Goal: Task Accomplishment & Management: Use online tool/utility

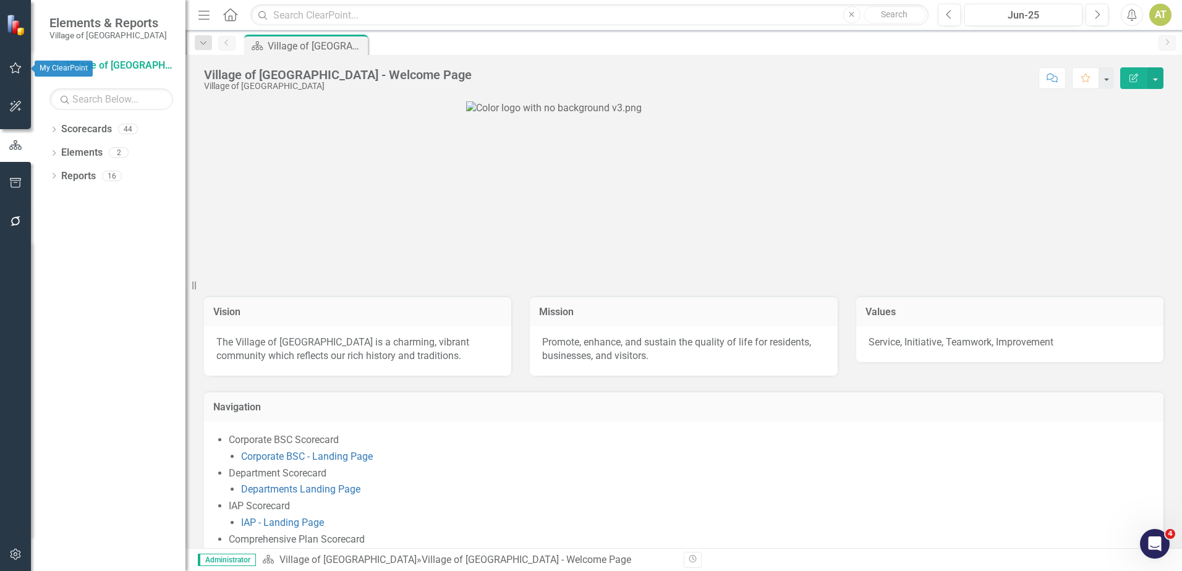
click at [16, 67] on icon "button" at bounding box center [15, 68] width 13 height 10
click at [17, 70] on icon "button" at bounding box center [15, 68] width 13 height 10
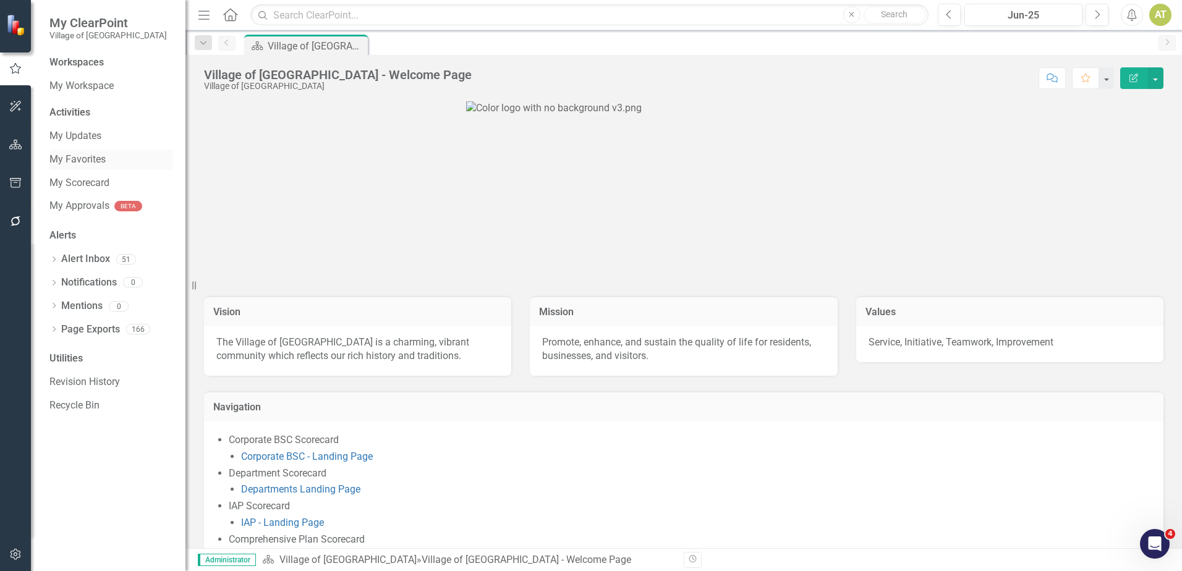
click at [86, 154] on link "My Favorites" at bounding box center [111, 160] width 124 height 14
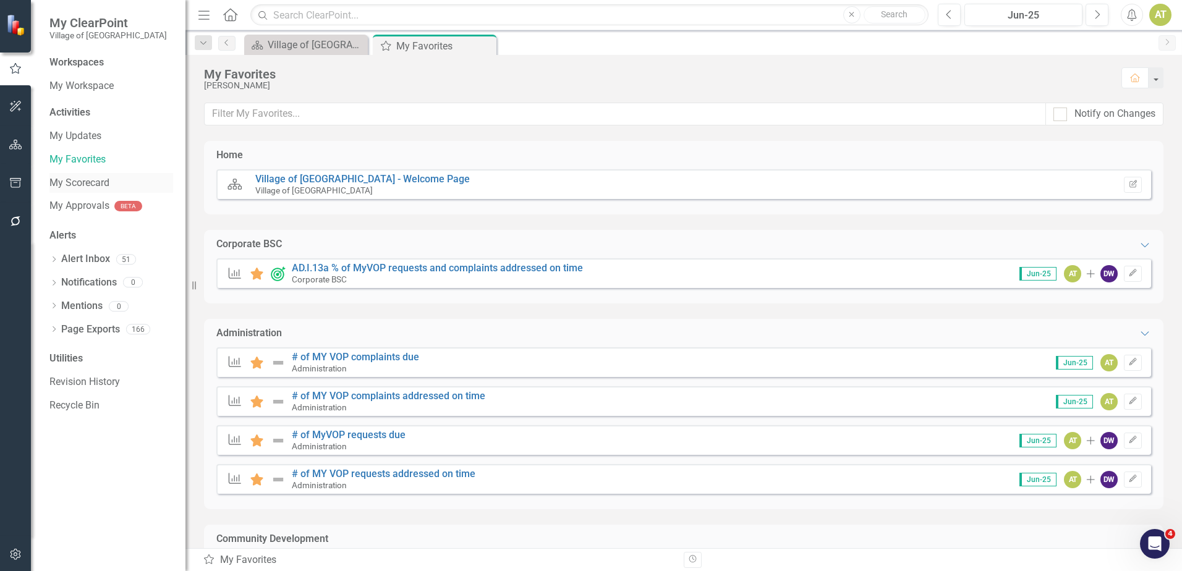
click at [94, 181] on link "My Scorecard" at bounding box center [111, 183] width 124 height 14
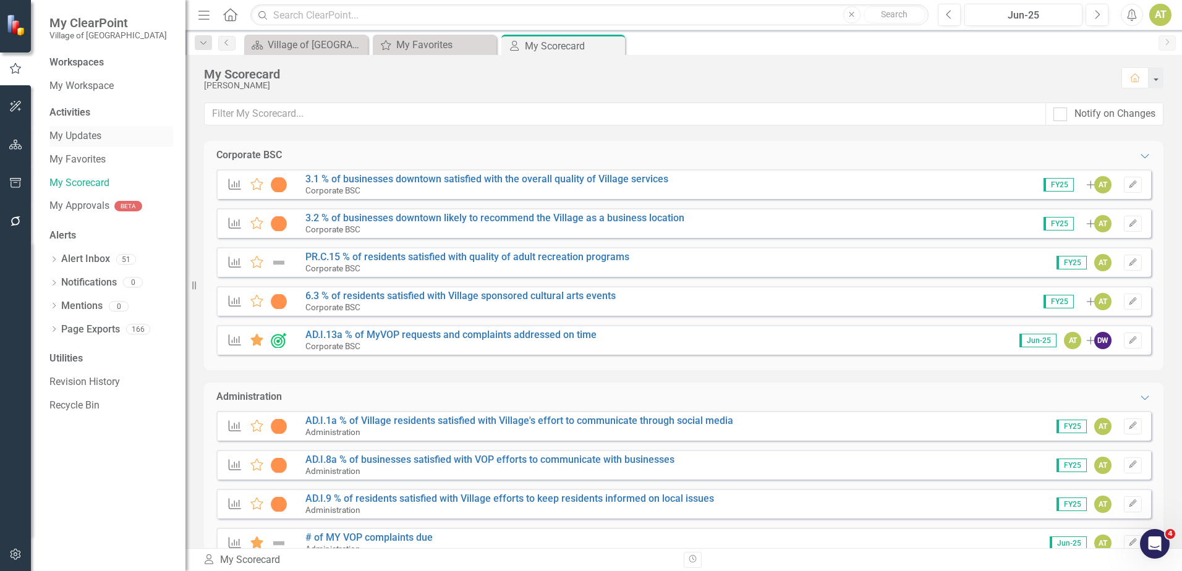
click at [104, 135] on link "My Updates" at bounding box center [111, 136] width 124 height 14
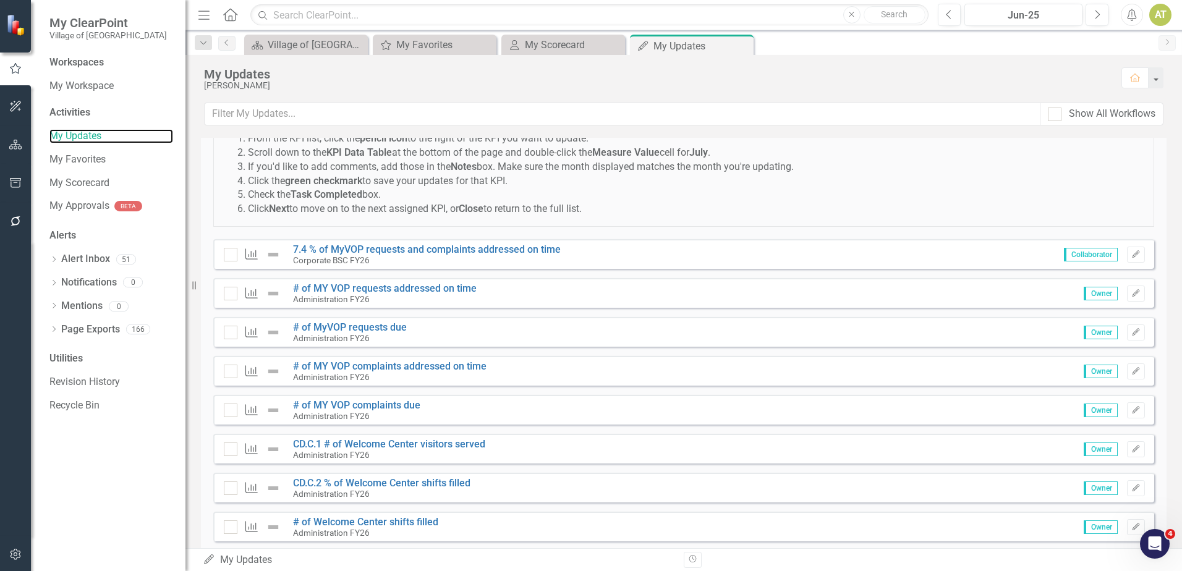
scroll to position [124, 0]
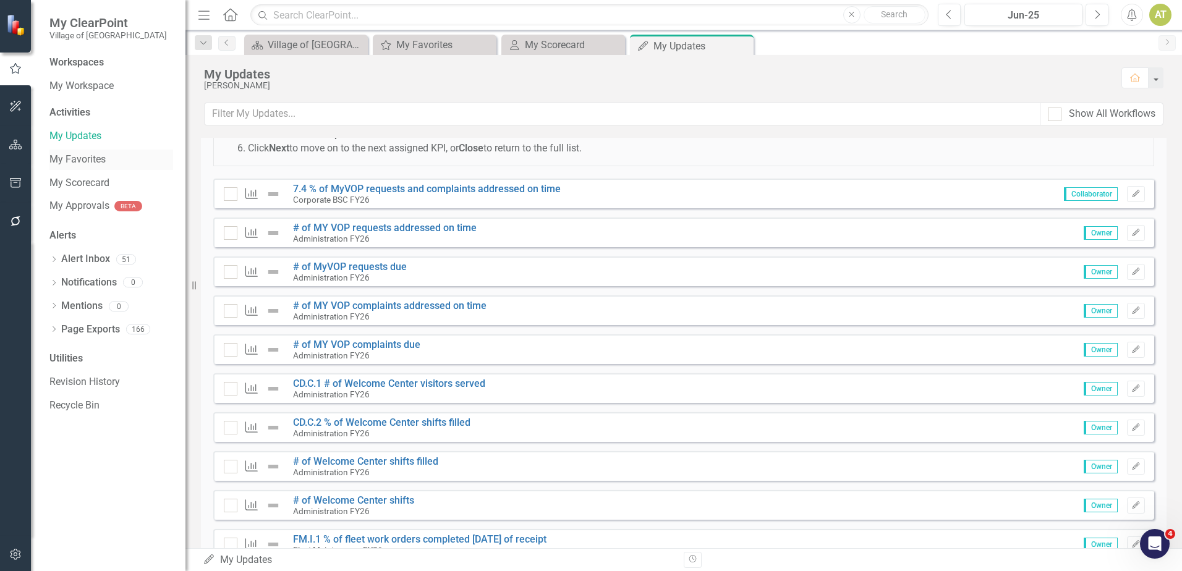
click at [82, 154] on link "My Favorites" at bounding box center [111, 160] width 124 height 14
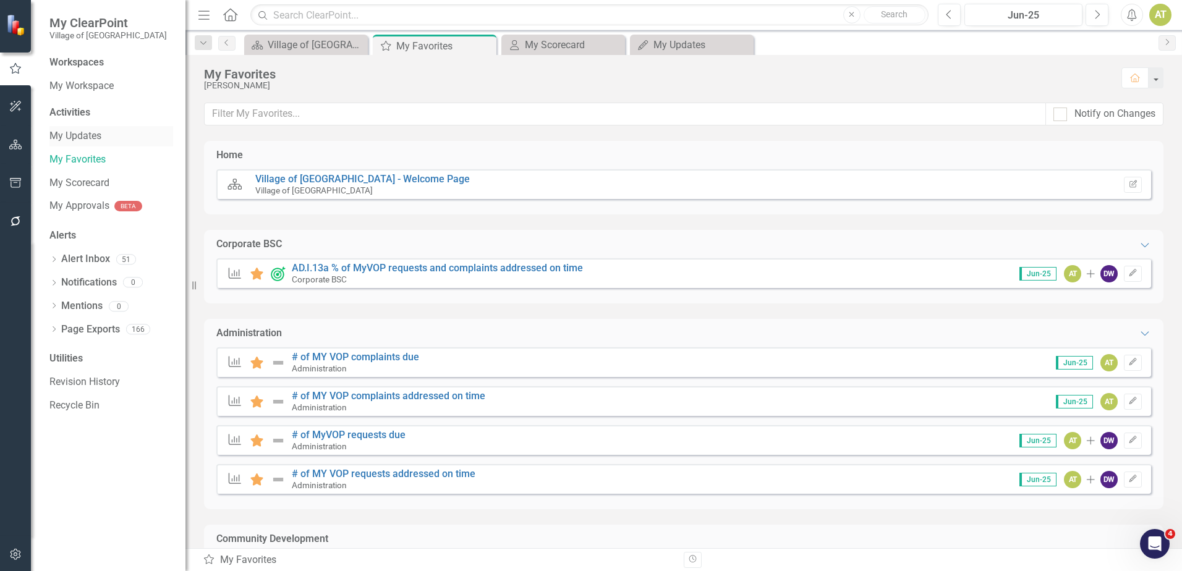
click at [49, 142] on link "My Updates" at bounding box center [111, 136] width 124 height 14
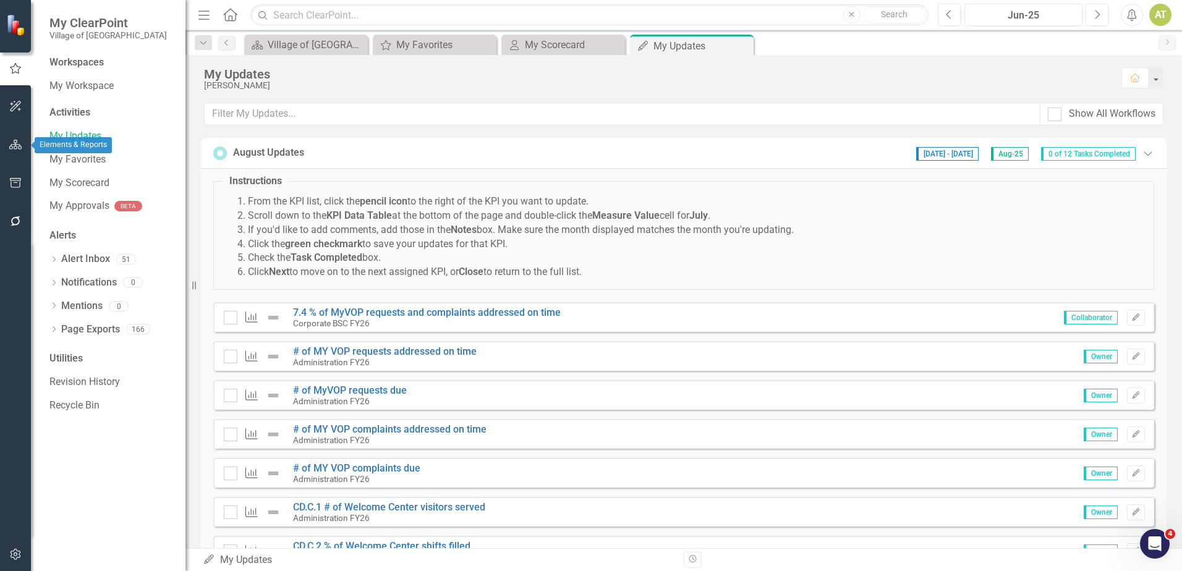
click at [15, 137] on button "button" at bounding box center [16, 145] width 28 height 26
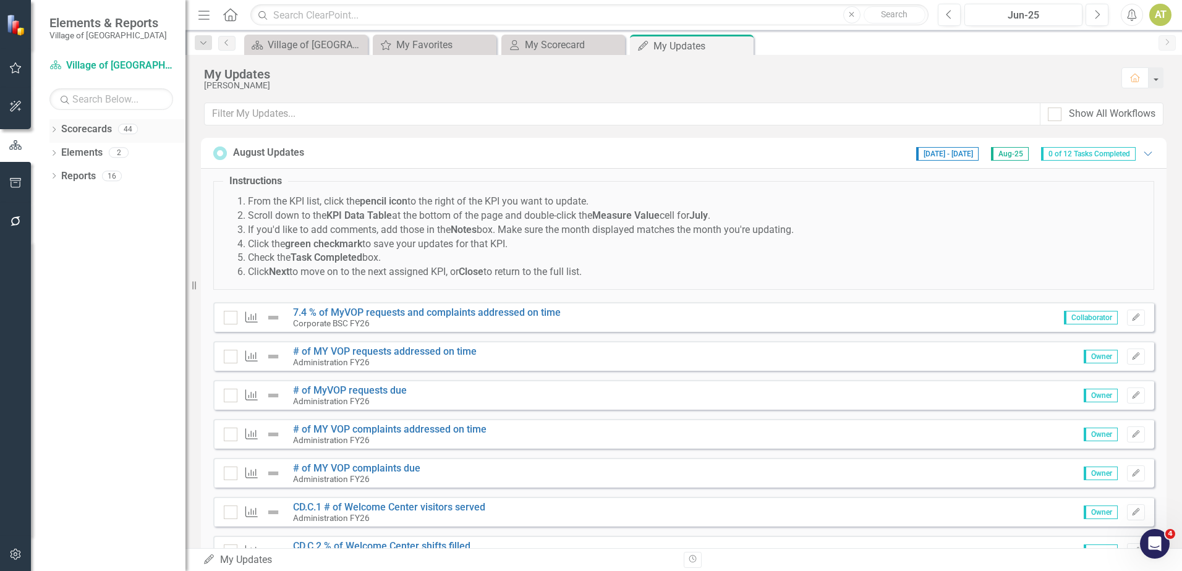
click at [53, 130] on icon "Dropdown" at bounding box center [53, 130] width 9 height 7
click at [82, 148] on link "Village of [GEOGRAPHIC_DATA]" at bounding box center [126, 153] width 117 height 14
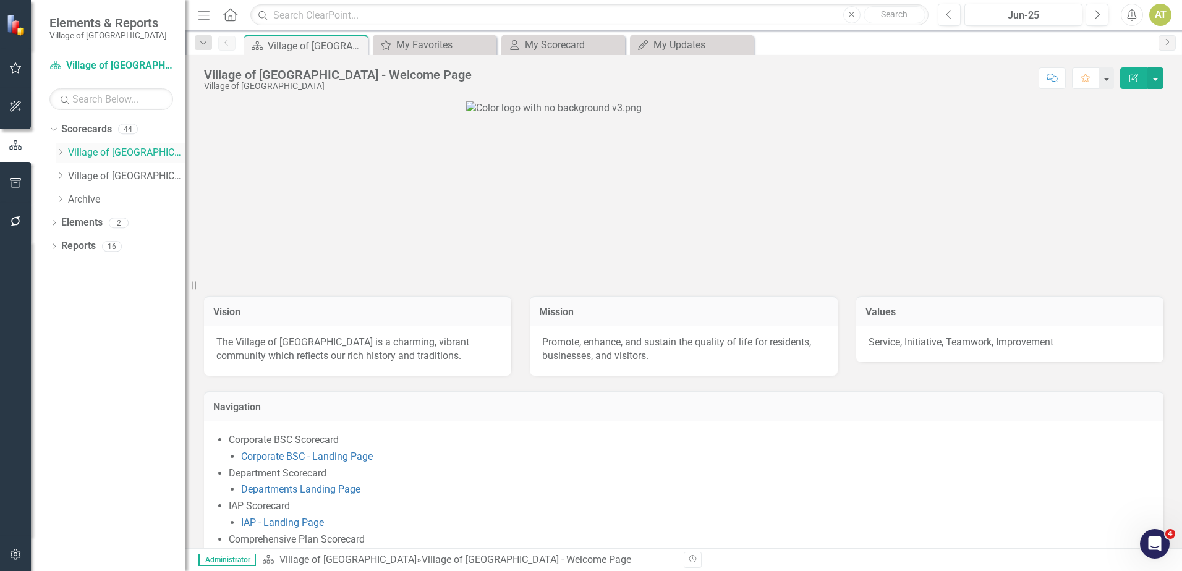
click at [57, 150] on icon "Dropdown" at bounding box center [60, 151] width 9 height 7
click at [107, 225] on link "Departments" at bounding box center [132, 223] width 105 height 14
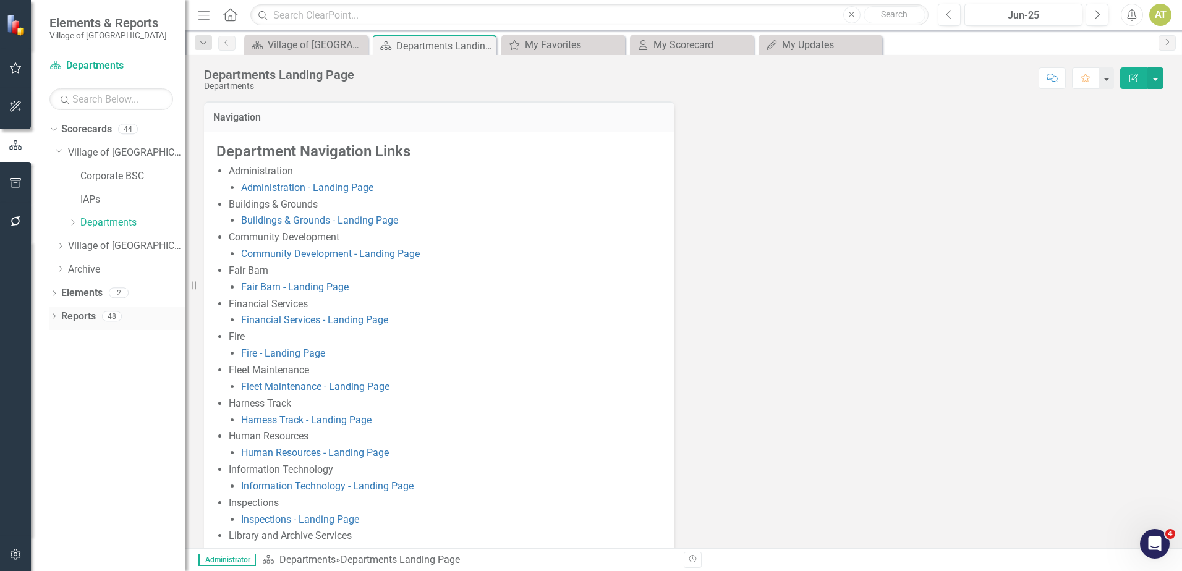
click at [92, 318] on link "Reports" at bounding box center [78, 317] width 35 height 14
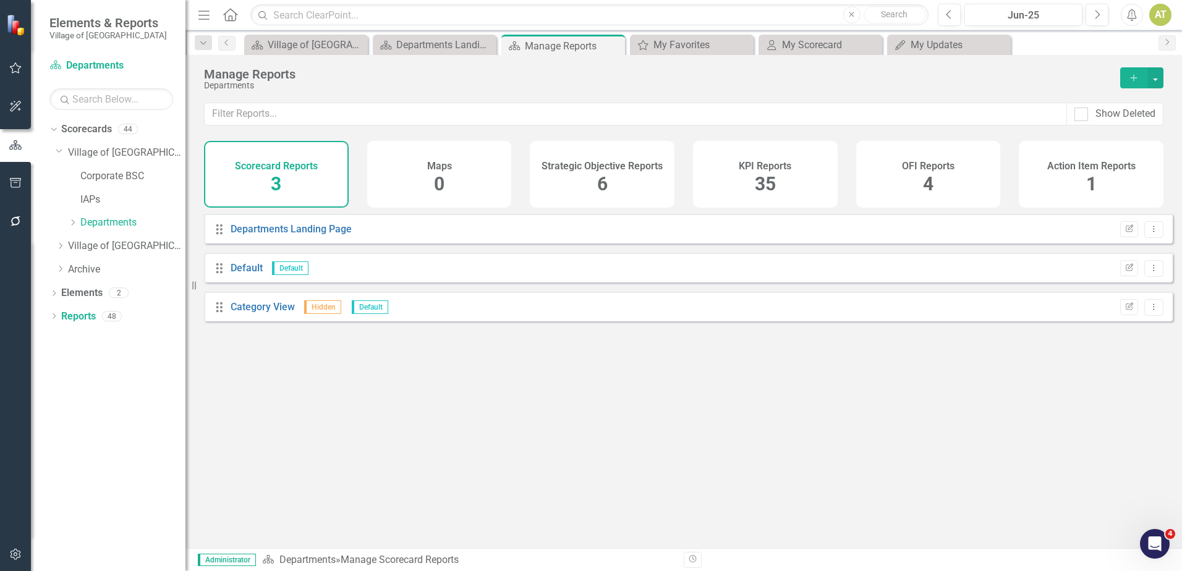
click at [798, 166] on div "KPI Reports 35" at bounding box center [765, 174] width 145 height 67
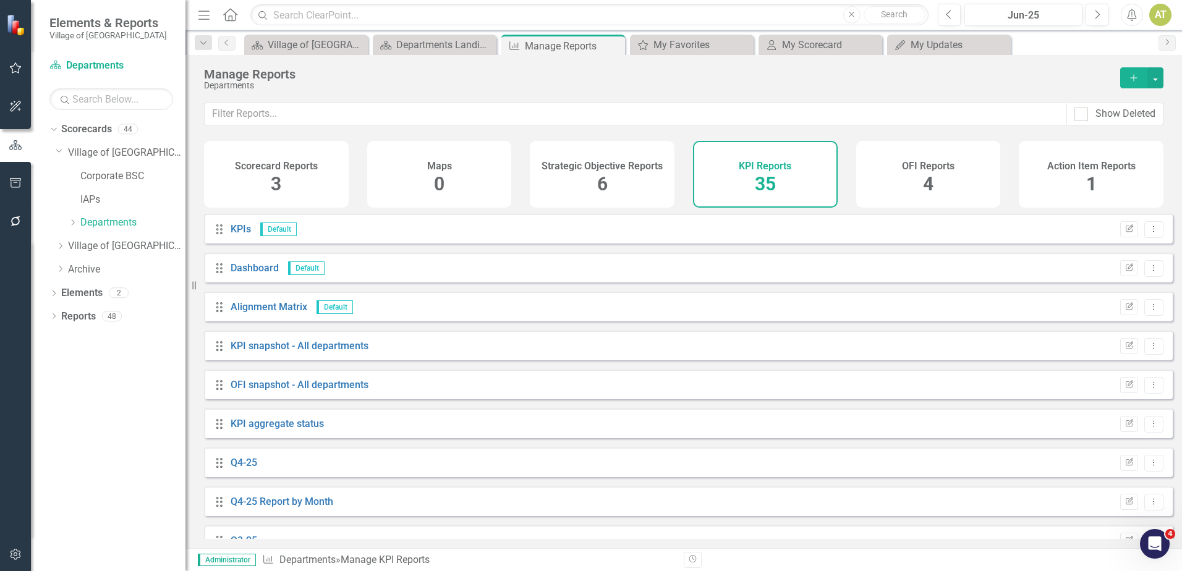
click at [1141, 74] on button "Add" at bounding box center [1133, 77] width 27 height 21
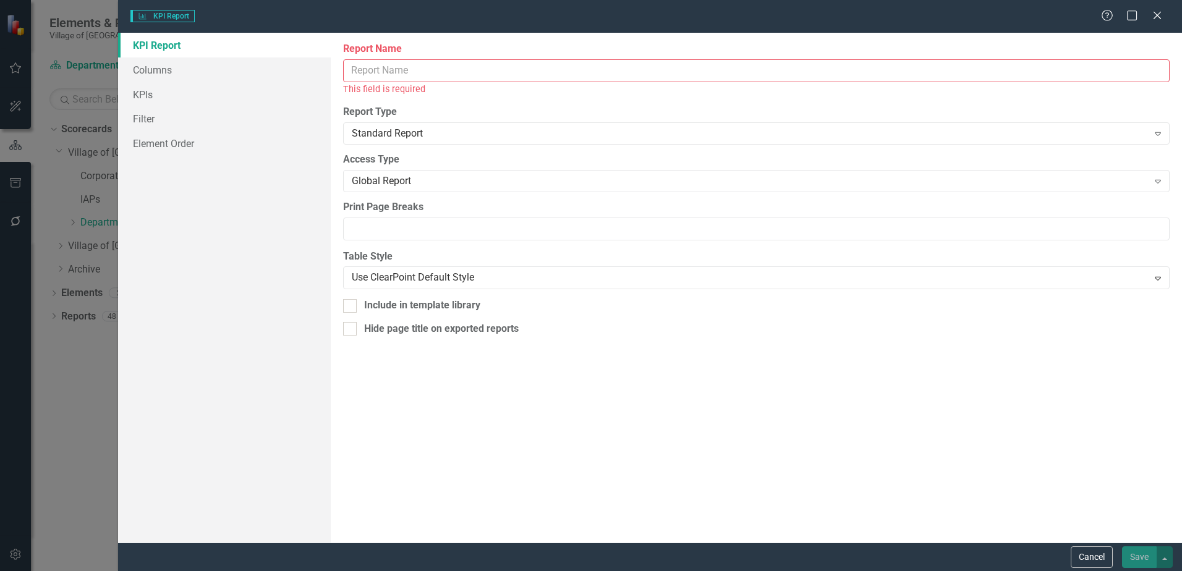
click at [373, 69] on input "Report Name" at bounding box center [756, 70] width 826 height 23
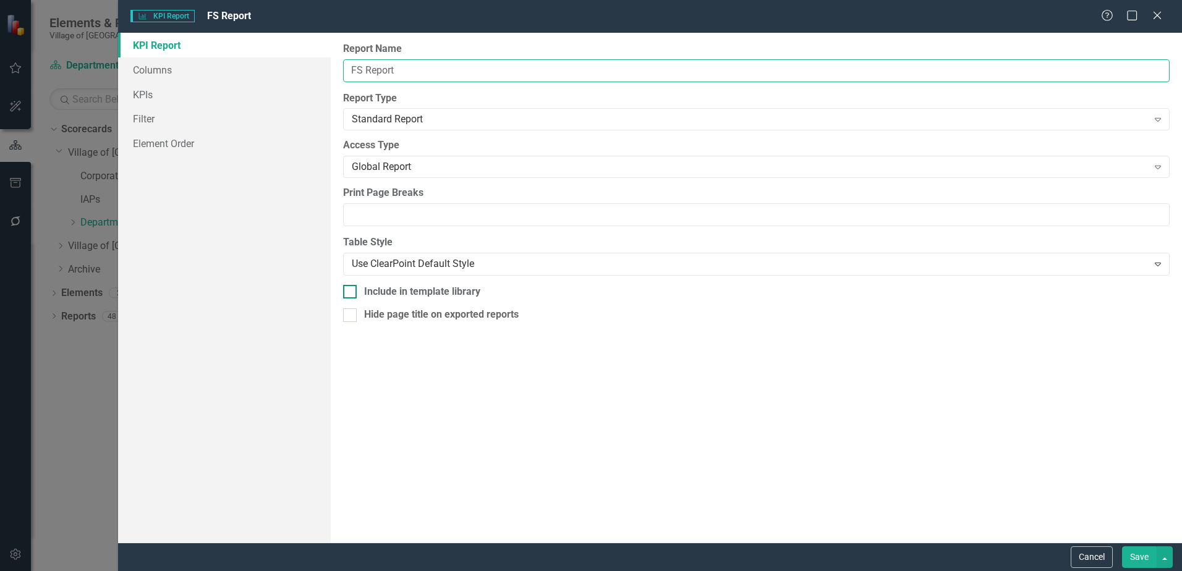
type input "FS Report"
click at [429, 288] on div "Include in template library" at bounding box center [422, 292] width 116 height 14
click at [351, 288] on input "Include in template library" at bounding box center [347, 289] width 8 height 8
checkbox input "true"
click at [183, 71] on link "Columns" at bounding box center [224, 69] width 213 height 25
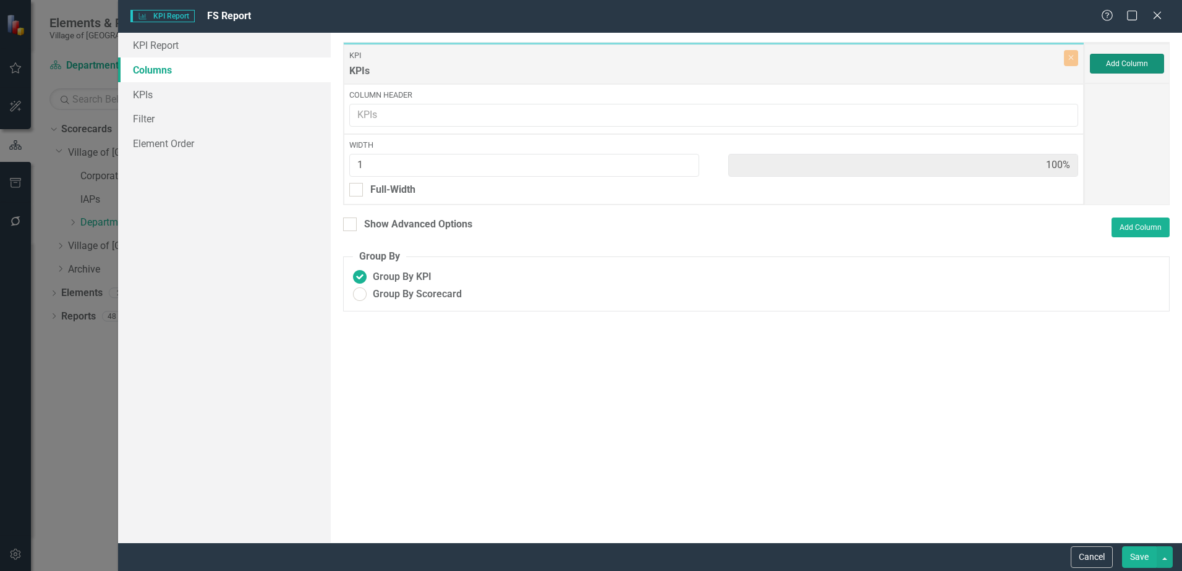
click at [1132, 65] on button "Add Column" at bounding box center [1126, 64] width 74 height 20
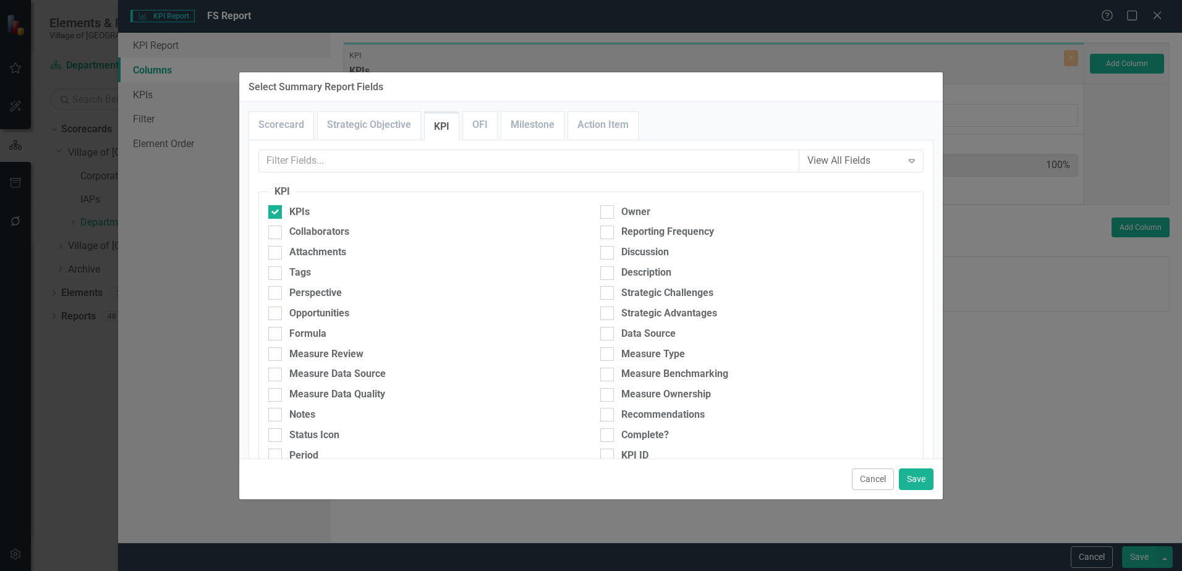
scroll to position [62, 0]
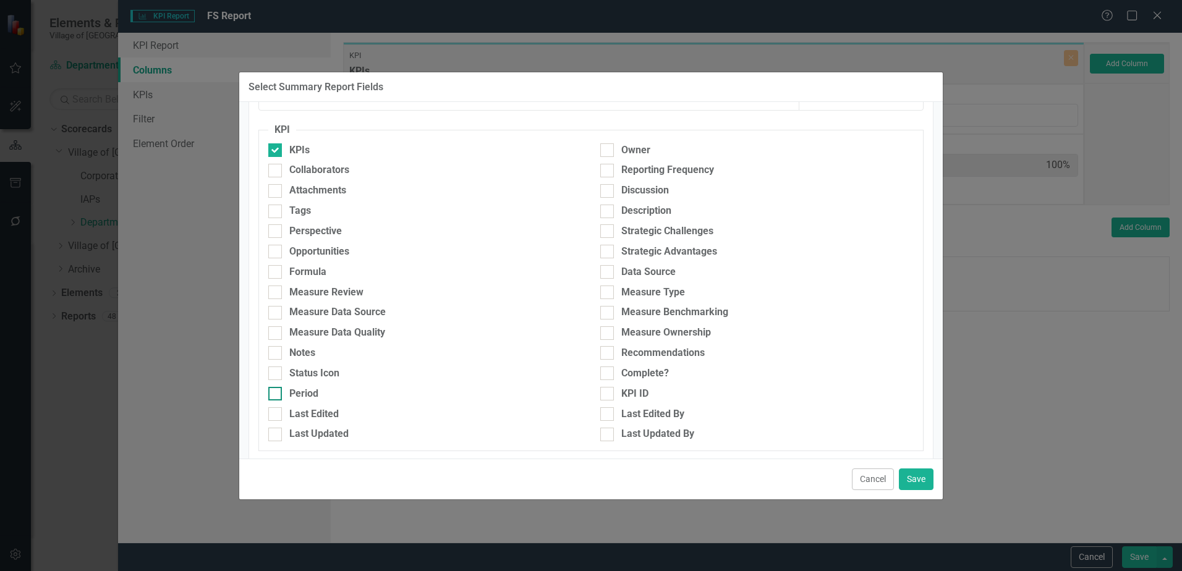
click at [332, 392] on div "Period" at bounding box center [424, 394] width 313 height 14
click at [276, 392] on input "Period" at bounding box center [272, 391] width 8 height 8
checkbox input "true"
click at [677, 163] on div "Owner" at bounding box center [757, 153] width 332 height 20
click at [677, 163] on div "Reporting Frequency" at bounding box center [667, 170] width 93 height 14
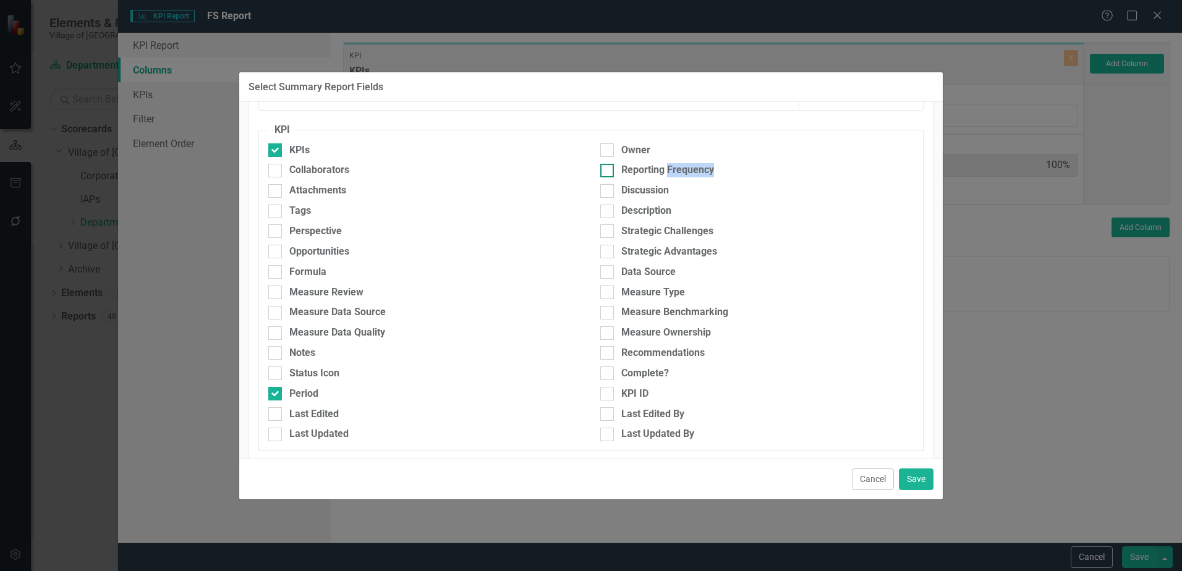
click at [608, 164] on input "Reporting Frequency" at bounding box center [604, 168] width 8 height 8
click at [675, 167] on div "Reporting Frequency" at bounding box center [667, 170] width 93 height 14
click at [608, 167] on input "Reporting Frequency" at bounding box center [604, 168] width 8 height 8
click at [672, 169] on div "Reporting Frequency" at bounding box center [667, 170] width 93 height 14
click at [608, 169] on input "Reporting Frequency" at bounding box center [604, 168] width 8 height 8
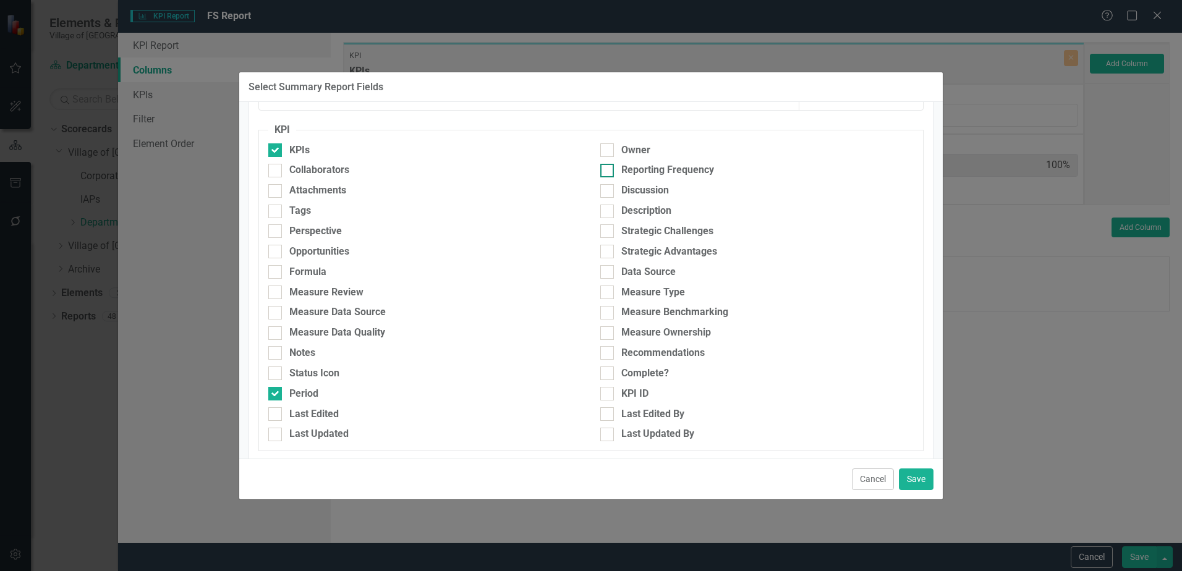
checkbox input "true"
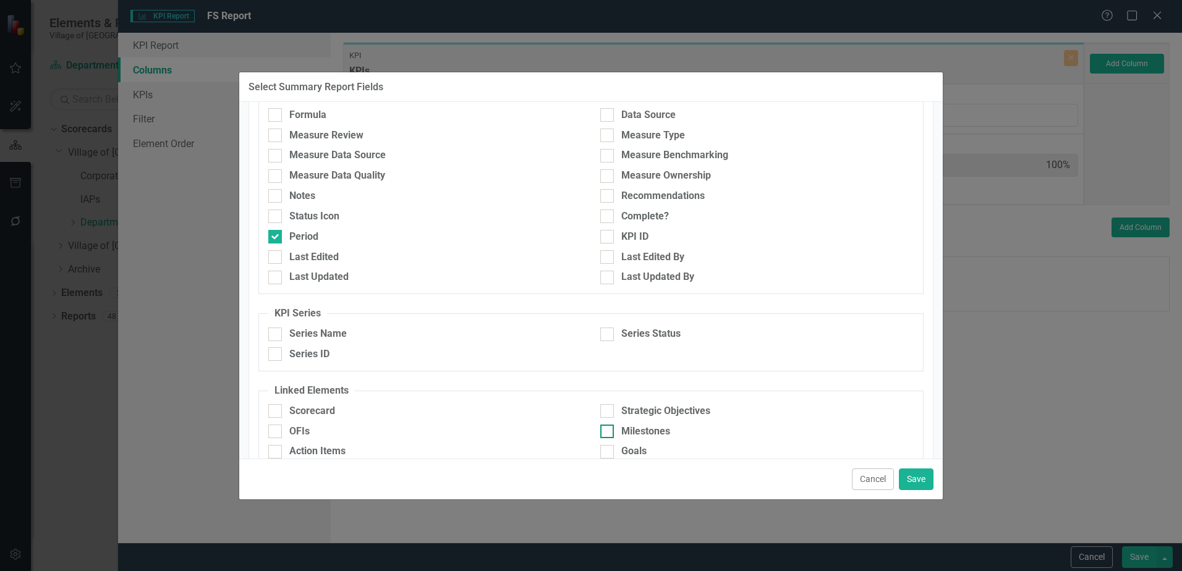
scroll to position [247, 0]
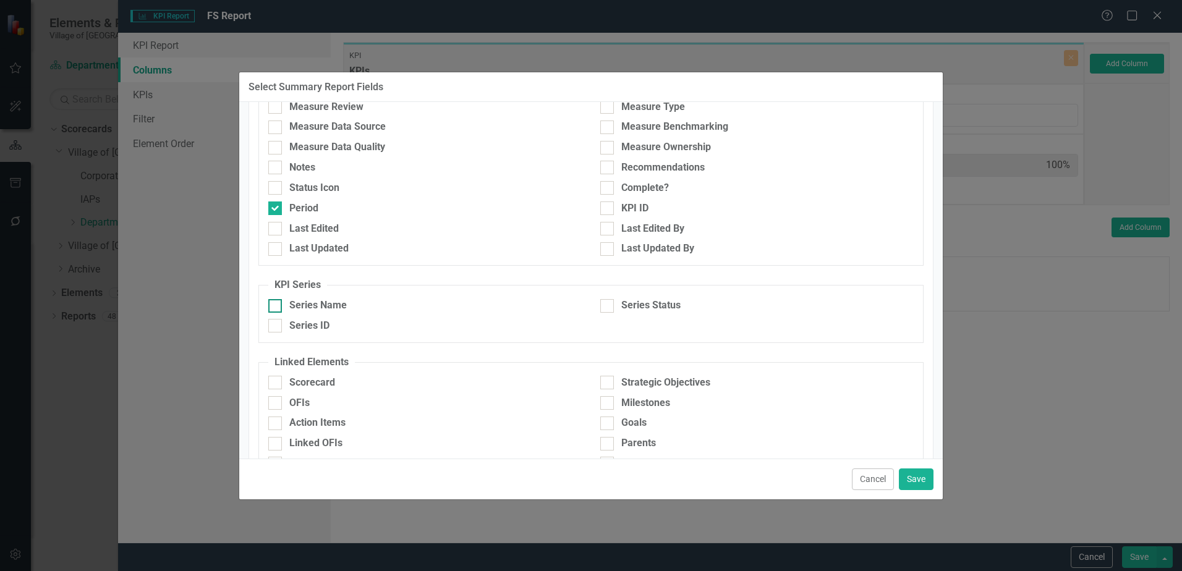
click at [325, 299] on div "Series Name" at bounding box center [317, 305] width 57 height 14
click at [276, 299] on input "Series Name" at bounding box center [272, 303] width 8 height 8
checkbox input "true"
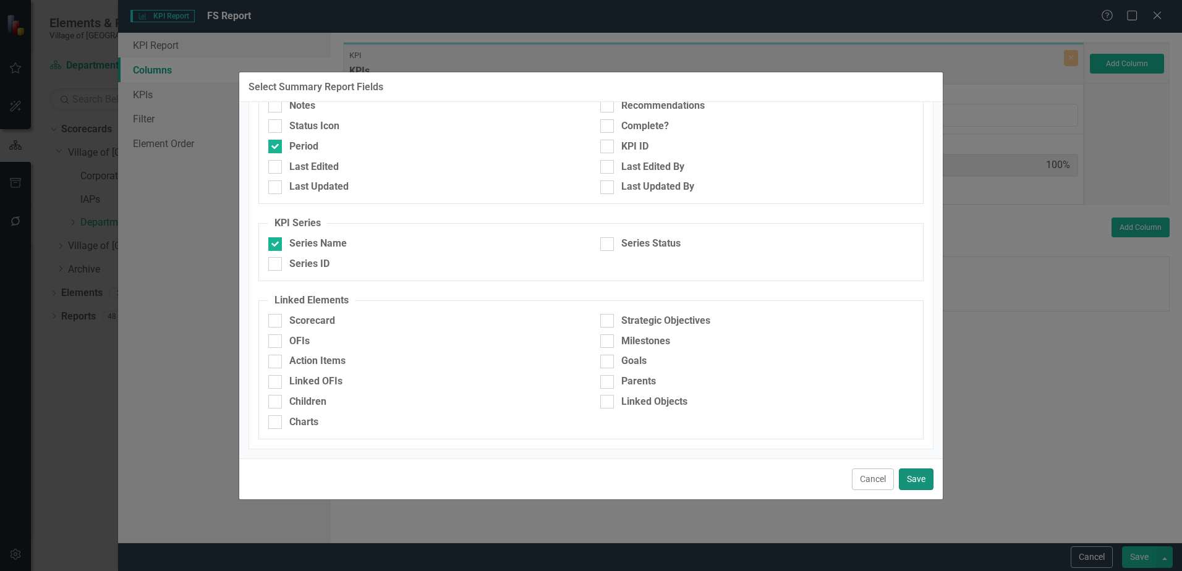
click at [915, 483] on button "Save" at bounding box center [916, 479] width 35 height 22
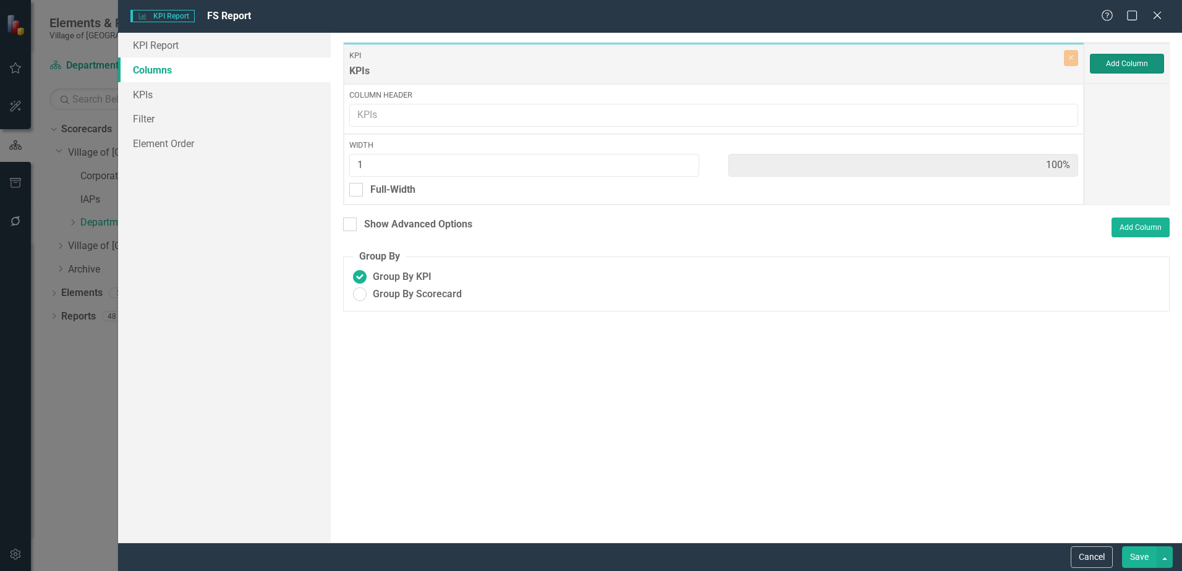
type input "25%"
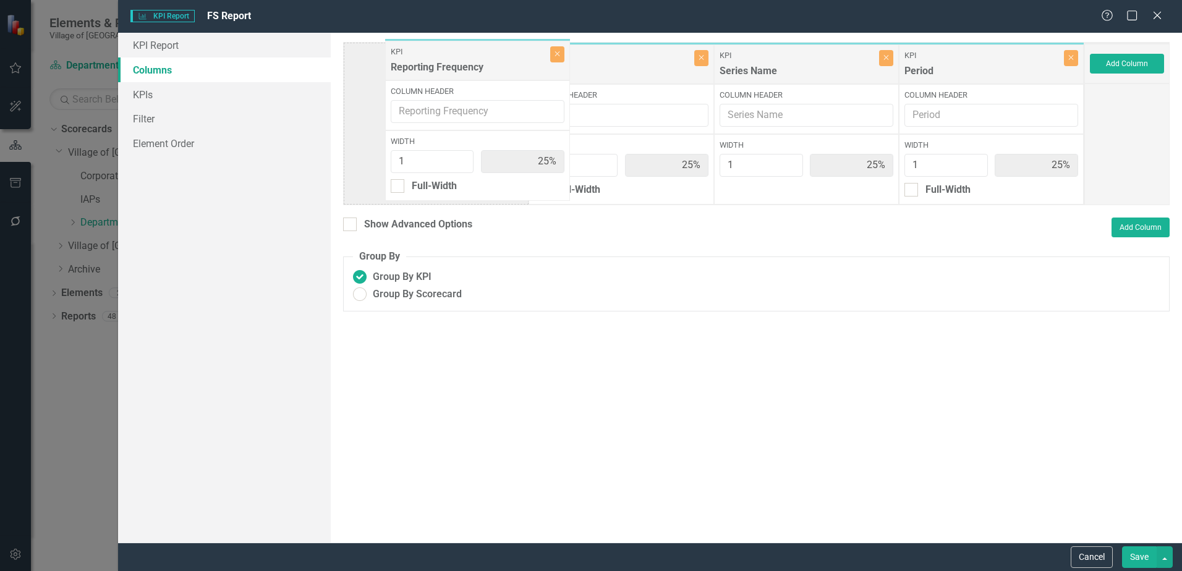
drag, startPoint x: 582, startPoint y: 69, endPoint x: 421, endPoint y: 66, distance: 161.3
click at [421, 66] on div "KPI KPIs Close Column Header Width 1 25% Full-Width KPI Reporting Frequency Clo…" at bounding box center [713, 123] width 741 height 163
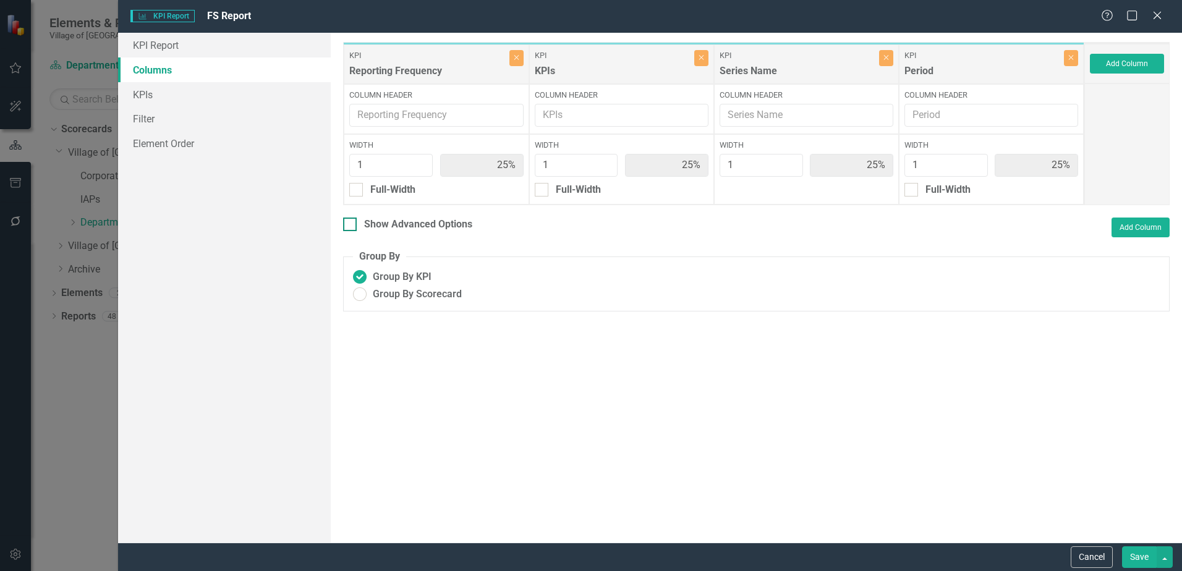
click at [436, 228] on div "Show Advanced Options" at bounding box center [418, 225] width 108 height 14
click at [351, 226] on input "Show Advanced Options" at bounding box center [347, 222] width 8 height 8
checkbox input "true"
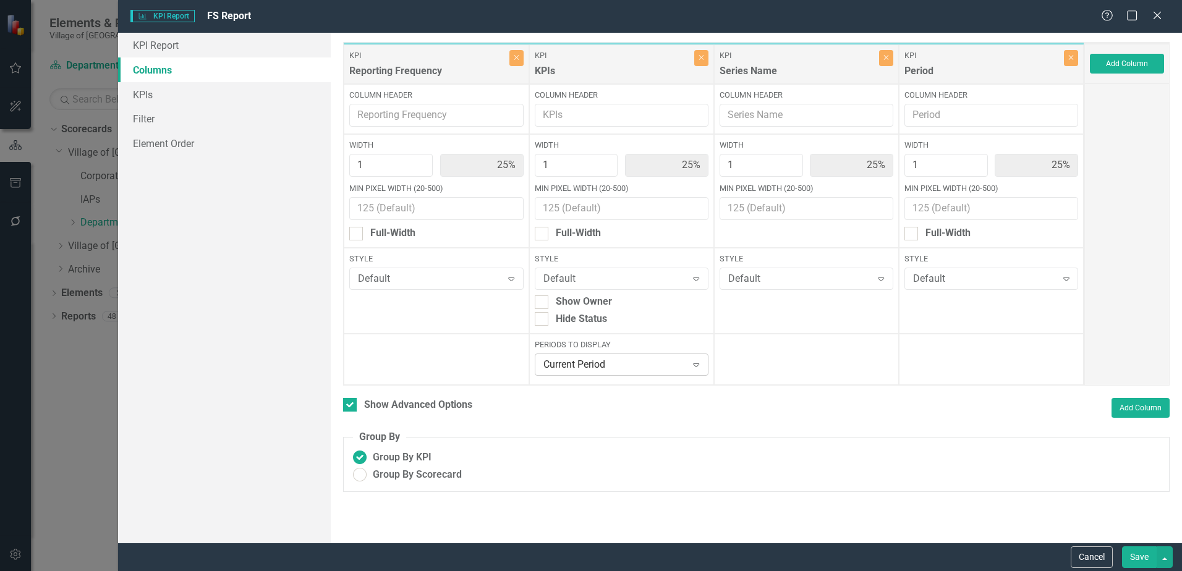
click at [577, 356] on div "Current Period Expand" at bounding box center [622, 364] width 174 height 22
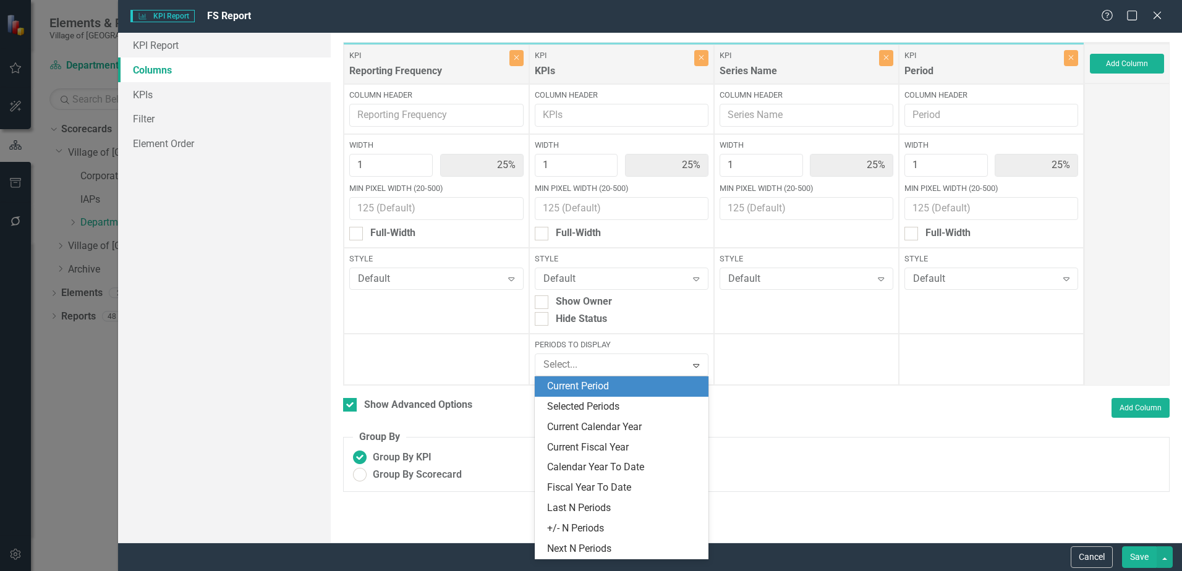
click at [764, 374] on div at bounding box center [806, 359] width 185 height 51
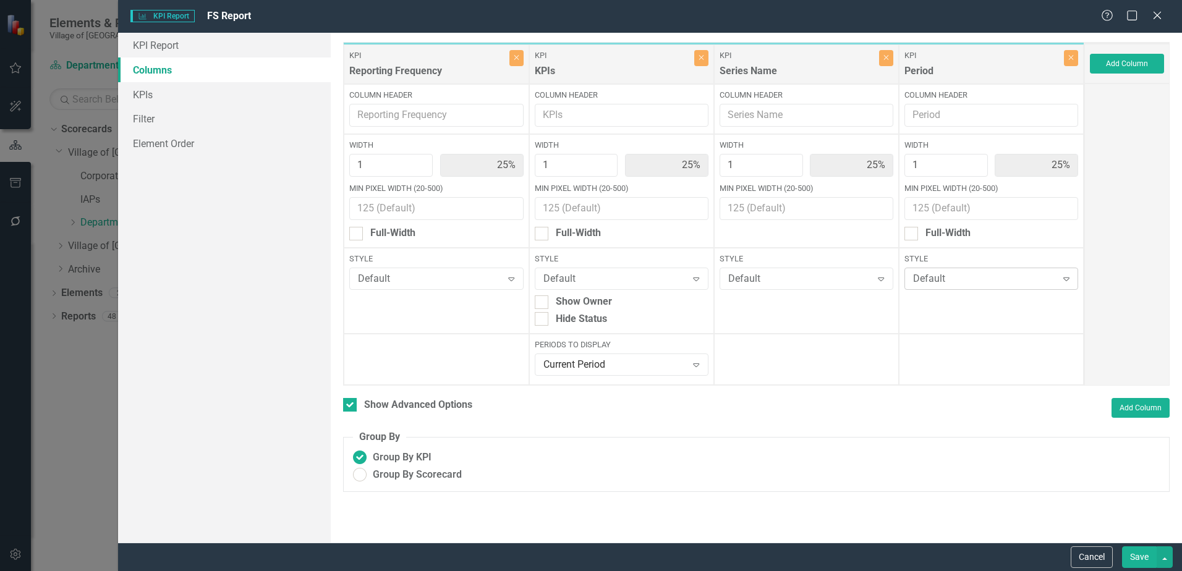
click at [993, 282] on div "Default" at bounding box center [984, 279] width 143 height 14
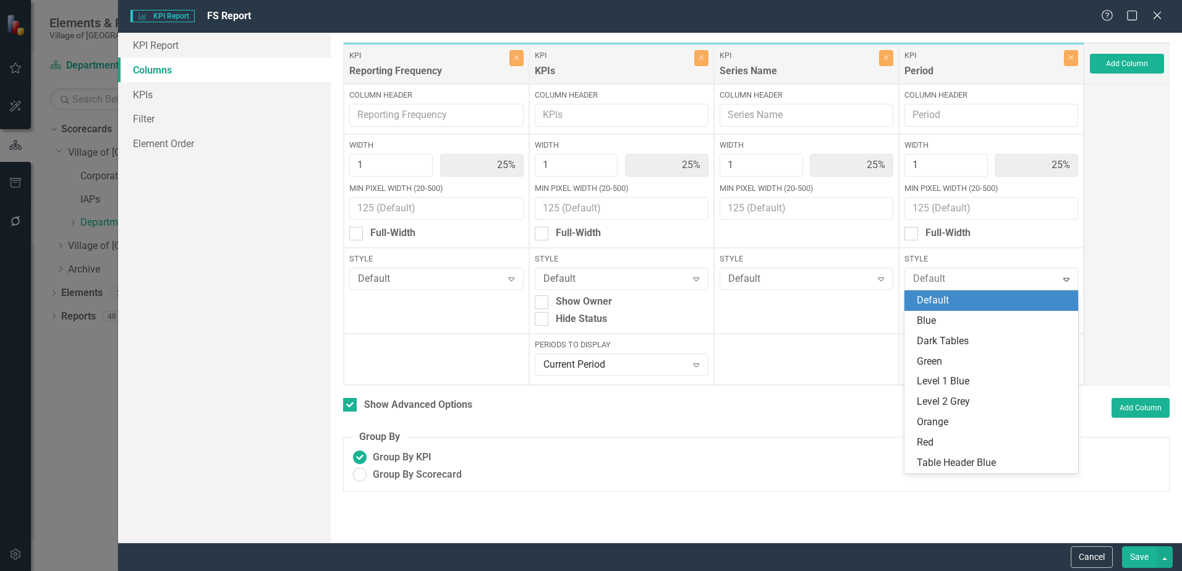
click at [1133, 256] on div at bounding box center [1126, 234] width 85 height 302
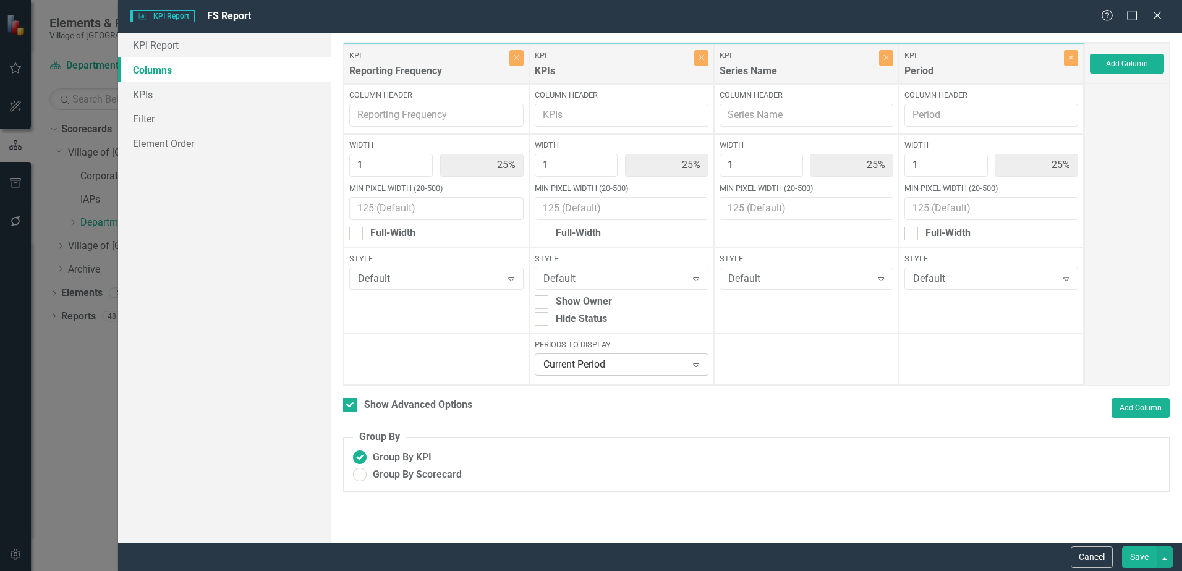
click at [605, 360] on div "Current Period" at bounding box center [614, 365] width 143 height 14
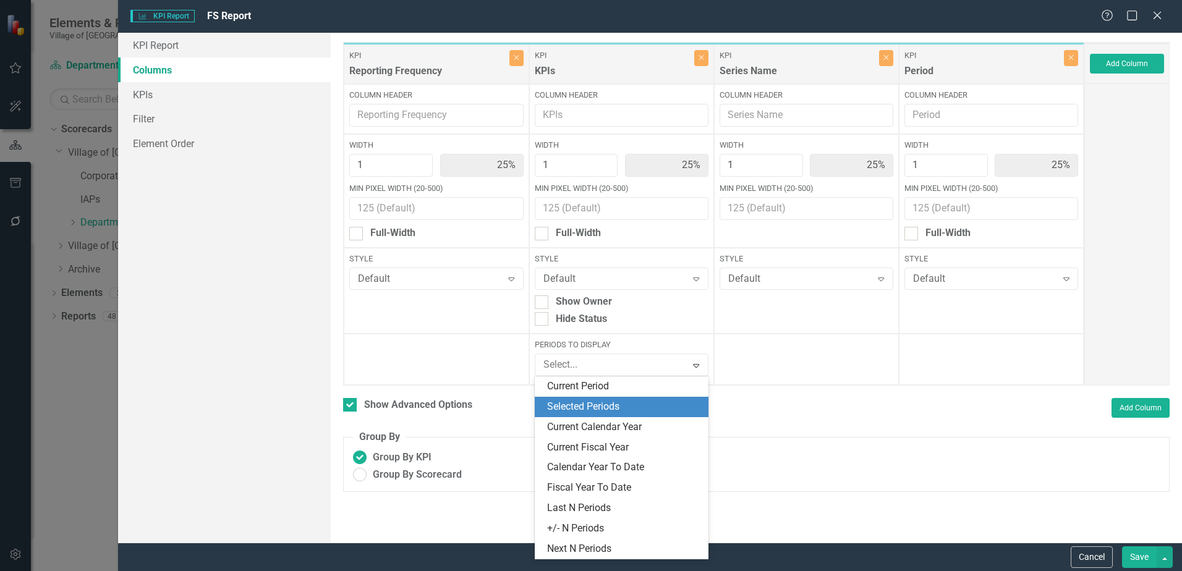
click at [604, 405] on div "Selected Periods" at bounding box center [624, 407] width 154 height 14
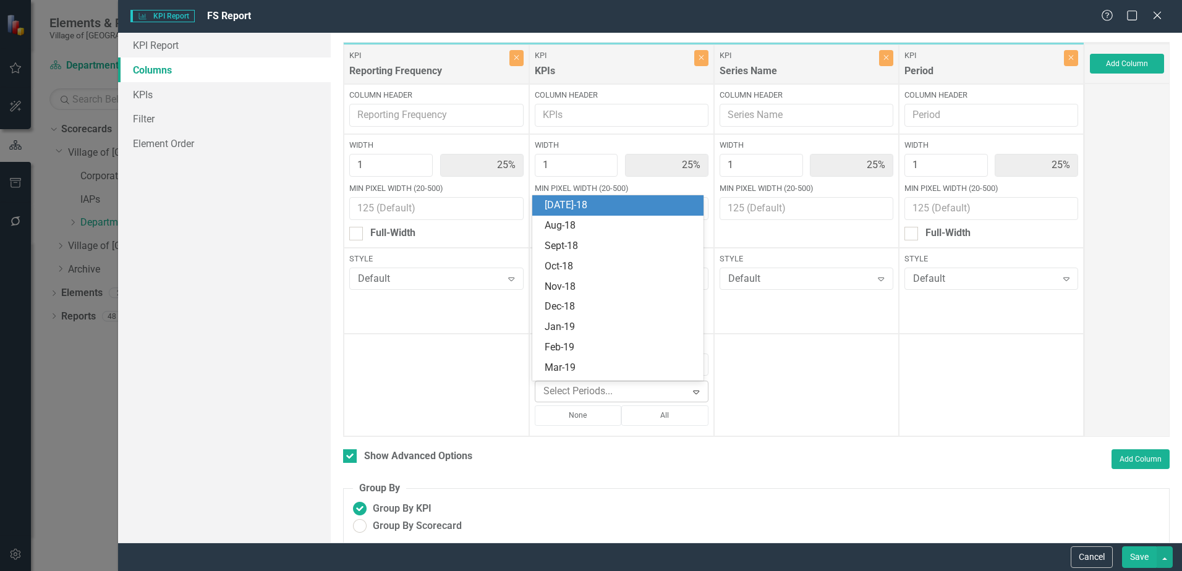
click at [601, 396] on div at bounding box center [612, 391] width 148 height 17
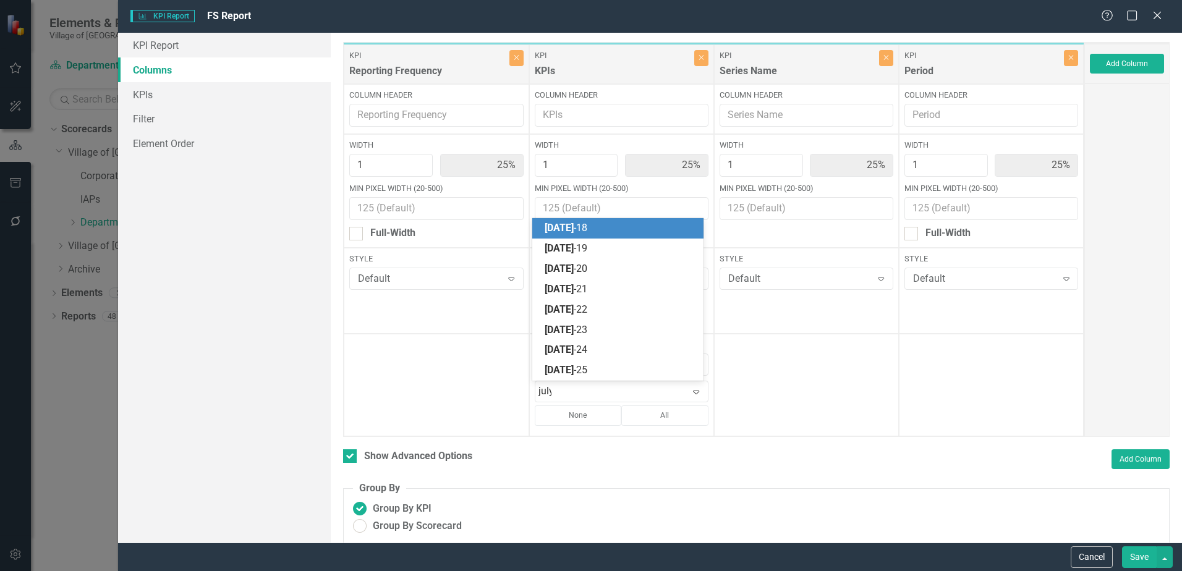
type input "jul"
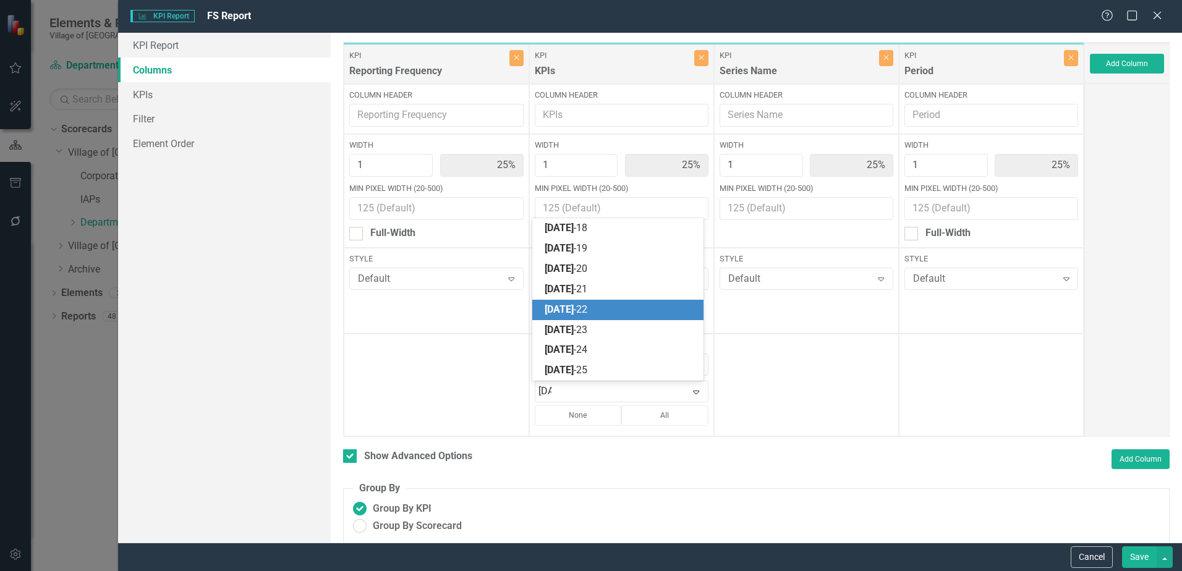
click at [577, 307] on div "Jul -22" at bounding box center [619, 310] width 151 height 14
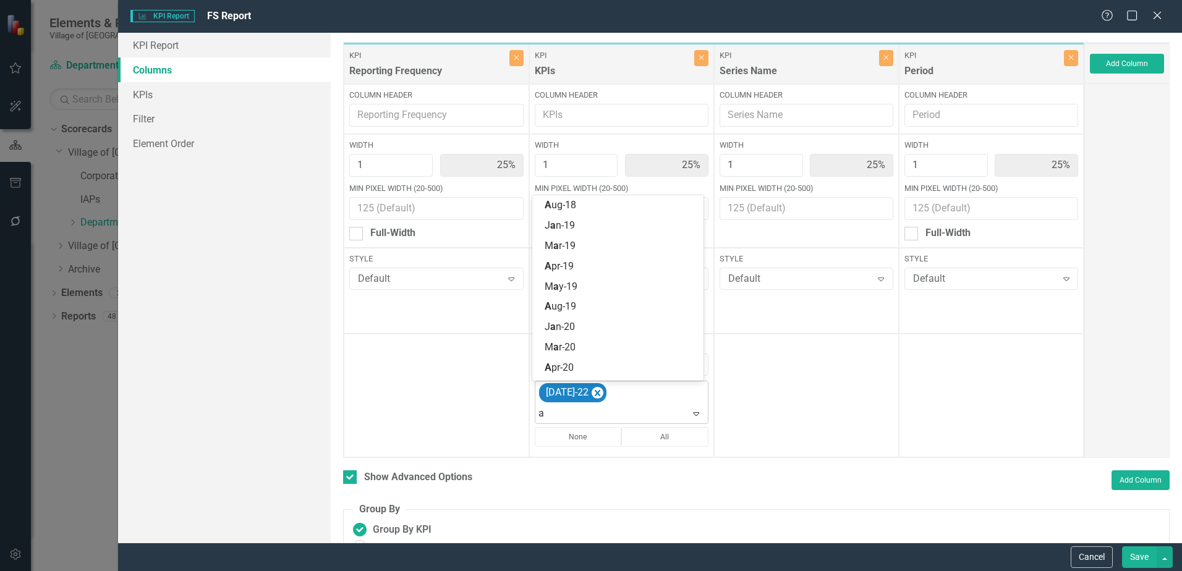
type input "au"
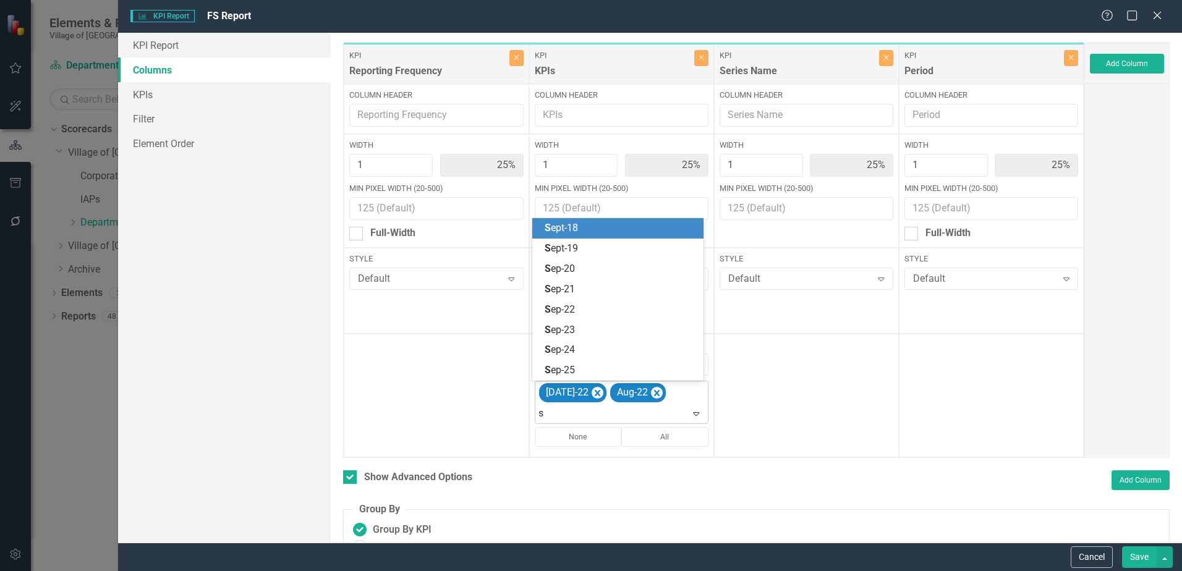
type input "se"
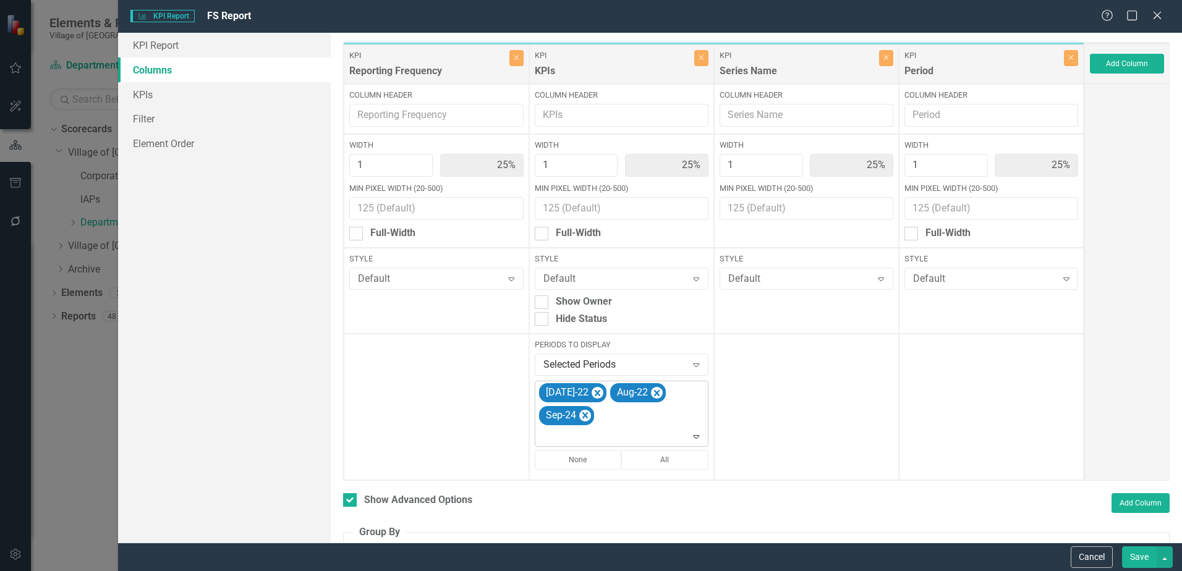
click at [665, 454] on button "All" at bounding box center [664, 460] width 87 height 20
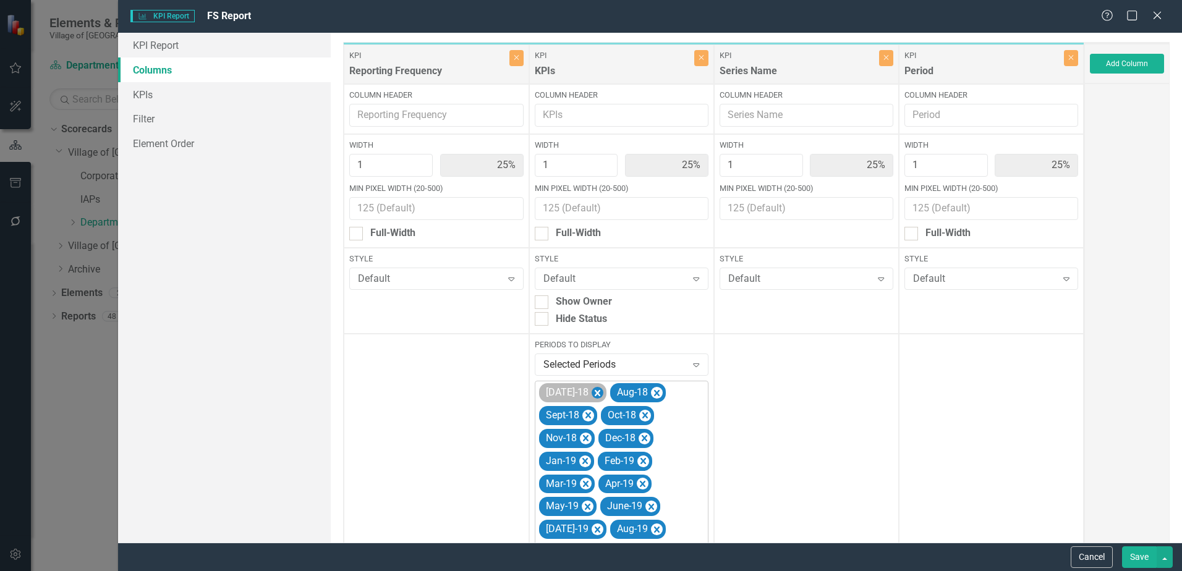
click at [591, 392] on icon "Remove Jul-18" at bounding box center [597, 392] width 12 height 15
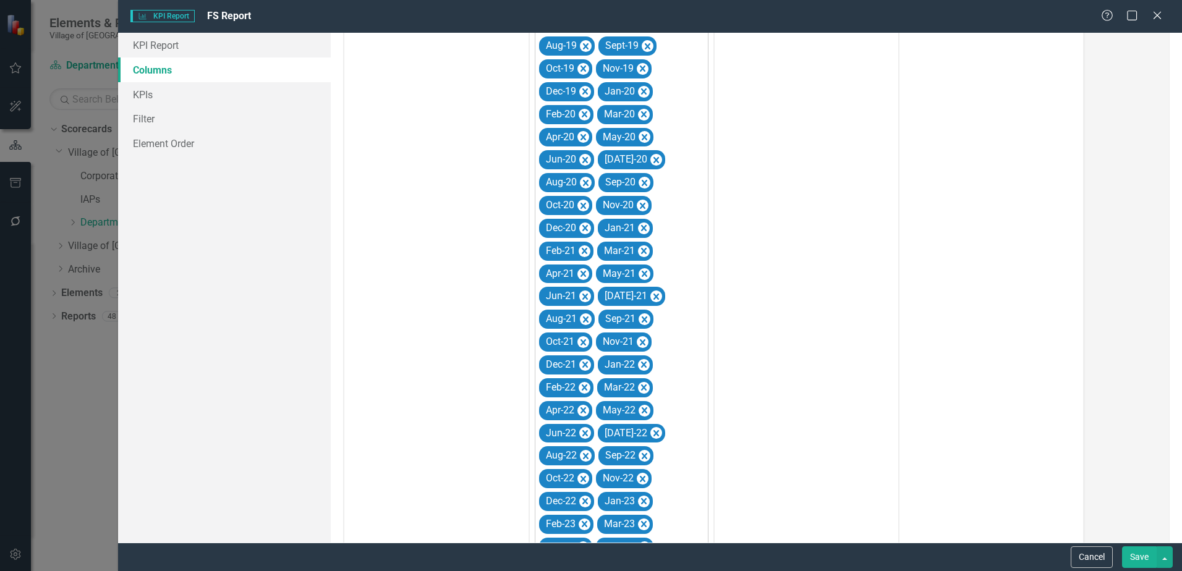
scroll to position [1039, 0]
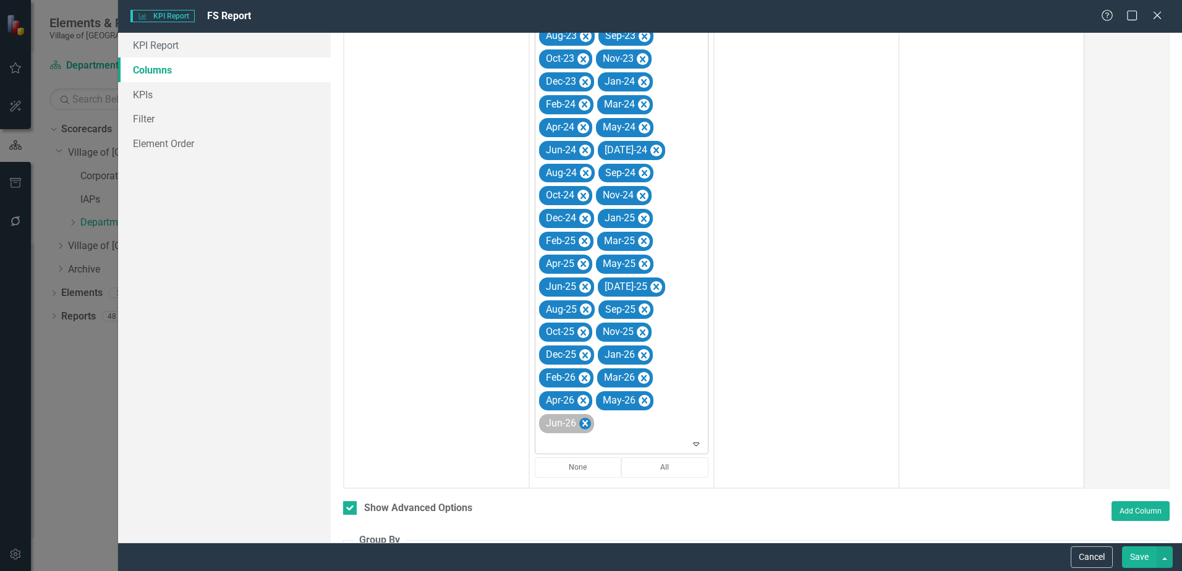
click at [585, 423] on icon "Remove Jun-26" at bounding box center [584, 423] width 12 height 15
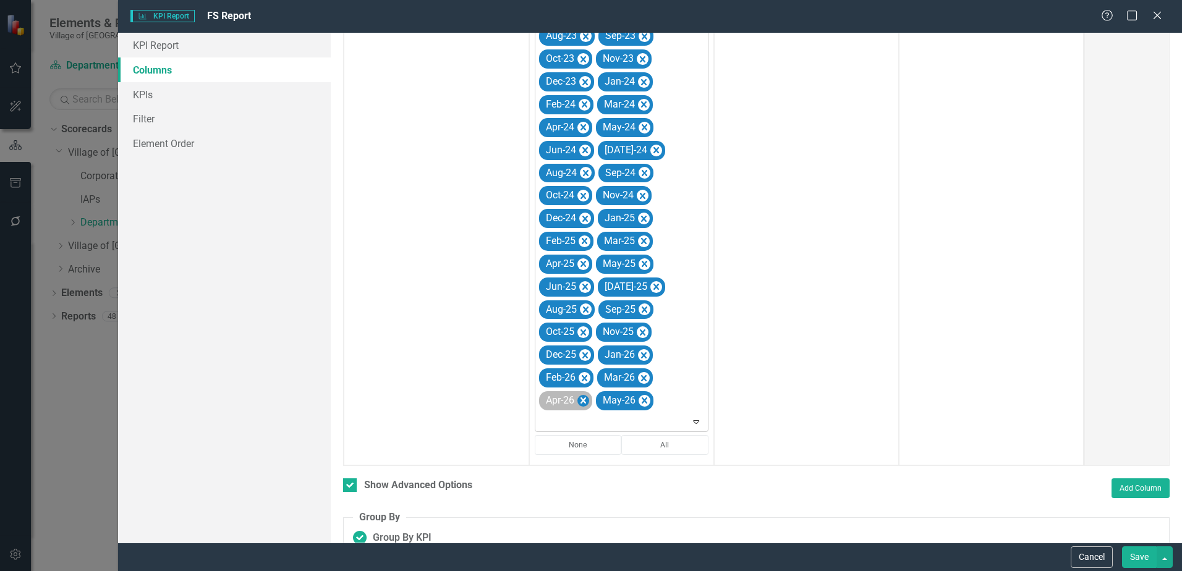
click at [582, 401] on icon "Remove Apr-26" at bounding box center [583, 400] width 6 height 6
click at [584, 400] on icon "Remove May-26" at bounding box center [587, 400] width 6 height 6
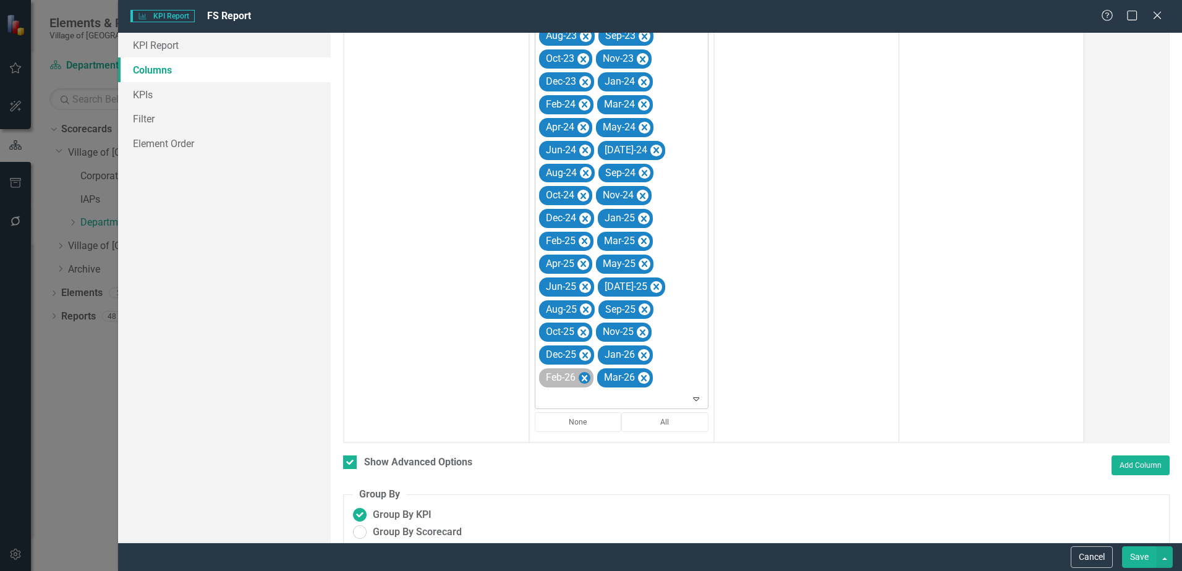
click at [585, 383] on icon "Remove Feb-26" at bounding box center [584, 377] width 12 height 15
click at [585, 379] on icon "Remove Mar-26" at bounding box center [585, 377] width 12 height 15
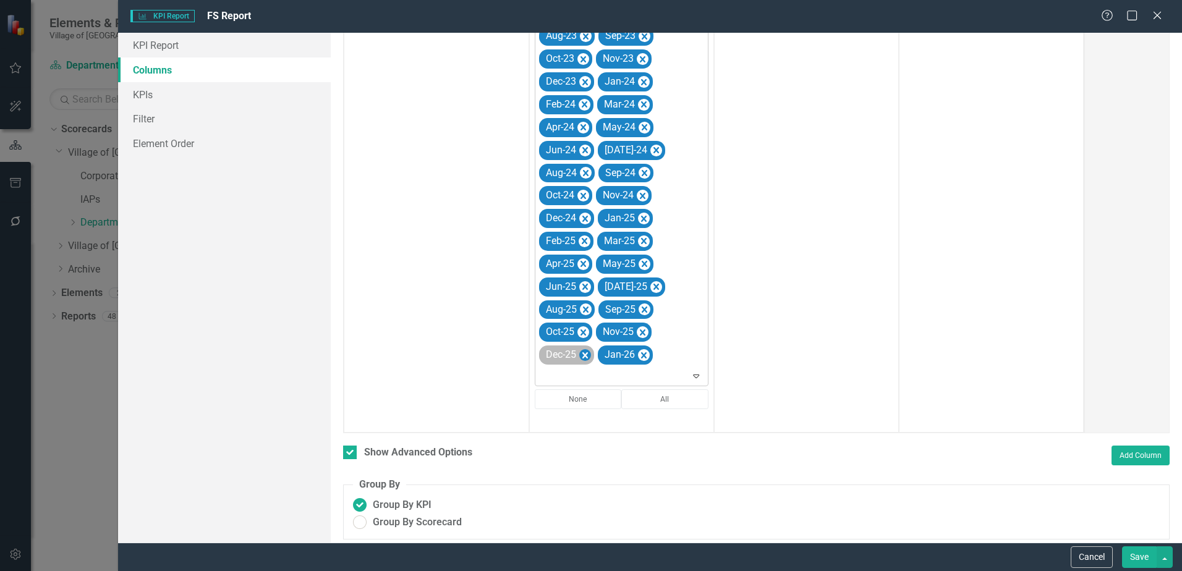
scroll to position [1033, 0]
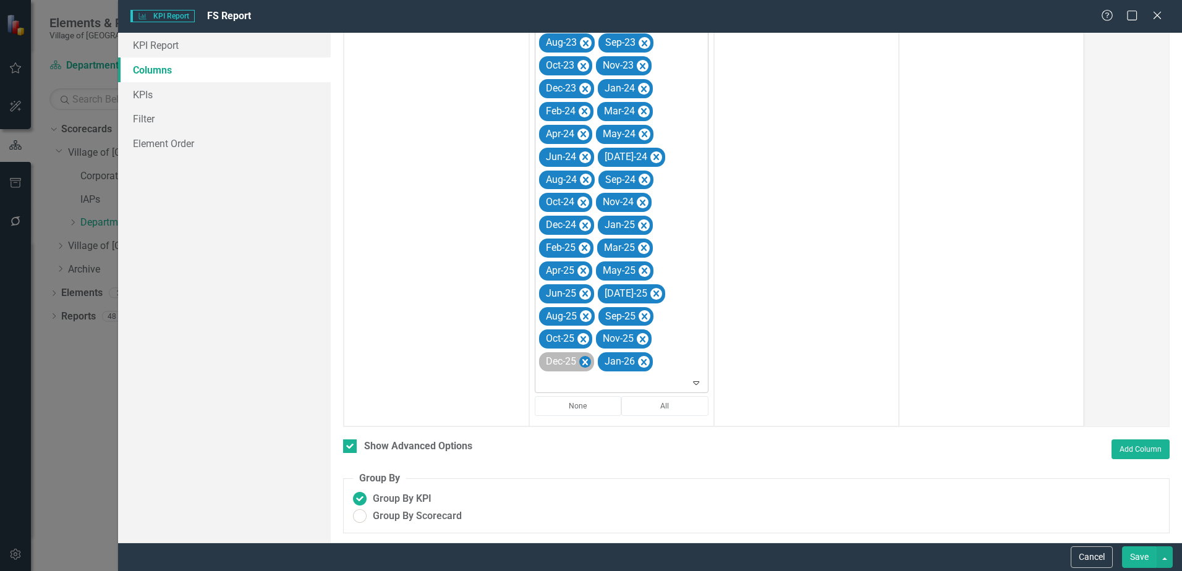
click at [584, 366] on icon "Remove Dec-25" at bounding box center [584, 361] width 12 height 15
click at [584, 364] on icon "Remove Jan-26" at bounding box center [585, 362] width 6 height 6
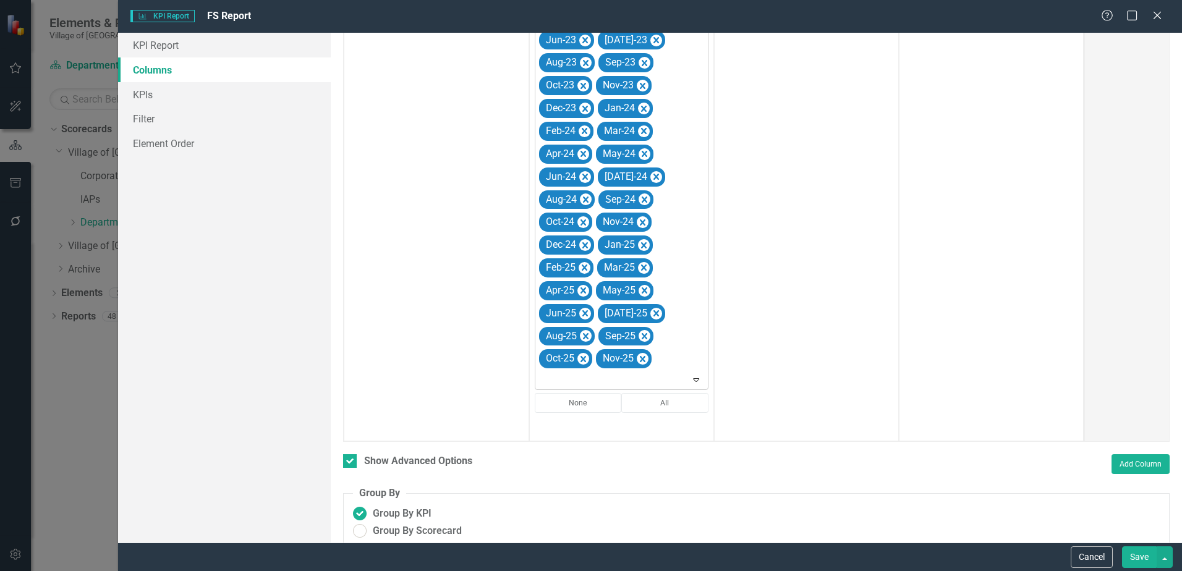
scroll to position [1010, 0]
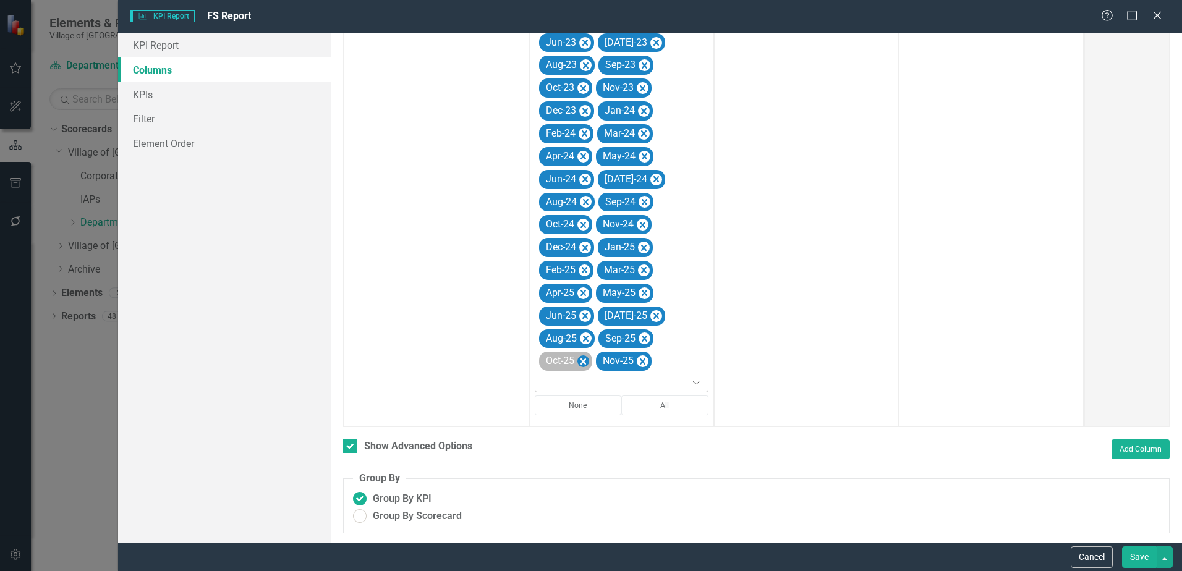
click at [583, 363] on icon "Remove Oct-25" at bounding box center [583, 361] width 6 height 6
click at [583, 363] on icon "Remove Nov-25" at bounding box center [585, 361] width 12 height 15
click at [583, 363] on icon "Remove Aug-25" at bounding box center [585, 361] width 6 height 6
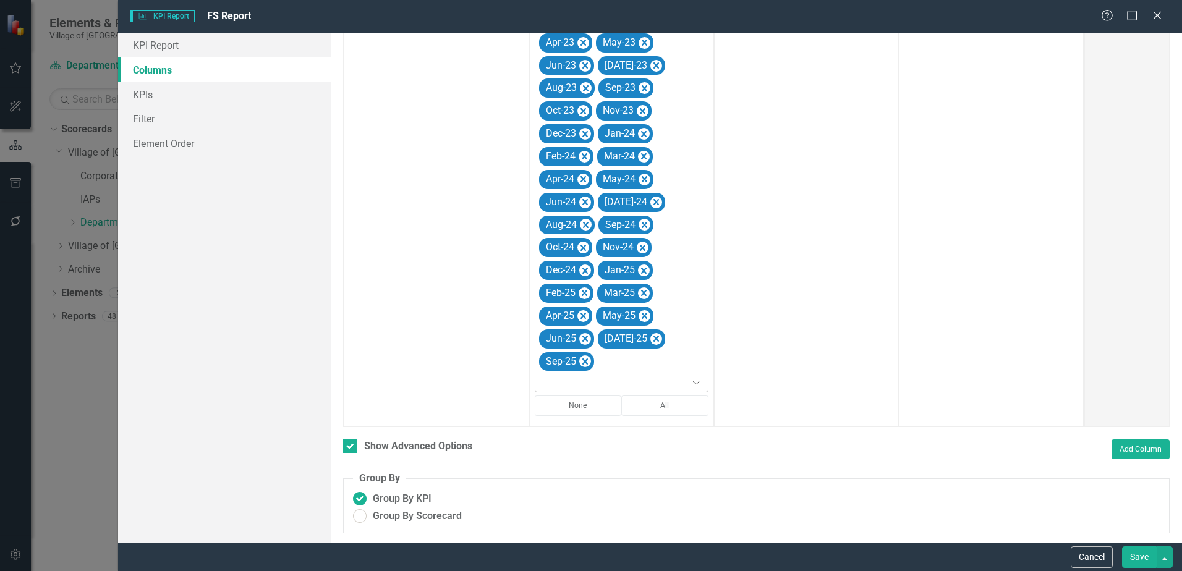
click at [583, 363] on icon "Remove Sep-25" at bounding box center [585, 361] width 6 height 6
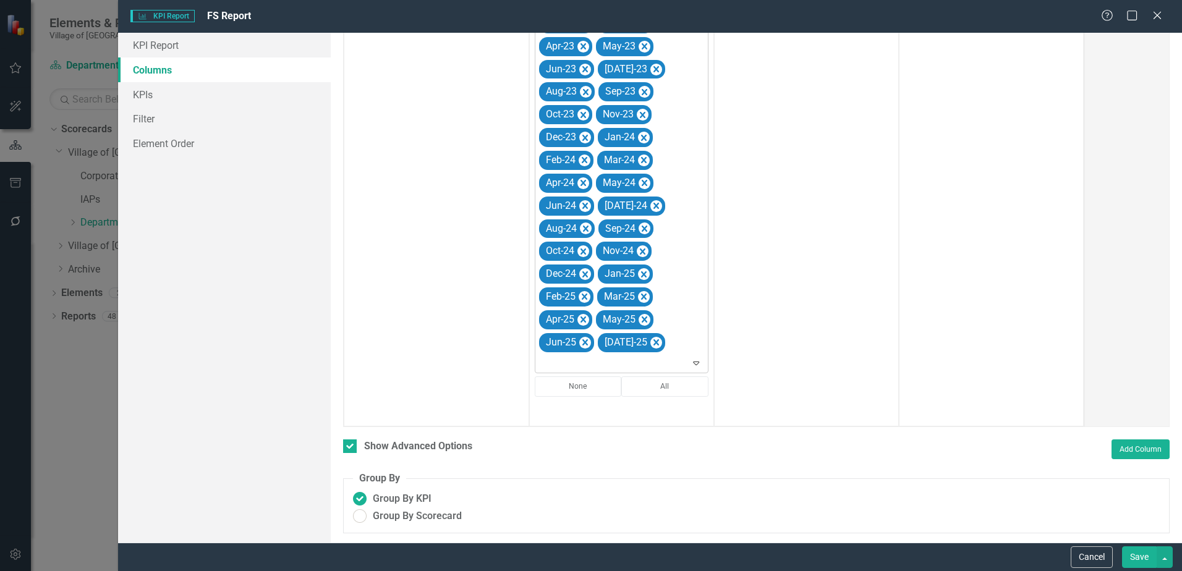
scroll to position [965, 0]
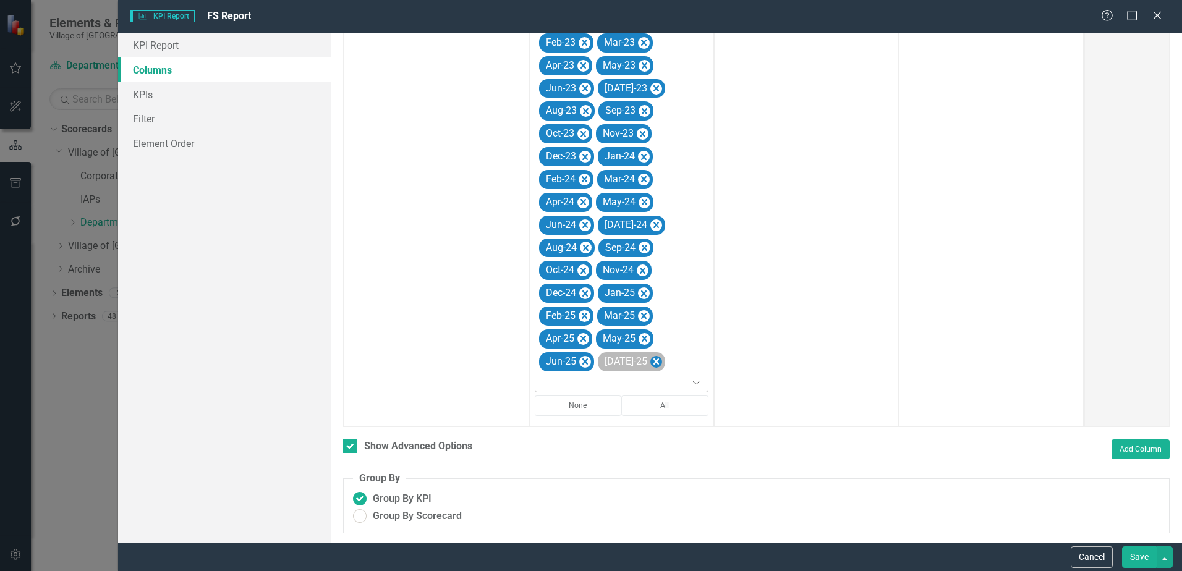
click at [653, 364] on icon "Remove Jul-25" at bounding box center [656, 361] width 6 height 6
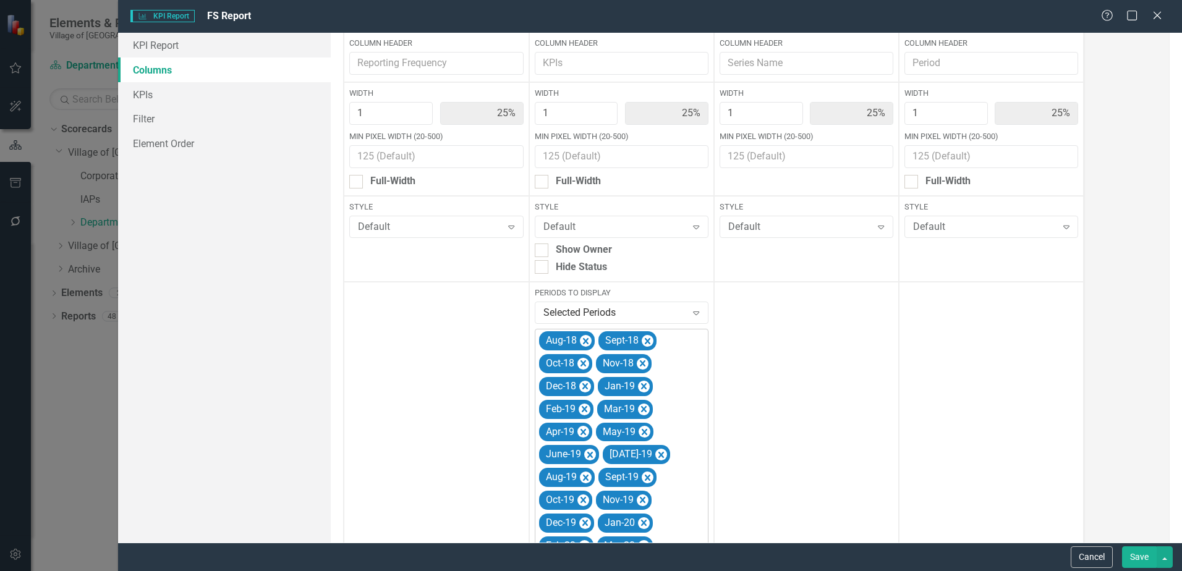
scroll to position [38, 0]
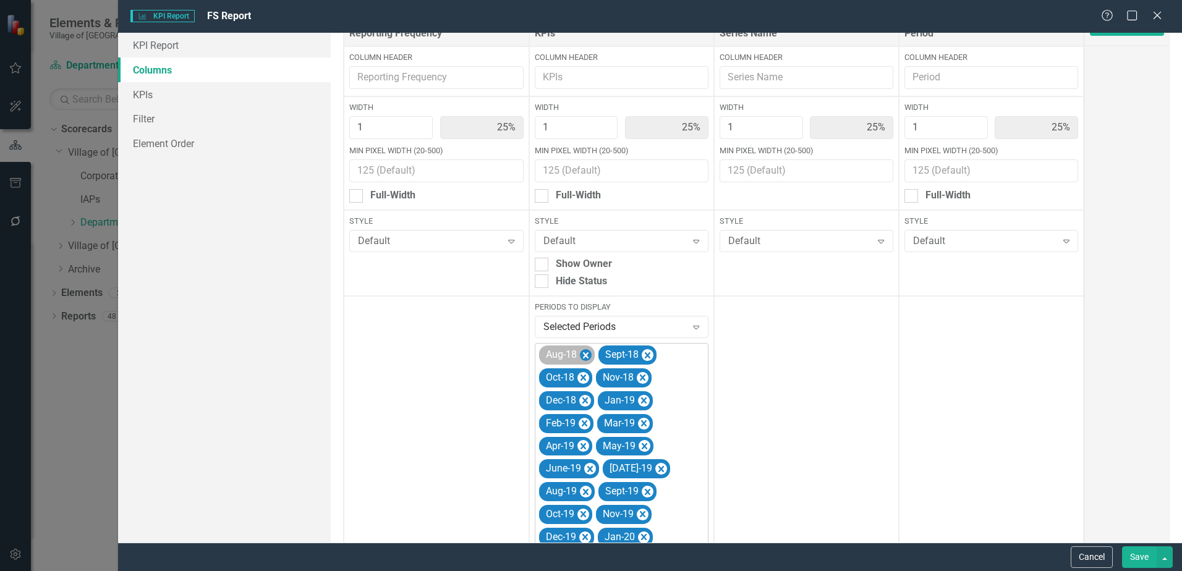
click at [583, 352] on icon "Remove Aug-18" at bounding box center [585, 354] width 12 height 15
click at [584, 352] on icon "Remove Sept-18" at bounding box center [588, 354] width 12 height 15
click at [584, 352] on icon "Remove Oct-18" at bounding box center [583, 354] width 12 height 15
click at [584, 352] on icon "Remove Nov-18" at bounding box center [585, 354] width 12 height 15
click at [584, 352] on icon "Remove Dec-18" at bounding box center [584, 354] width 12 height 15
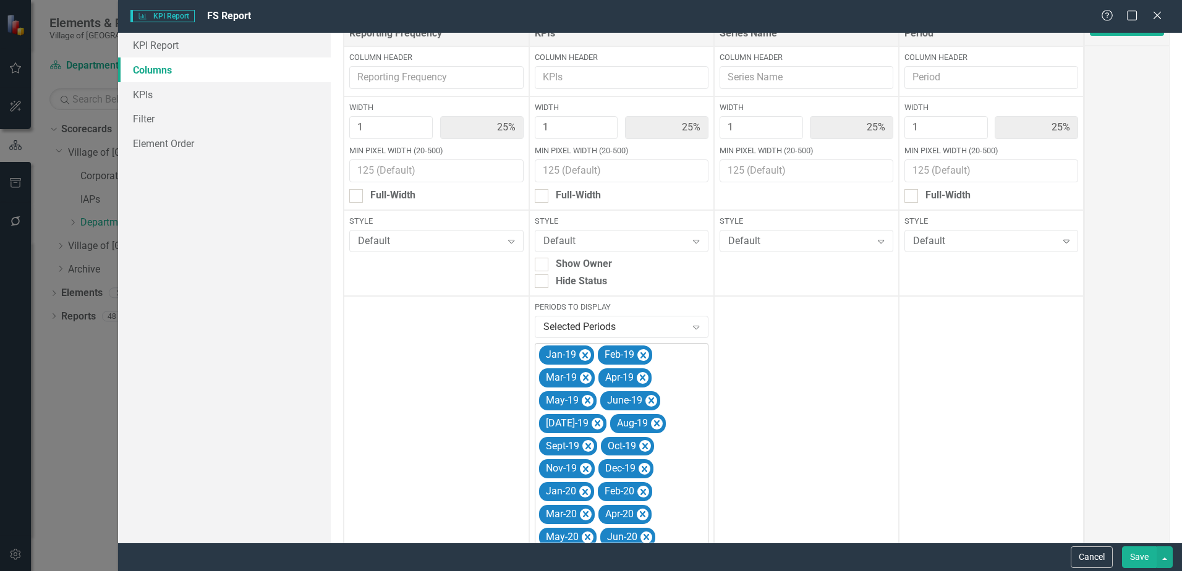
click at [584, 352] on icon "Remove Jan-19" at bounding box center [584, 354] width 12 height 15
click at [584, 352] on icon "Remove Feb-19" at bounding box center [584, 354] width 12 height 15
click at [584, 352] on icon "Remove Mar-19" at bounding box center [585, 354] width 12 height 15
click at [584, 352] on icon "Remove Apr-19" at bounding box center [583, 354] width 12 height 15
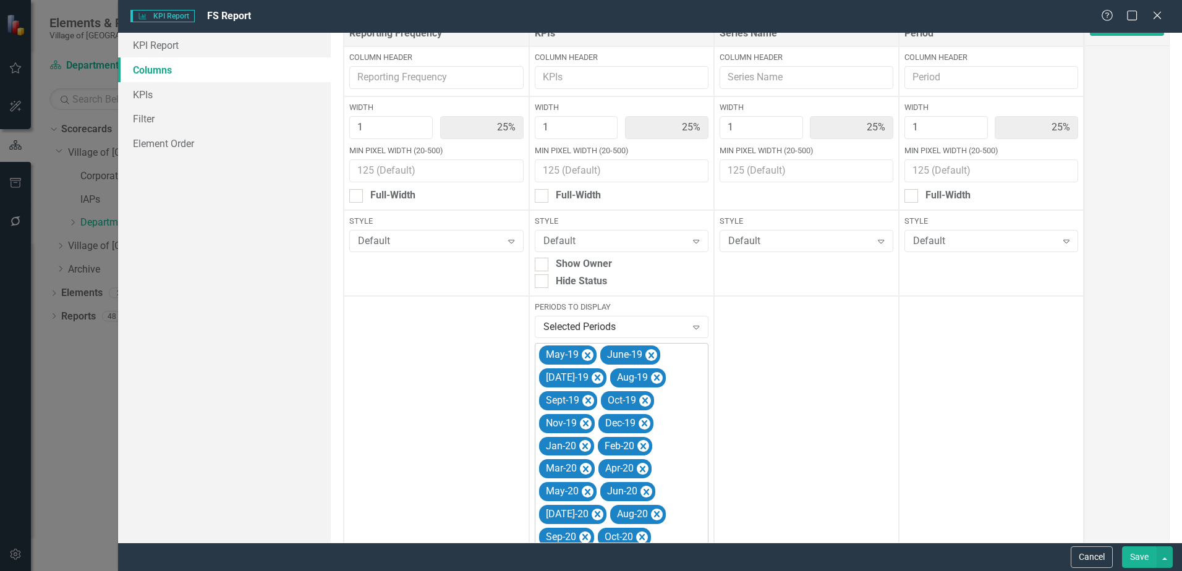
click at [584, 352] on icon "Remove May-19" at bounding box center [587, 354] width 12 height 15
click at [584, 352] on icon "Remove June-19" at bounding box center [589, 354] width 12 height 15
click at [591, 352] on icon "Remove Jul-19" at bounding box center [597, 354] width 12 height 15
click at [584, 352] on icon "Remove Aug-19" at bounding box center [585, 354] width 12 height 15
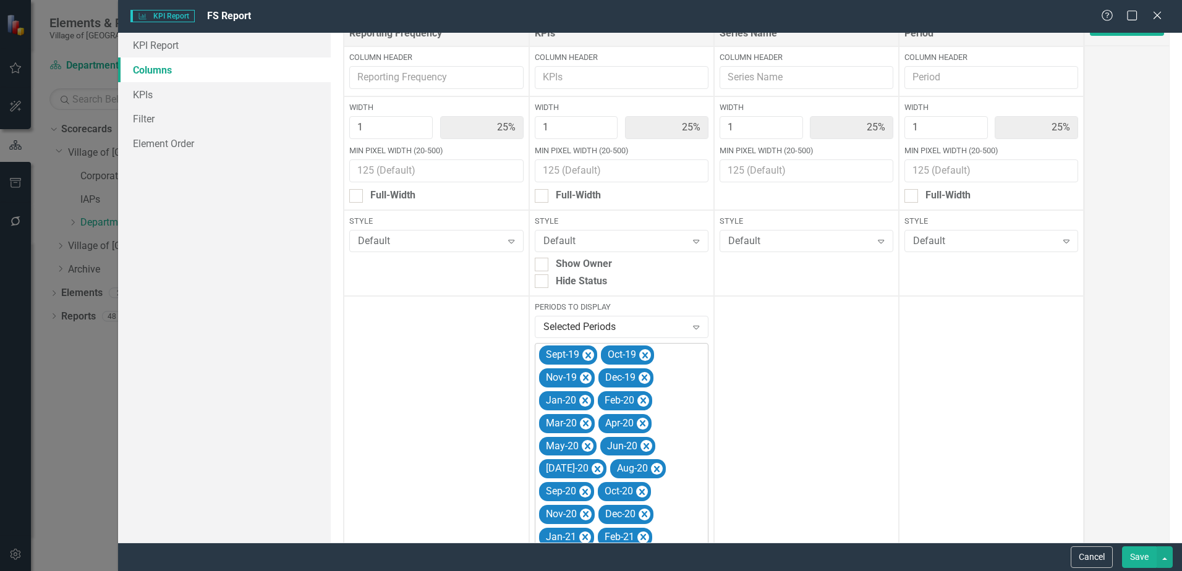
click at [584, 352] on icon "Remove Sept-19" at bounding box center [588, 354] width 12 height 15
click at [638, 352] on icon "Remove Oct-19" at bounding box center [644, 354] width 12 height 15
click at [584, 352] on icon "Remove Nov-19" at bounding box center [585, 354] width 12 height 15
click at [584, 352] on icon "Remove Dec-19" at bounding box center [584, 354] width 12 height 15
click at [584, 352] on icon "Remove Jan-20" at bounding box center [584, 354] width 12 height 15
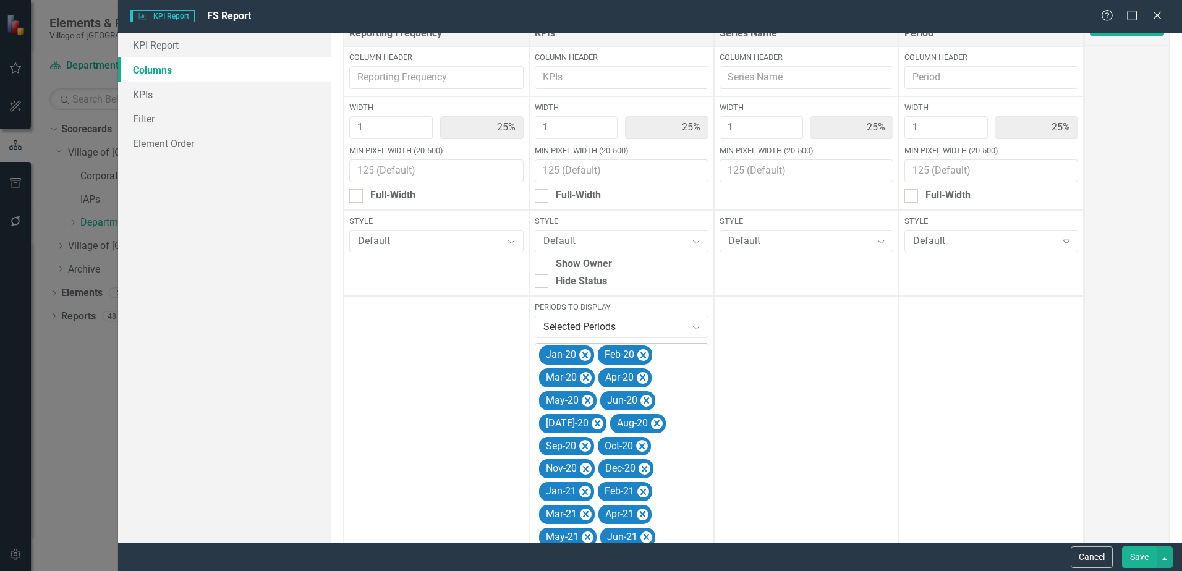
click at [637, 352] on icon "Remove Feb-20" at bounding box center [643, 354] width 12 height 15
click at [584, 352] on icon "Remove Mar-20" at bounding box center [585, 354] width 12 height 15
click at [584, 352] on icon "Remove Apr-20" at bounding box center [583, 354] width 12 height 15
click at [638, 352] on icon "Remove May-20" at bounding box center [644, 354] width 12 height 15
click at [584, 352] on icon "Remove Jun-20" at bounding box center [584, 354] width 12 height 15
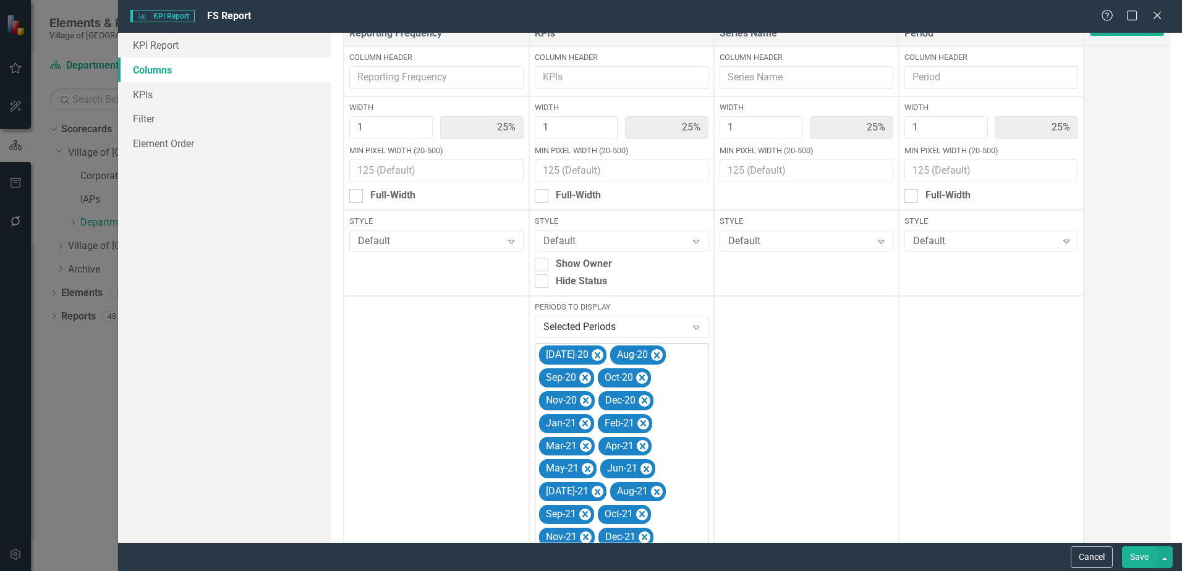
click at [591, 352] on icon "Remove Jul-20" at bounding box center [597, 354] width 12 height 15
click at [584, 352] on icon "Remove Aug-20" at bounding box center [585, 354] width 12 height 15
click at [584, 352] on icon "Remove Sep-20" at bounding box center [584, 354] width 12 height 15
click at [584, 352] on icon "Remove Oct-20" at bounding box center [583, 354] width 12 height 15
click at [584, 352] on icon "Remove Nov-20" at bounding box center [585, 354] width 12 height 15
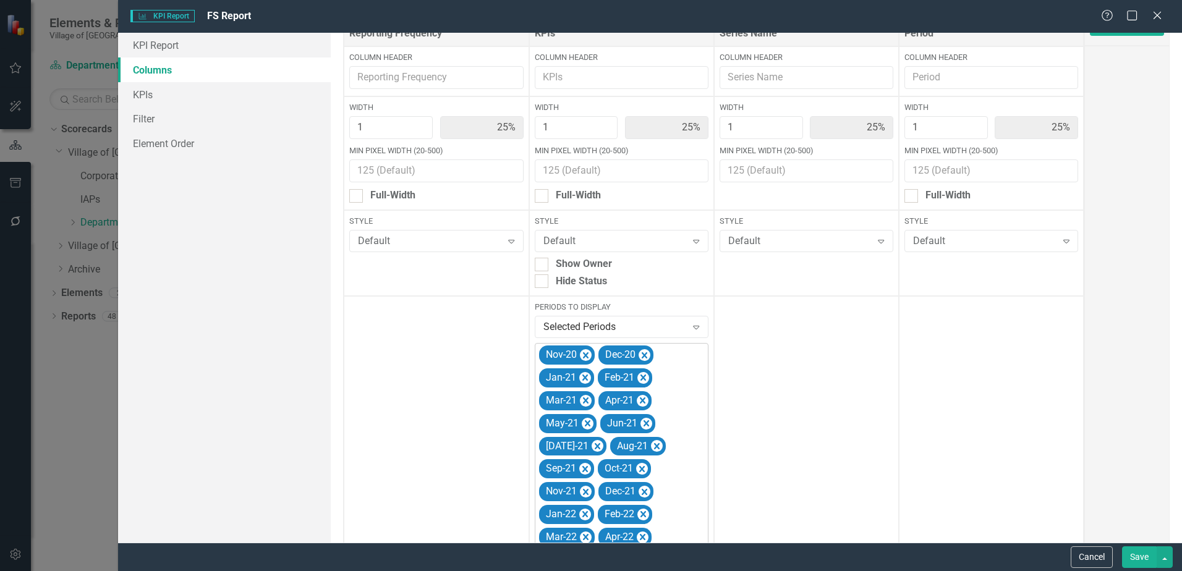
click at [638, 352] on icon "Remove Dec-20" at bounding box center [644, 354] width 12 height 15
click at [584, 352] on icon "Remove Jan-21" at bounding box center [584, 354] width 12 height 15
click at [584, 352] on icon "Remove Feb-21" at bounding box center [584, 354] width 12 height 15
click at [584, 352] on icon "Remove Mar-21" at bounding box center [585, 354] width 12 height 15
click at [636, 352] on icon "Remove Apr-21" at bounding box center [642, 354] width 12 height 15
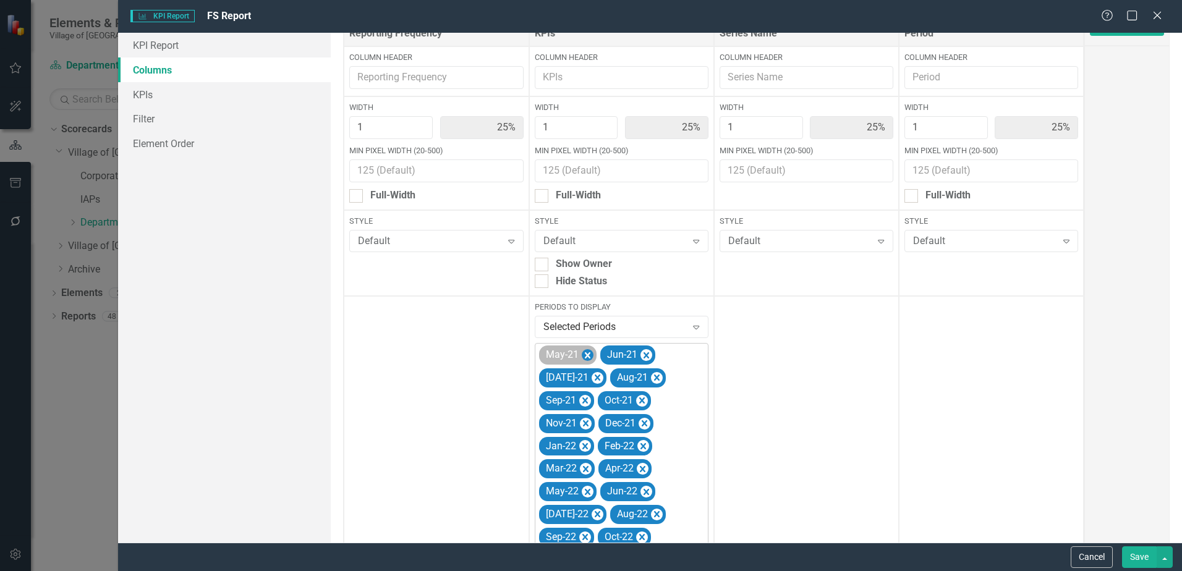
click at [584, 353] on icon "Remove May-21" at bounding box center [587, 354] width 12 height 15
click at [584, 353] on icon "Remove Jun-21" at bounding box center [585, 355] width 6 height 6
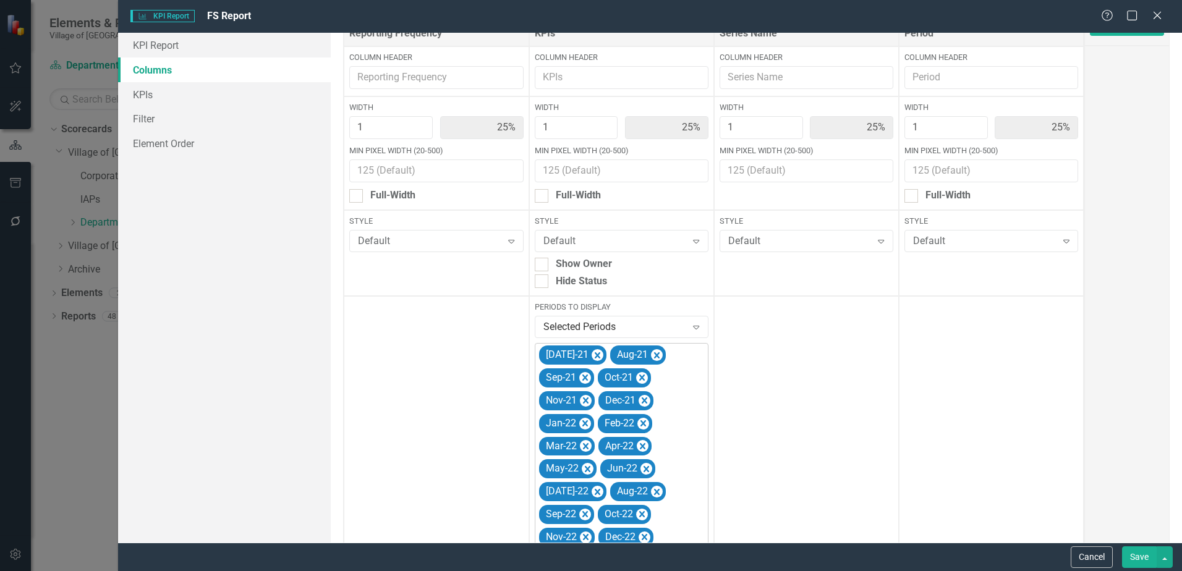
click at [591, 353] on icon "Remove Jul-21" at bounding box center [597, 354] width 12 height 15
click at [584, 353] on icon "Remove Aug-21" at bounding box center [585, 354] width 12 height 15
click at [584, 353] on icon "Remove Sep-21" at bounding box center [585, 355] width 6 height 6
click at [584, 353] on icon "Remove Oct-21" at bounding box center [583, 355] width 6 height 6
click at [584, 353] on icon "Remove Nov-21" at bounding box center [585, 354] width 12 height 15
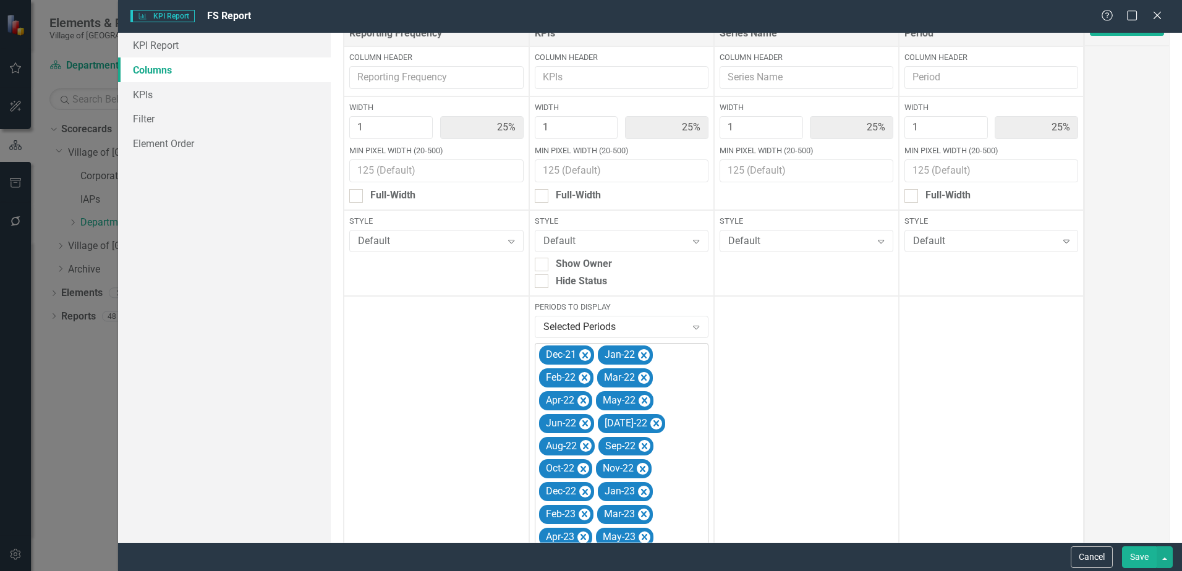
click at [584, 353] on icon "Remove Dec-21" at bounding box center [584, 354] width 12 height 15
click at [584, 353] on icon "Remove Jan-22" at bounding box center [585, 355] width 6 height 6
click at [584, 353] on icon "Remove Feb-22" at bounding box center [584, 355] width 6 height 6
click at [584, 353] on icon "Remove Mar-22" at bounding box center [585, 354] width 12 height 15
click at [584, 353] on icon "Remove Apr-22" at bounding box center [583, 355] width 6 height 6
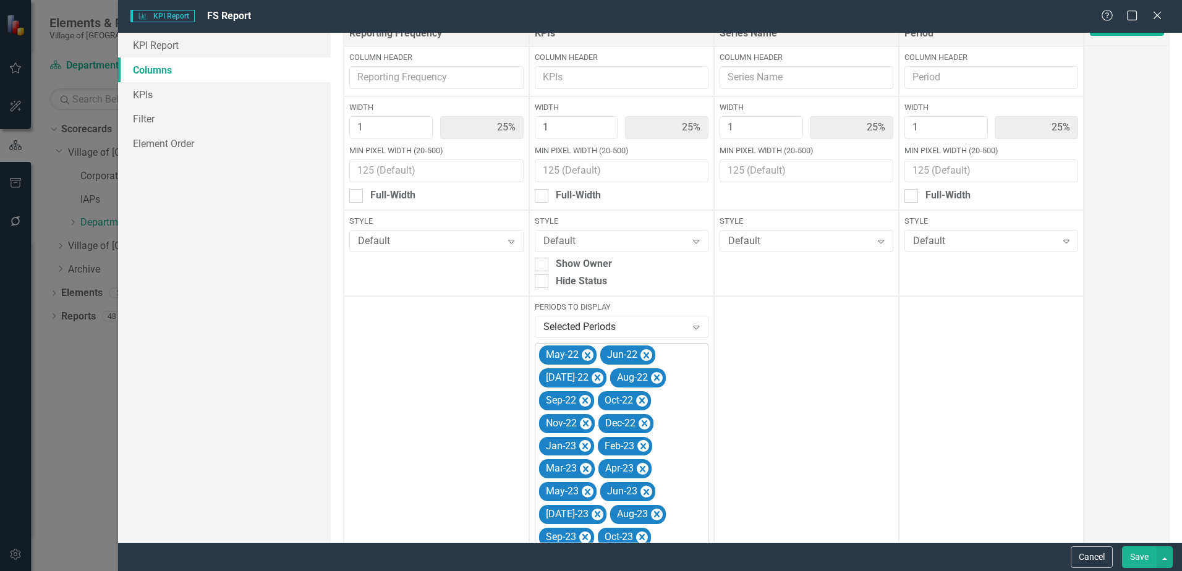
click at [584, 353] on icon "Remove May-22" at bounding box center [587, 354] width 12 height 15
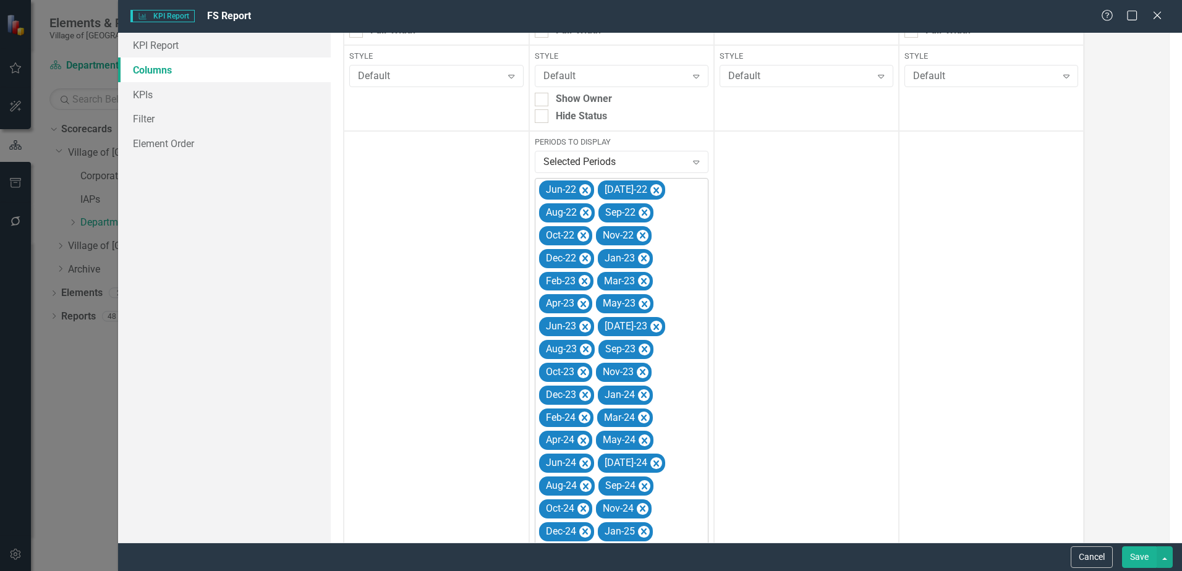
scroll to position [441, 0]
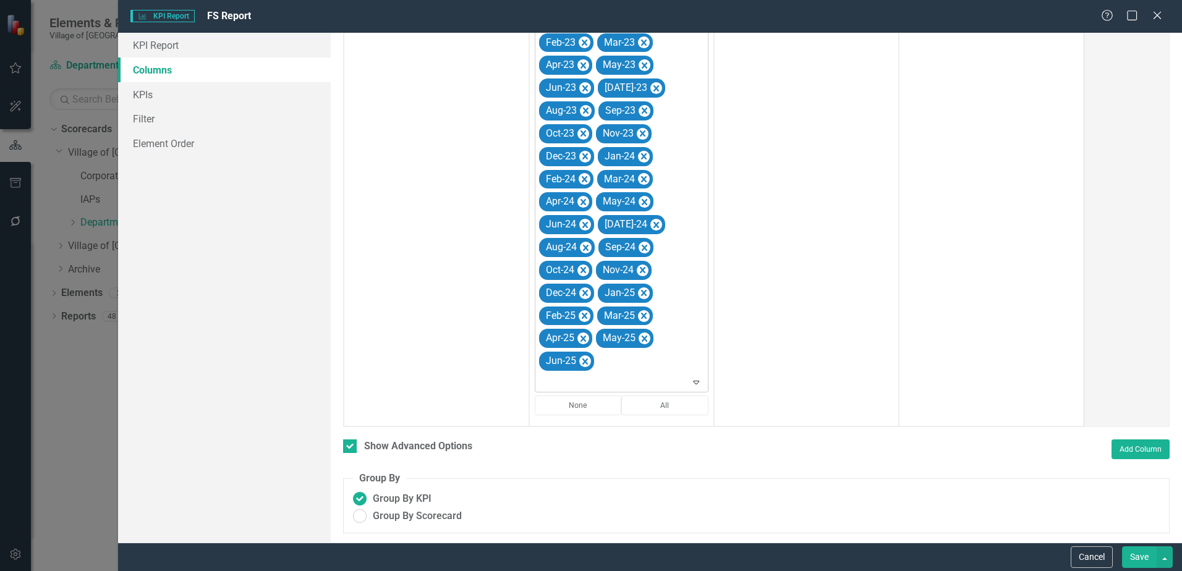
click at [861, 337] on div at bounding box center [806, 159] width 185 height 534
click at [435, 509] on span "Group By Scorecard" at bounding box center [417, 516] width 89 height 14
click at [370, 509] on input "Group By Scorecard" at bounding box center [359, 516] width 19 height 19
radio input "true"
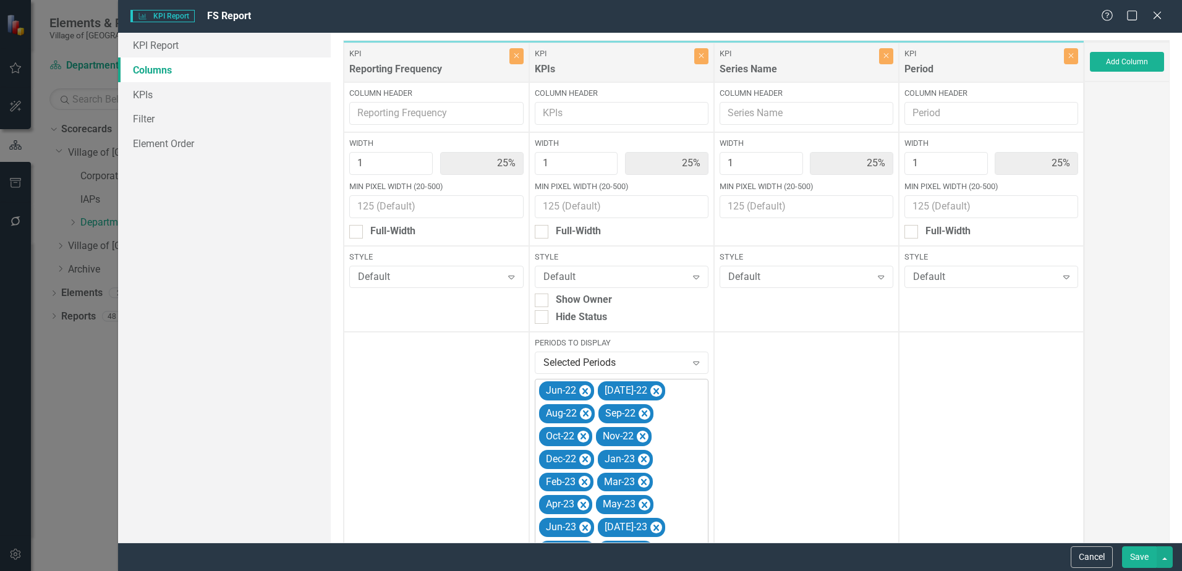
scroll to position [0, 0]
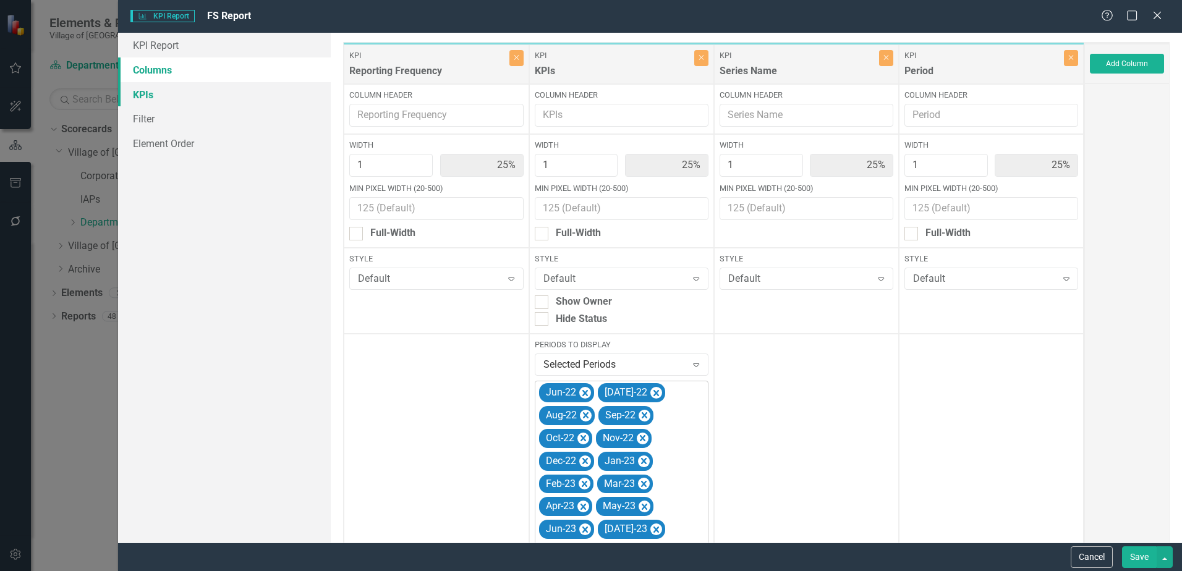
click at [218, 96] on link "KPIs" at bounding box center [224, 94] width 213 height 25
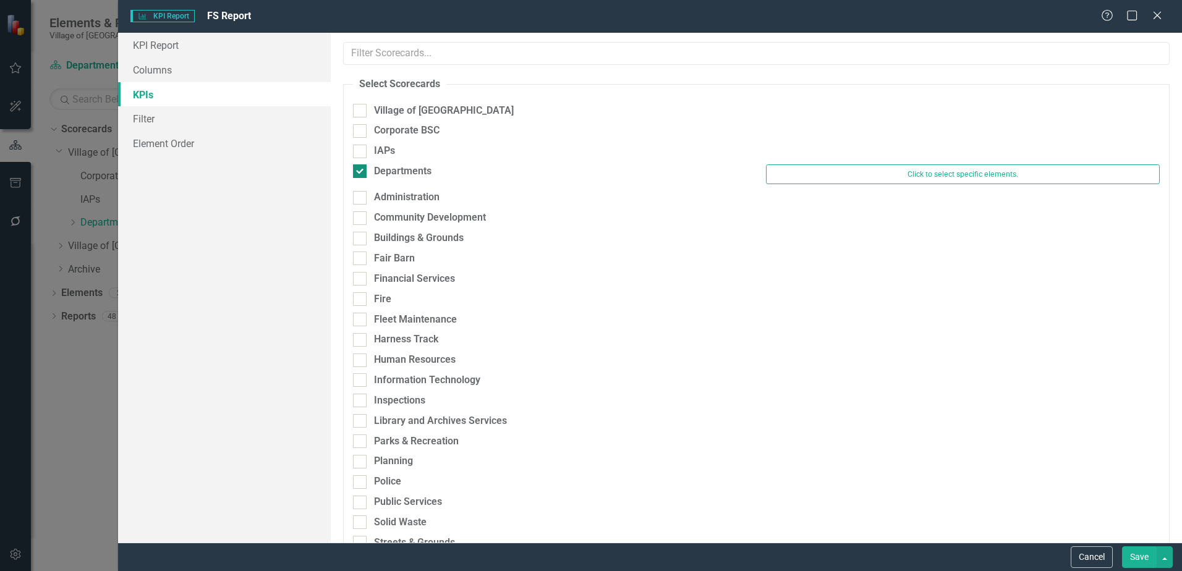
click at [374, 167] on div "Departments" at bounding box center [402, 171] width 57 height 14
click at [361, 167] on input "Departments" at bounding box center [357, 168] width 8 height 8
checkbox input "false"
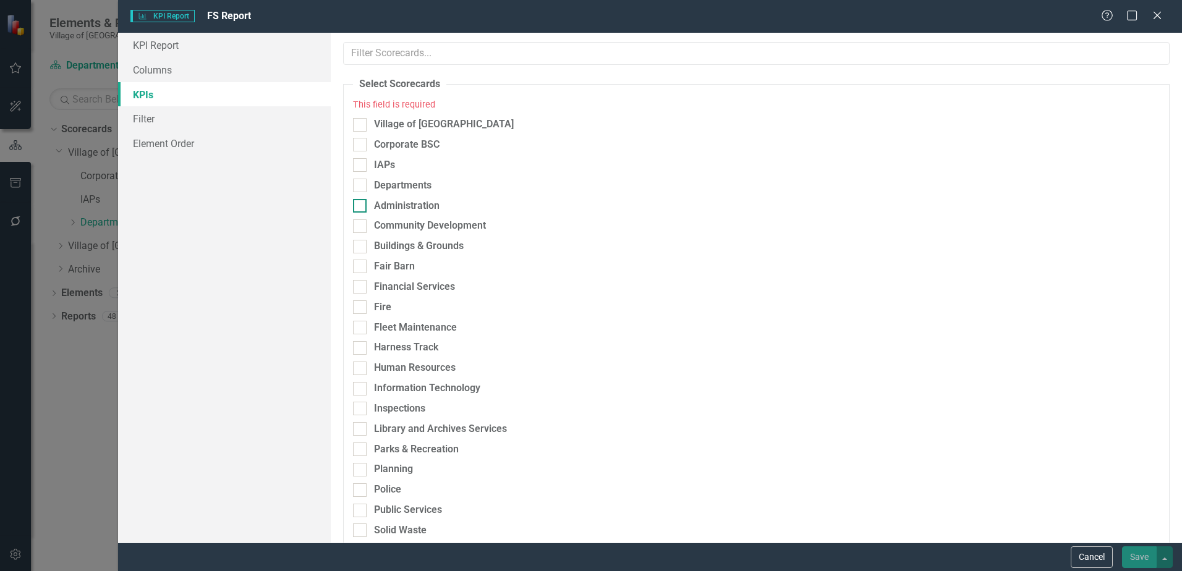
click at [409, 205] on div "Administration" at bounding box center [407, 206] width 66 height 14
click at [361, 205] on input "Administration" at bounding box center [357, 203] width 8 height 8
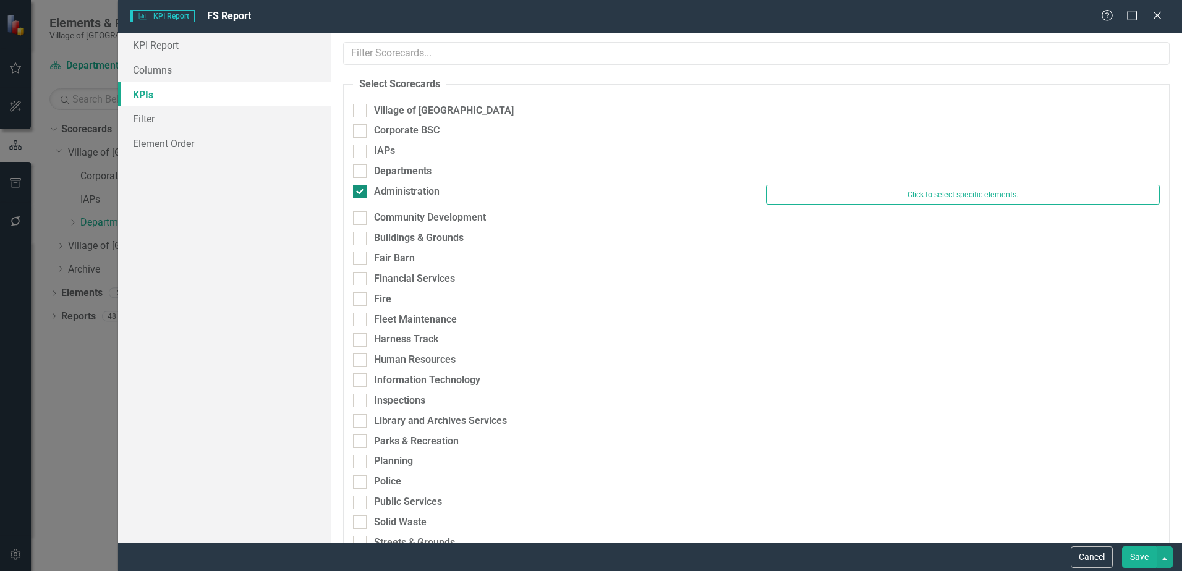
click at [413, 192] on div "Administration" at bounding box center [407, 192] width 66 height 14
click at [361, 192] on input "Administration" at bounding box center [357, 189] width 8 height 8
checkbox input "false"
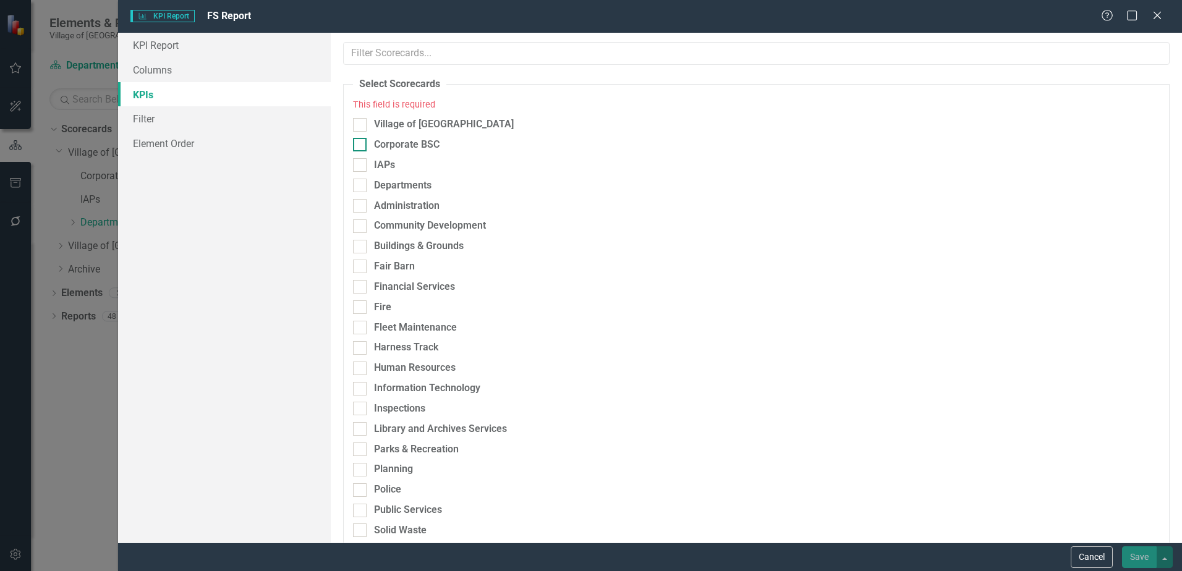
click at [400, 142] on div "Corporate BSC" at bounding box center [407, 145] width 66 height 14
click at [361, 142] on input "Corporate BSC" at bounding box center [357, 142] width 8 height 8
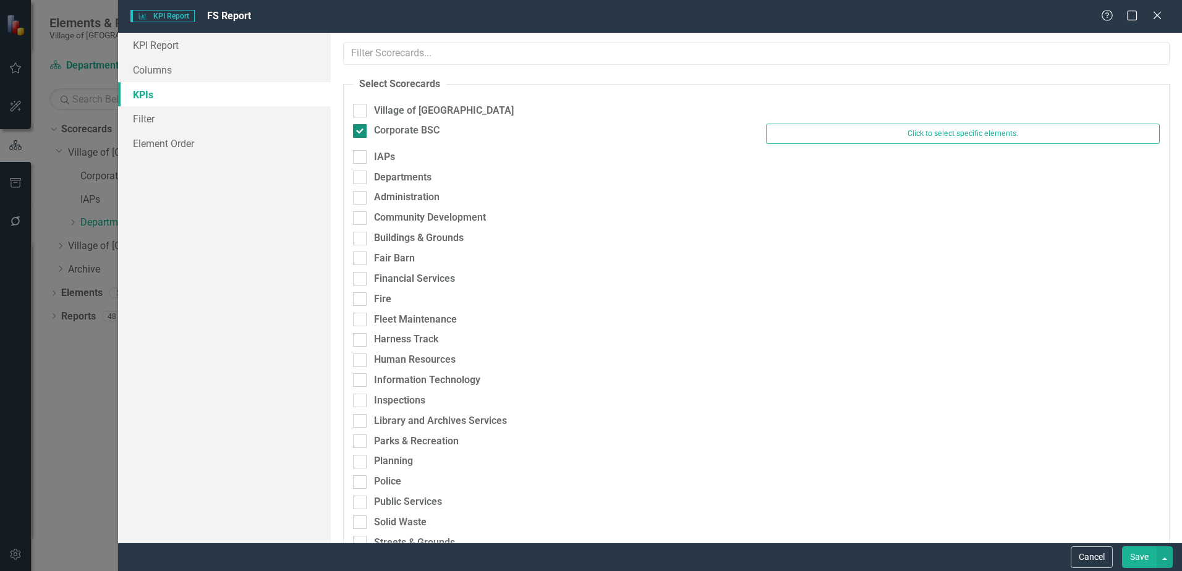
click at [417, 126] on div "Corporate BSC" at bounding box center [407, 131] width 66 height 14
click at [361, 126] on input "Corporate BSC" at bounding box center [357, 128] width 8 height 8
checkbox input "false"
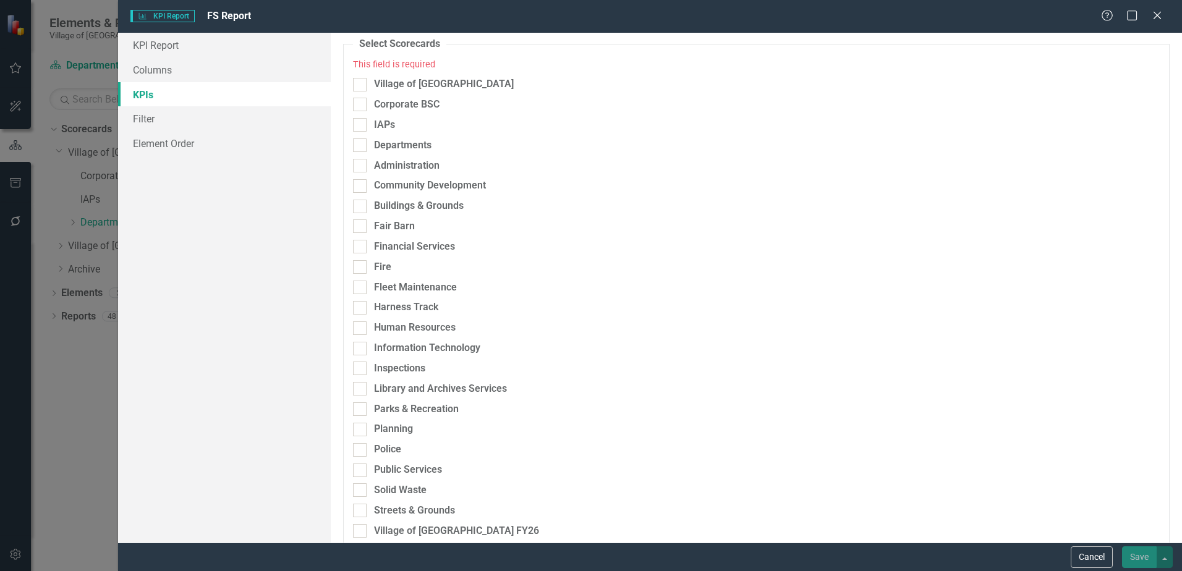
scroll to position [62, 0]
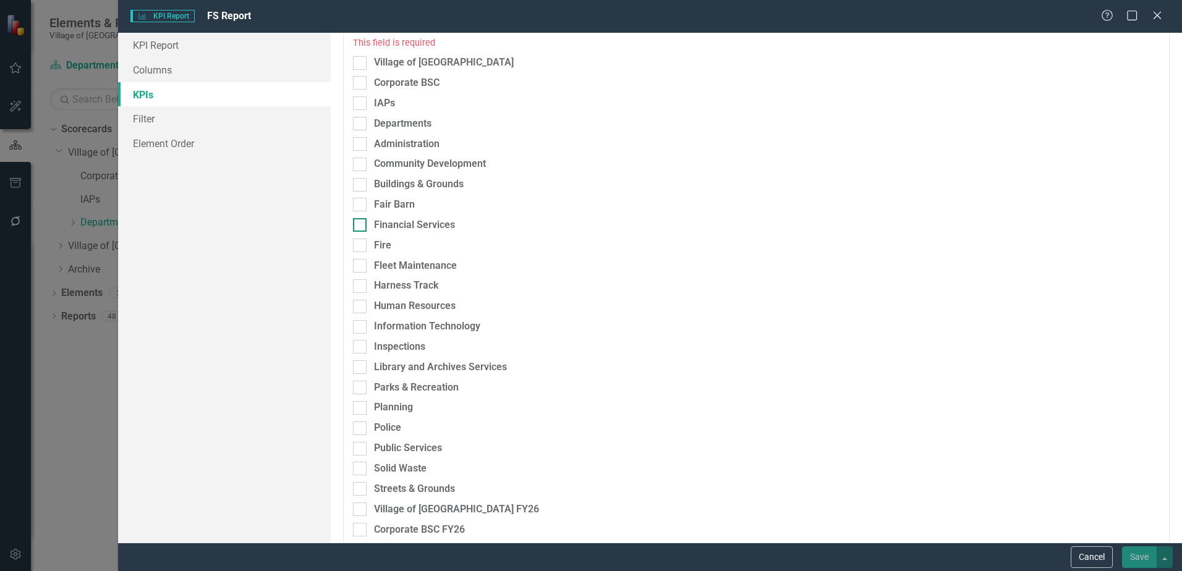
click at [397, 231] on div "Financial Services" at bounding box center [414, 225] width 81 height 14
click at [361, 226] on input "Financial Services" at bounding box center [357, 222] width 8 height 8
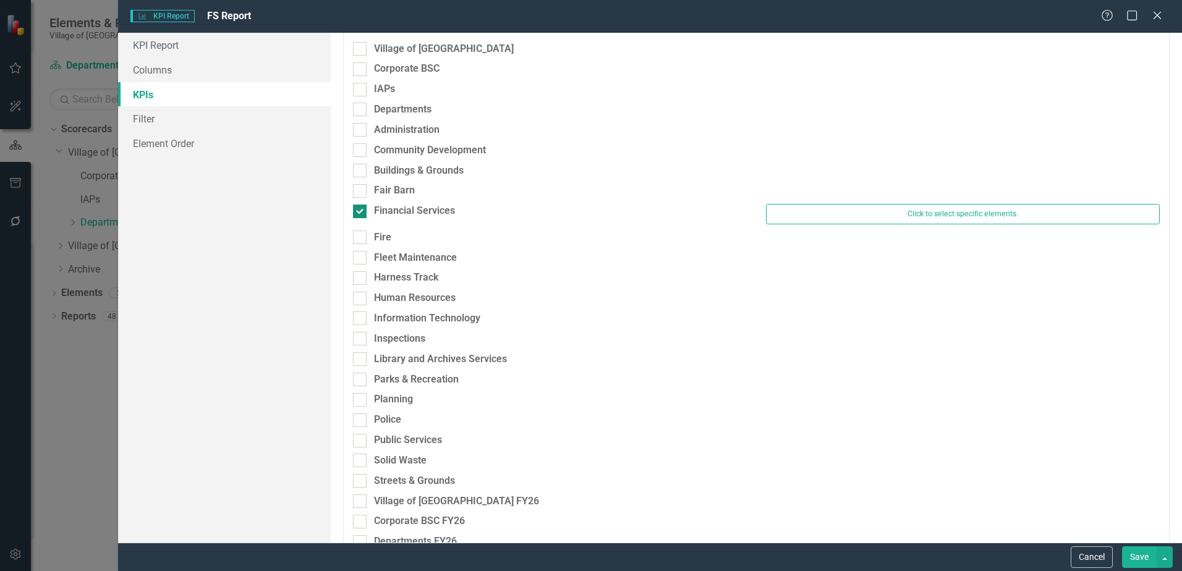
click at [399, 205] on div "Financial Services" at bounding box center [414, 211] width 81 height 14
click at [361, 205] on input "Financial Services" at bounding box center [357, 209] width 8 height 8
checkbox input "false"
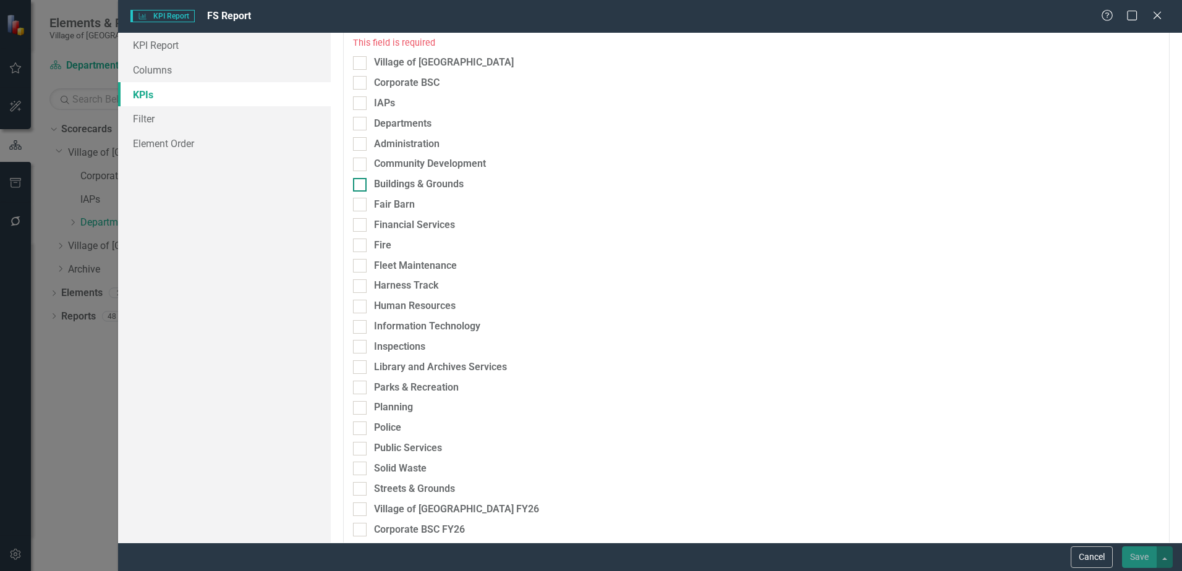
click at [399, 186] on div "Buildings & Grounds" at bounding box center [419, 184] width 90 height 14
click at [361, 186] on input "Buildings & Grounds" at bounding box center [357, 182] width 8 height 8
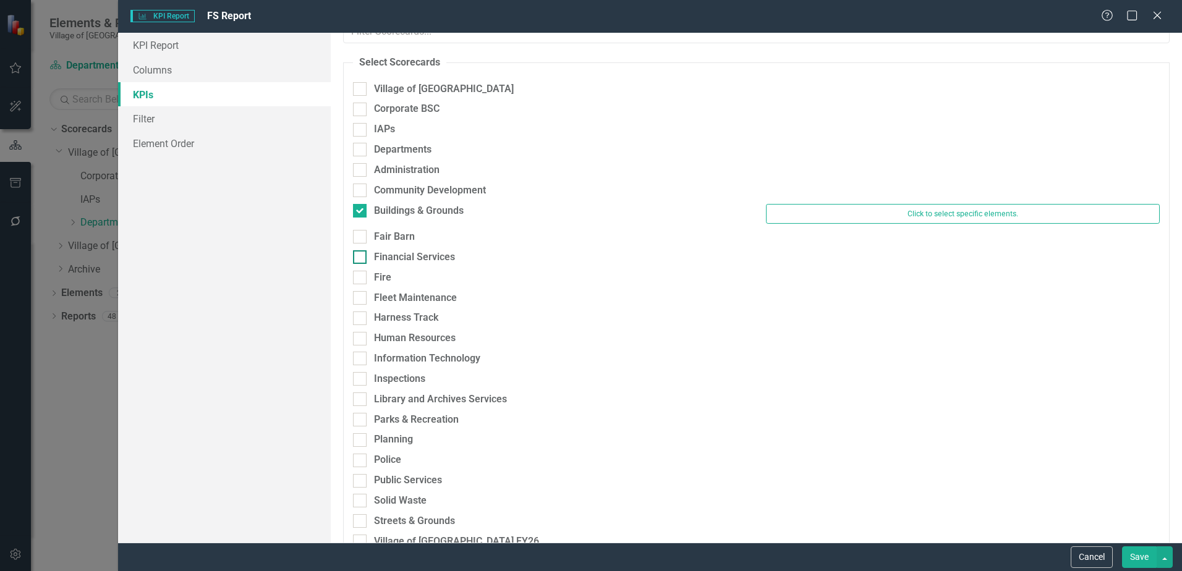
scroll to position [0, 0]
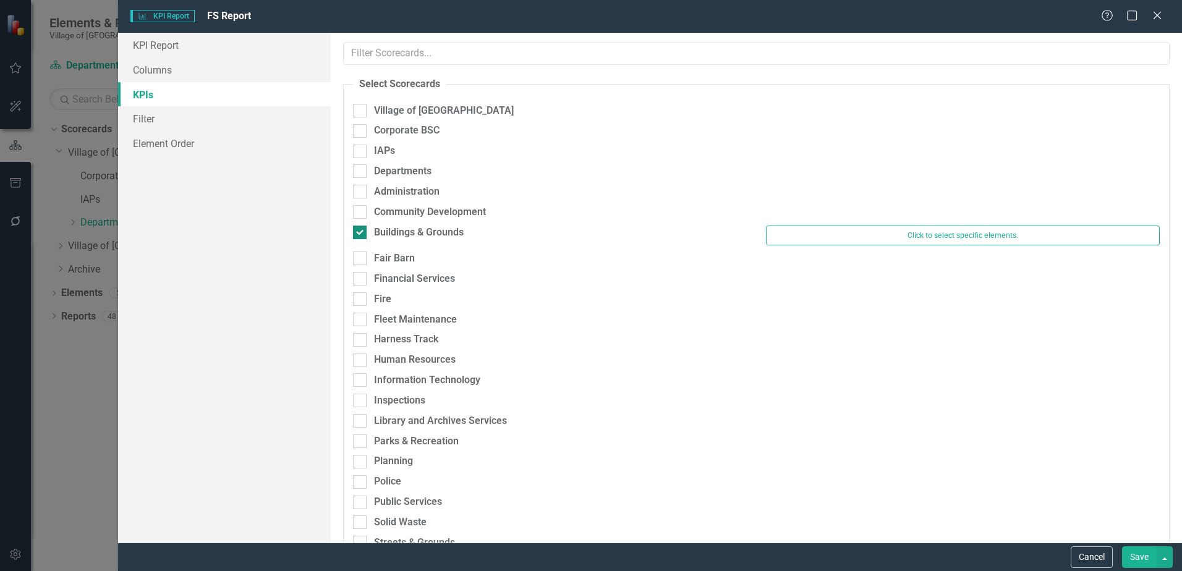
click at [402, 228] on div "Buildings & Grounds" at bounding box center [419, 233] width 90 height 14
click at [361, 228] on input "Buildings & Grounds" at bounding box center [357, 230] width 8 height 8
checkbox input "false"
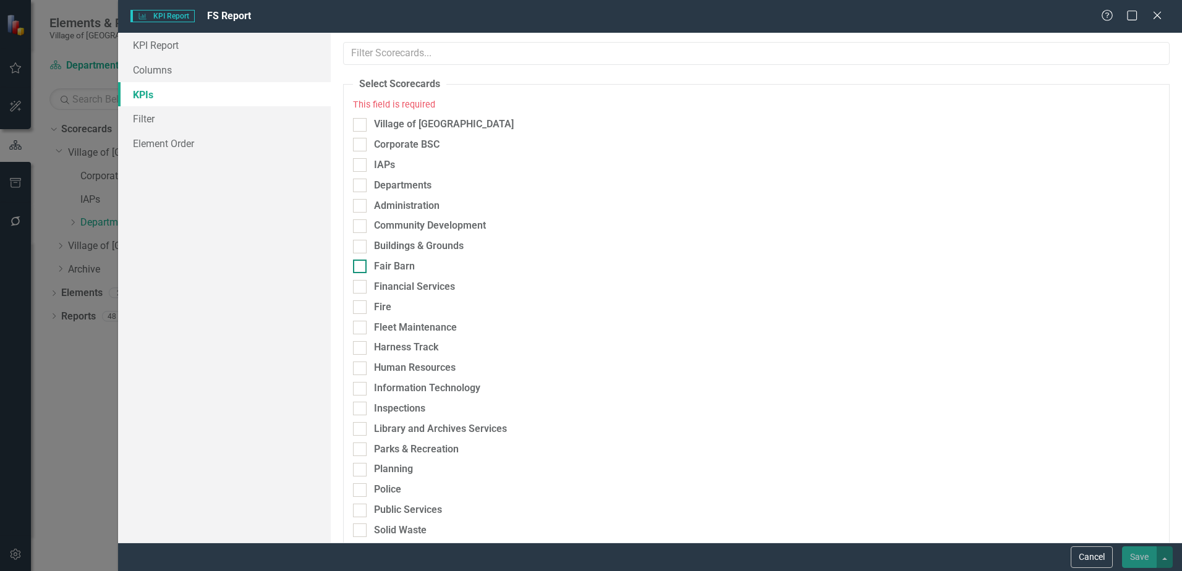
click at [401, 266] on div "Fair Barn" at bounding box center [394, 267] width 41 height 14
click at [361, 266] on input "Fair Barn" at bounding box center [357, 264] width 8 height 8
checkbox input "true"
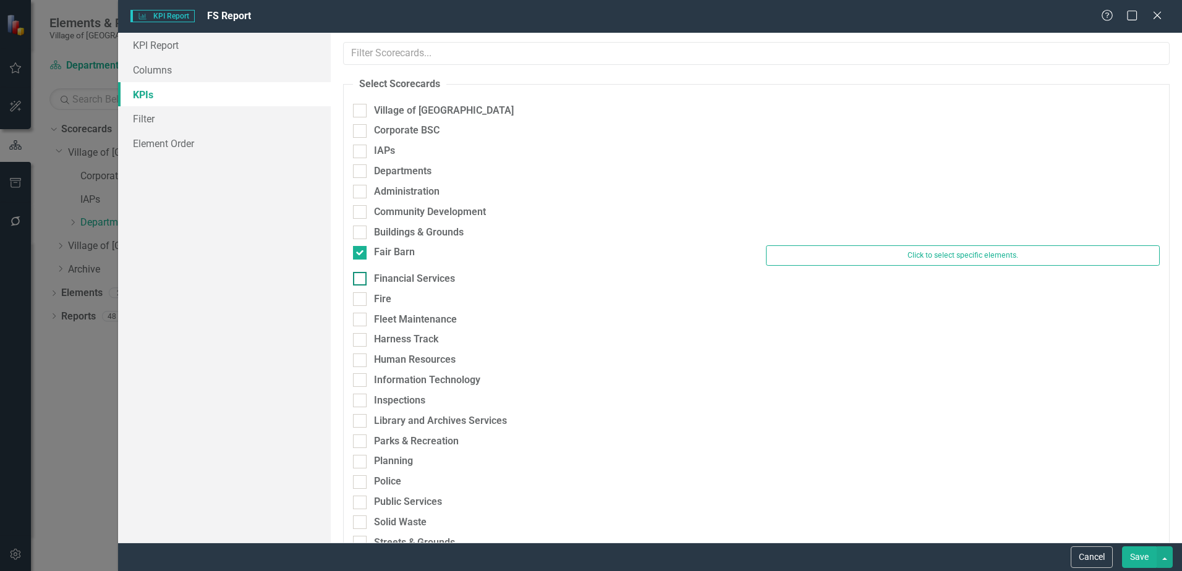
click at [398, 279] on div "Financial Services" at bounding box center [414, 279] width 81 height 14
click at [361, 279] on input "Financial Services" at bounding box center [357, 276] width 8 height 8
checkbox input "true"
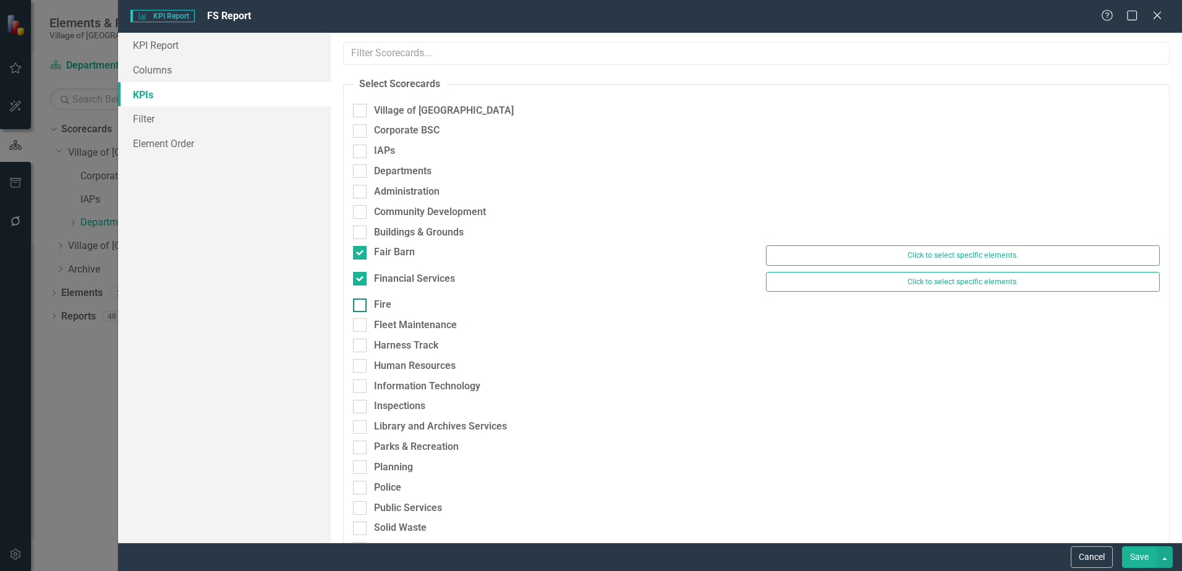
click at [381, 303] on div "Fire" at bounding box center [382, 305] width 17 height 14
click at [361, 303] on input "Fire" at bounding box center [357, 302] width 8 height 8
checkbox input "true"
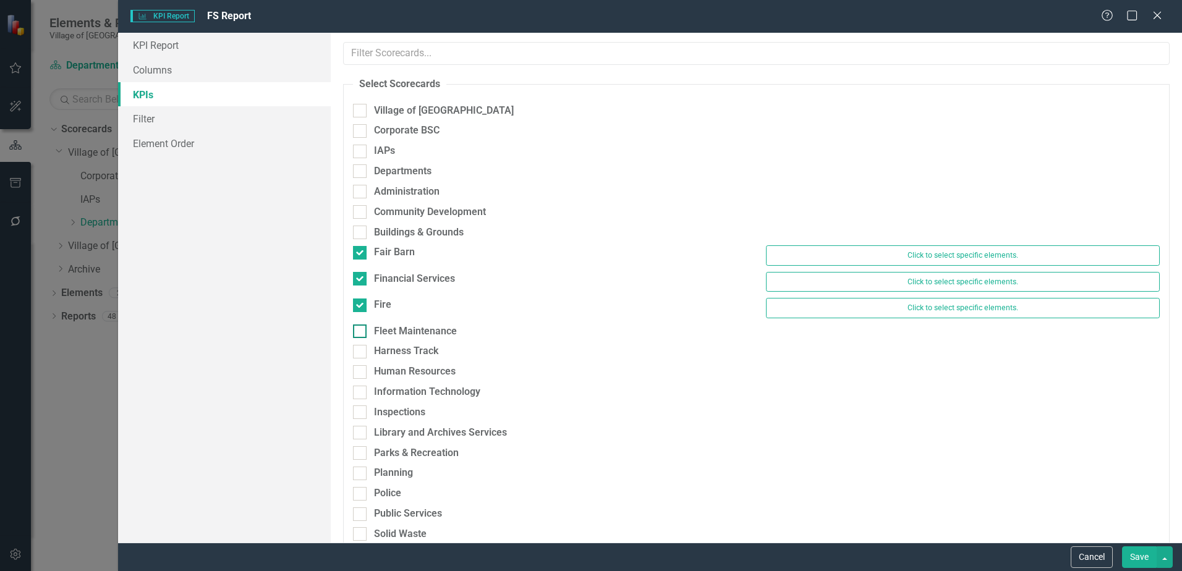
click at [389, 334] on div "Fleet Maintenance" at bounding box center [415, 331] width 83 height 14
click at [361, 332] on input "Fleet Maintenance" at bounding box center [357, 328] width 8 height 8
checkbox input "true"
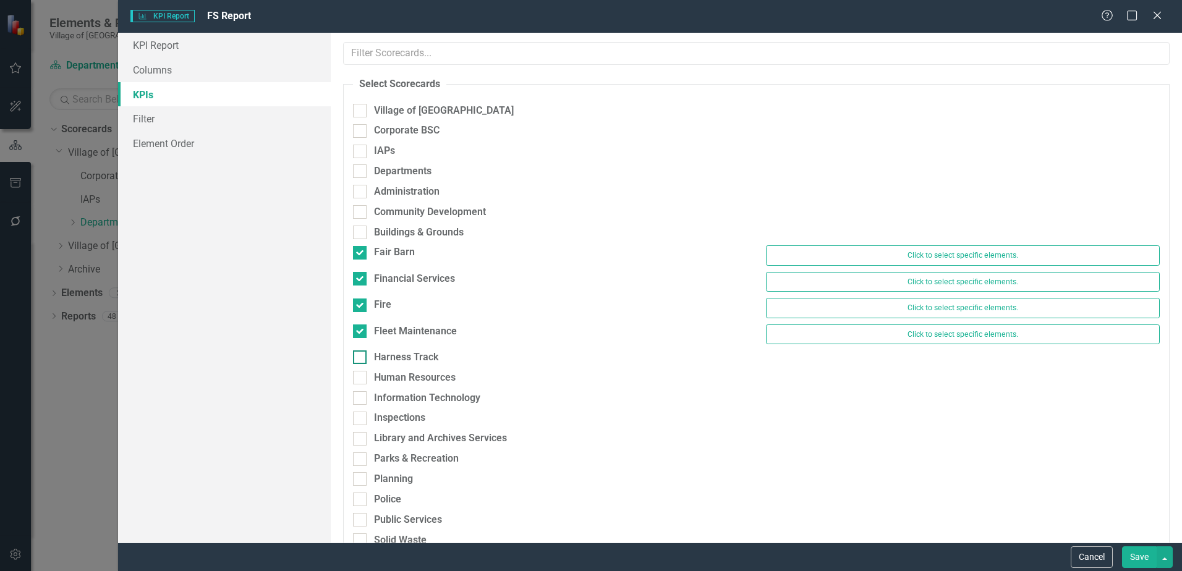
click at [389, 361] on div "Harness Track" at bounding box center [406, 357] width 64 height 14
click at [361, 358] on input "Harness Track" at bounding box center [357, 354] width 8 height 8
checkbox input "true"
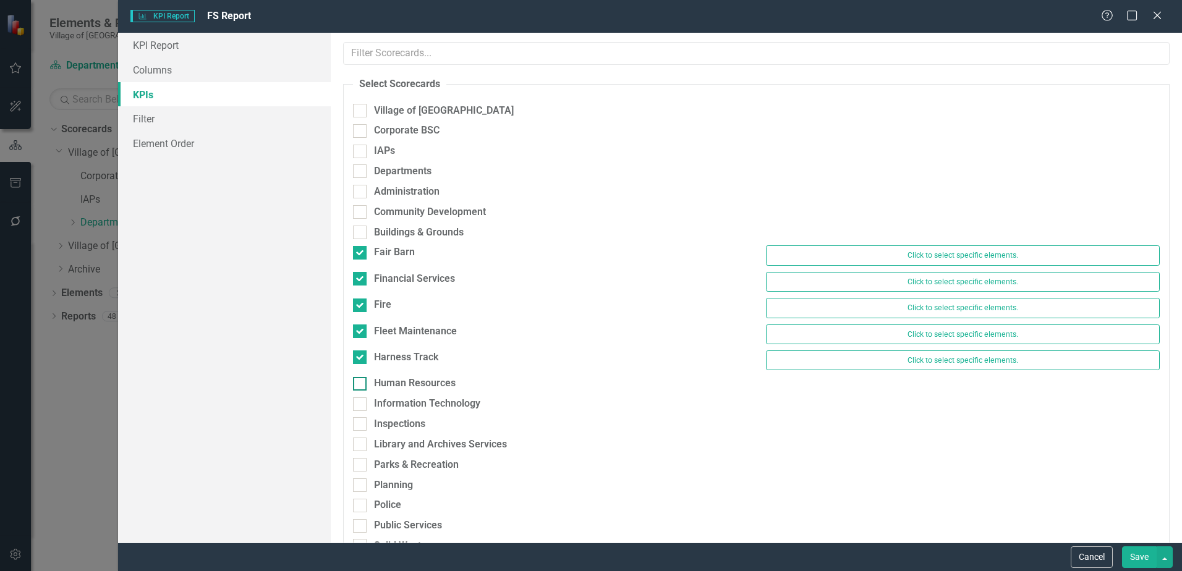
click at [391, 384] on div "Human Resources" at bounding box center [415, 383] width 82 height 14
click at [361, 384] on input "Human Resources" at bounding box center [357, 381] width 8 height 8
checkbox input "true"
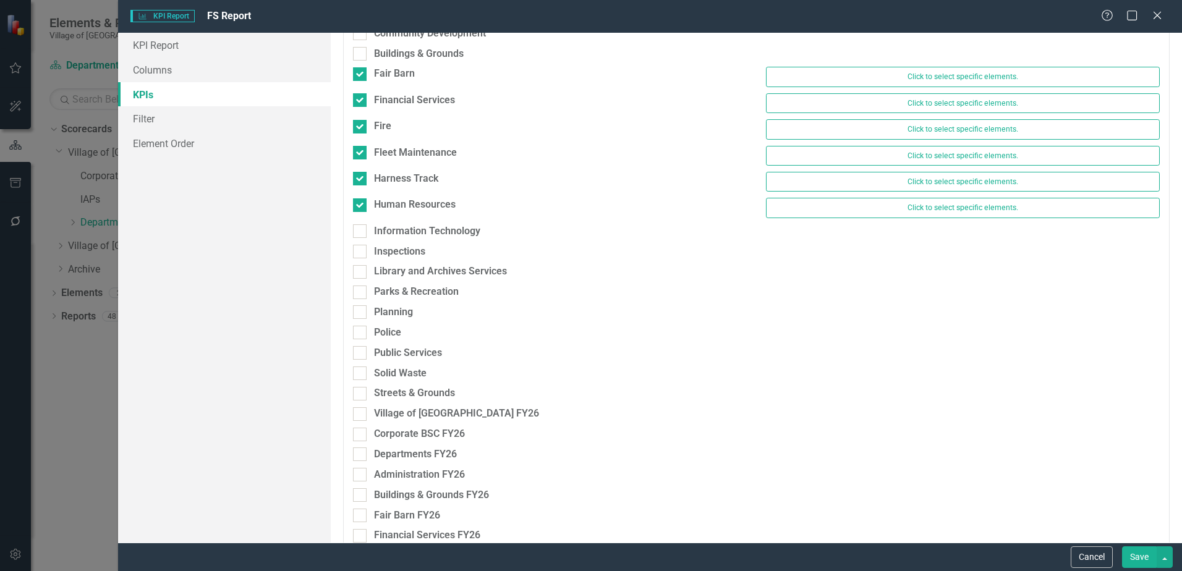
scroll to position [185, 0]
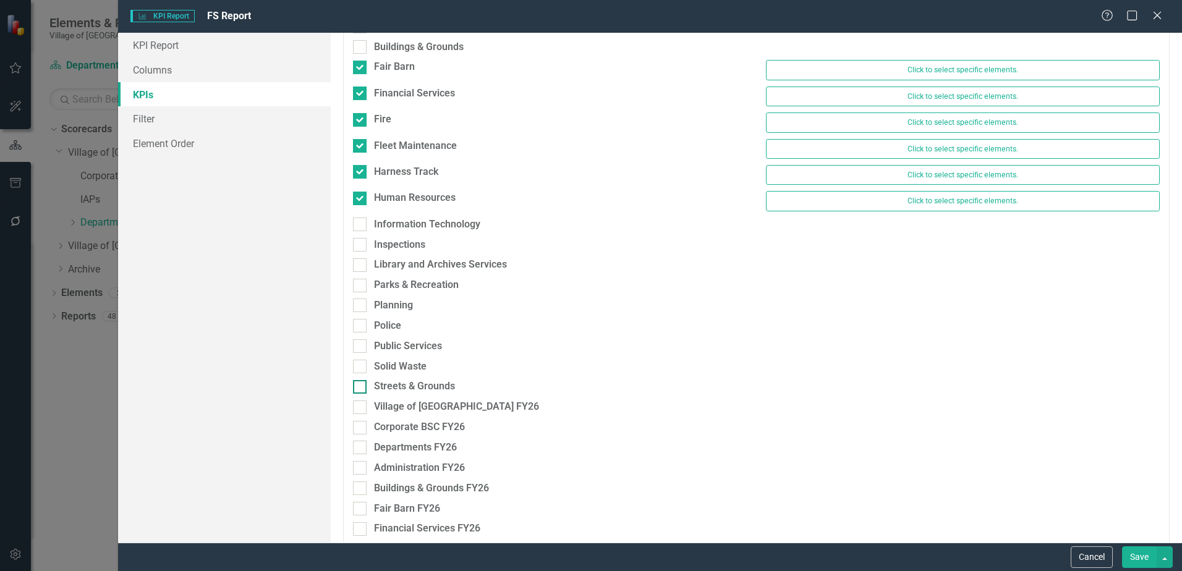
click at [390, 384] on div "Streets & Grounds" at bounding box center [414, 386] width 81 height 14
click at [361, 384] on input "Streets & Grounds" at bounding box center [357, 384] width 8 height 8
checkbox input "true"
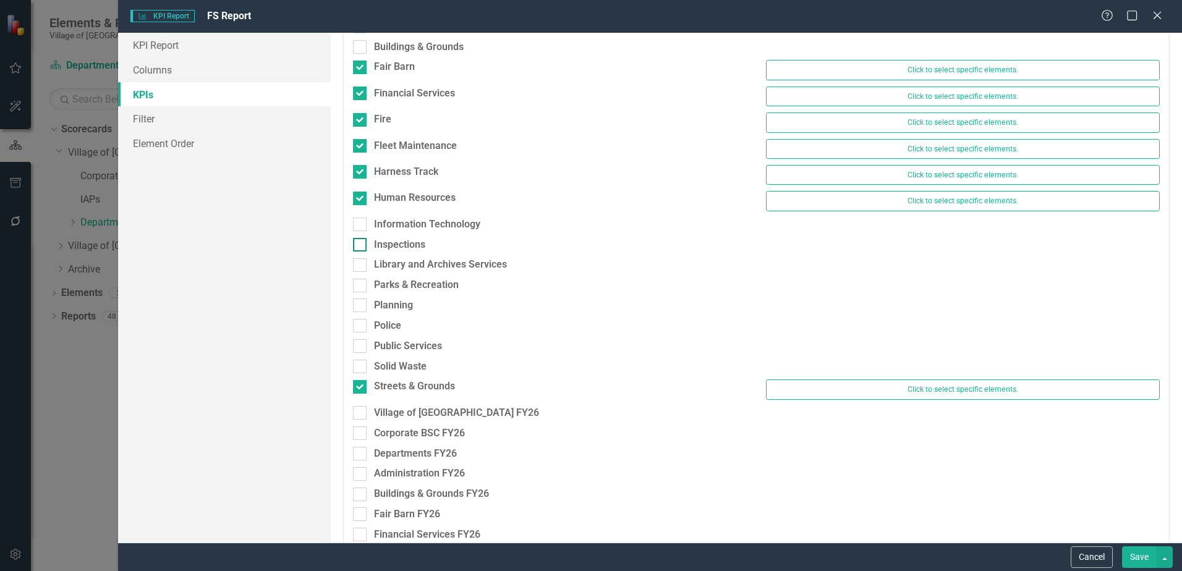
click at [397, 246] on div "Inspections" at bounding box center [399, 245] width 51 height 14
click at [361, 246] on input "Inspections" at bounding box center [357, 242] width 8 height 8
checkbox input "true"
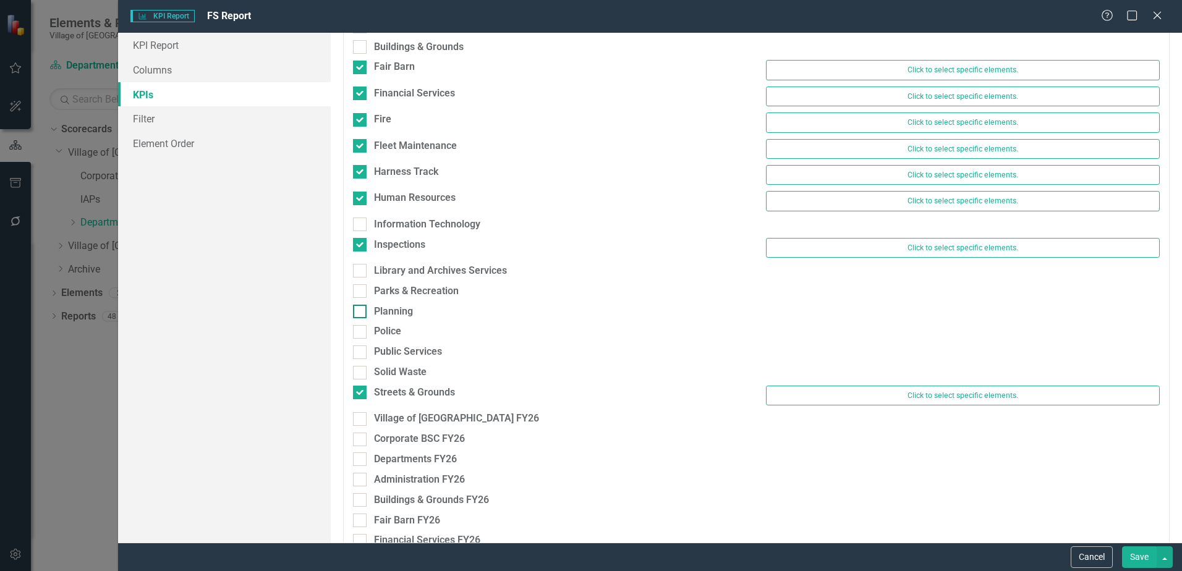
click at [395, 310] on div "Planning" at bounding box center [393, 312] width 39 height 14
click at [361, 310] on input "Planning" at bounding box center [357, 309] width 8 height 8
checkbox input "true"
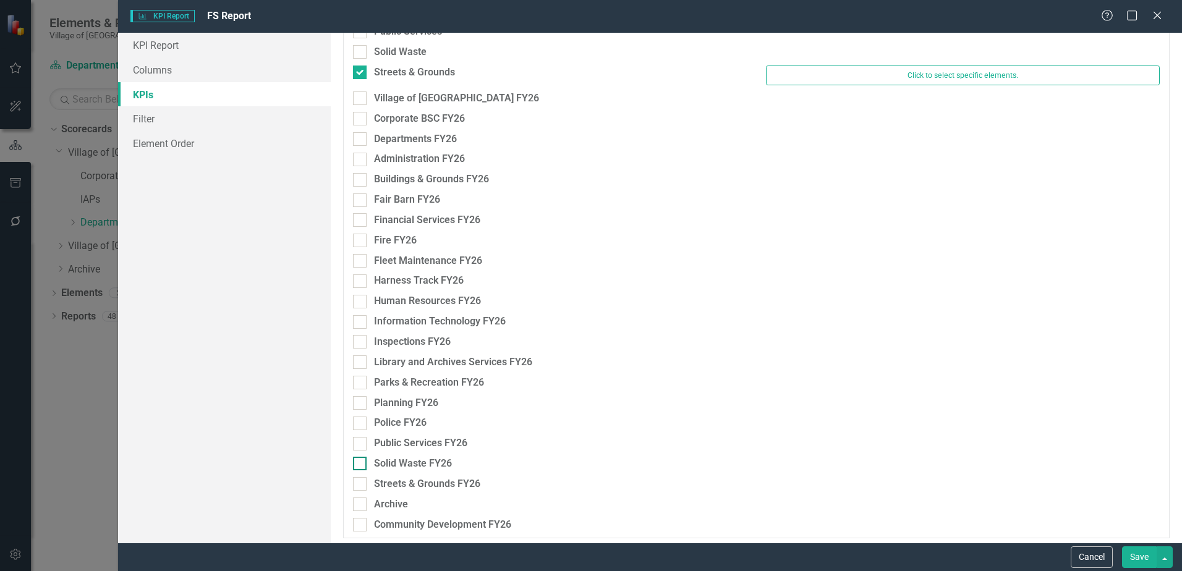
scroll to position [517, 0]
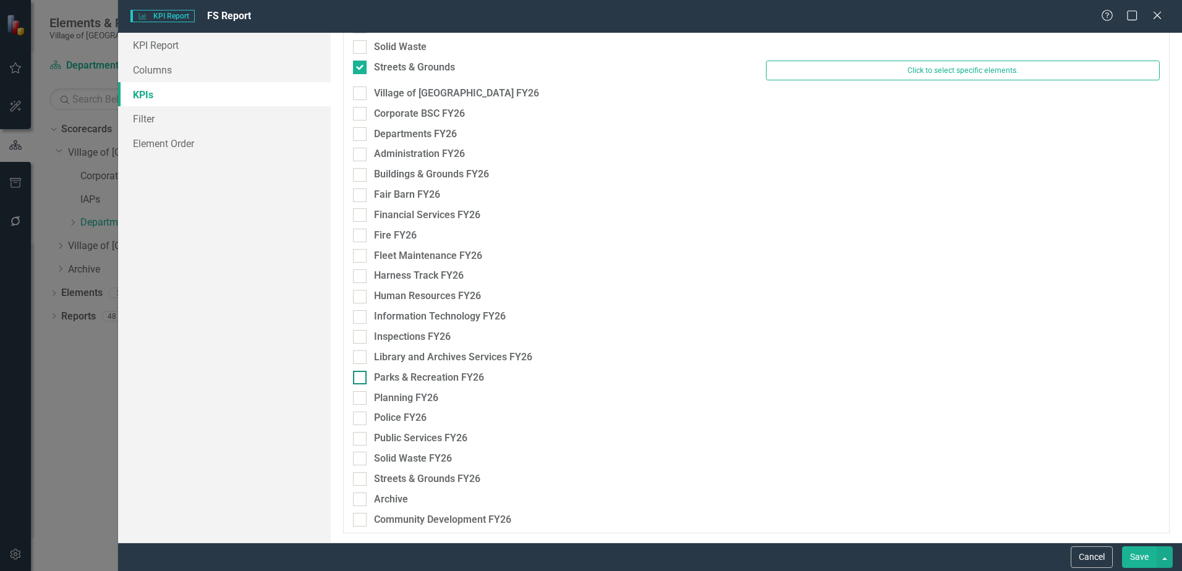
click at [389, 374] on div "Parks & Recreation FY26" at bounding box center [429, 378] width 110 height 14
click at [361, 374] on input "Parks & Recreation FY26" at bounding box center [357, 375] width 8 height 8
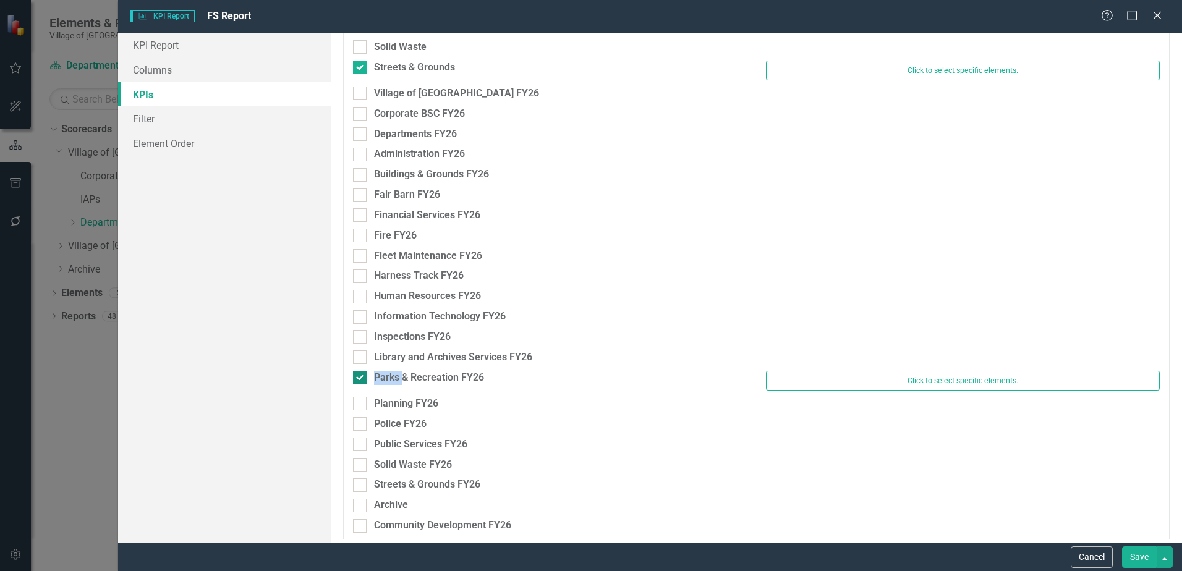
click at [389, 374] on div "Parks & Recreation FY26" at bounding box center [429, 378] width 110 height 14
click at [361, 374] on input "Parks & Recreation FY26" at bounding box center [357, 375] width 8 height 8
checkbox input "false"
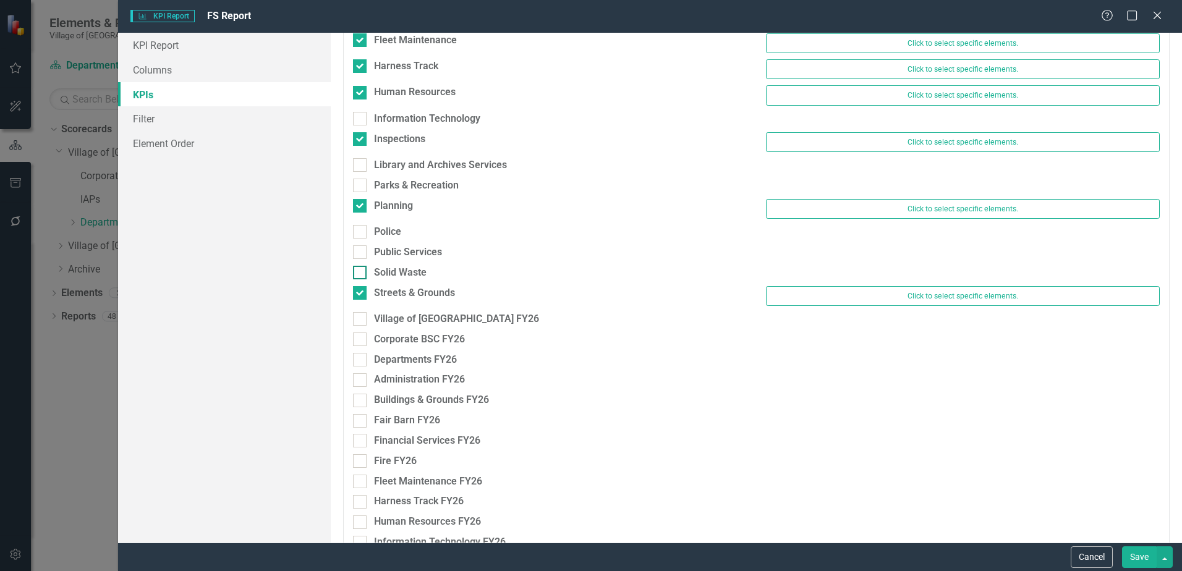
scroll to position [269, 0]
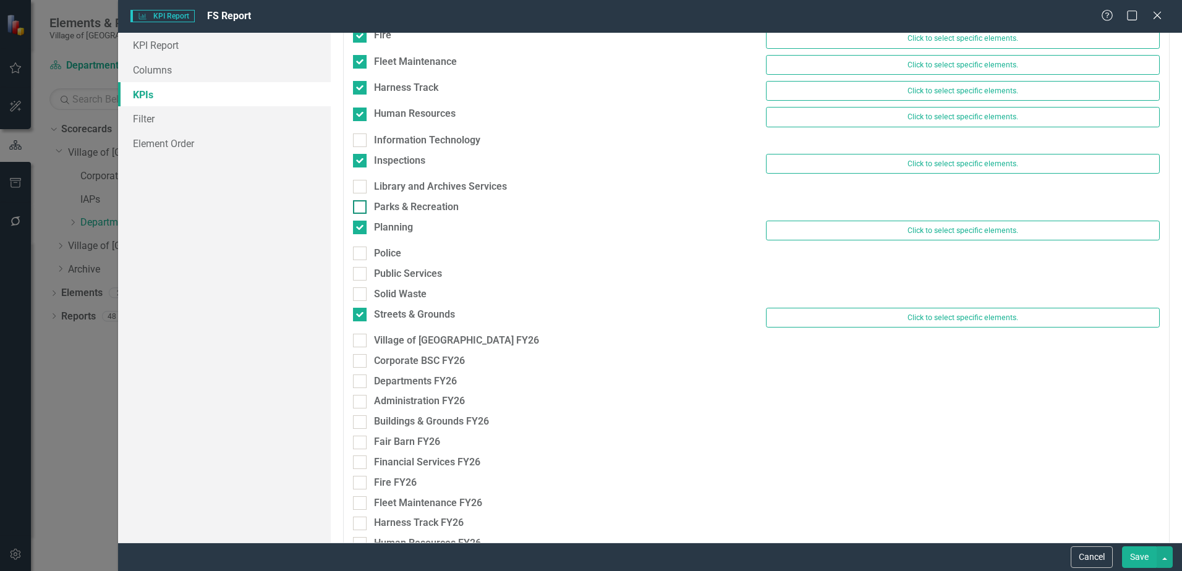
click at [405, 204] on div "Parks & Recreation" at bounding box center [416, 207] width 85 height 14
click at [361, 204] on input "Parks & Recreation" at bounding box center [357, 204] width 8 height 8
checkbox input "true"
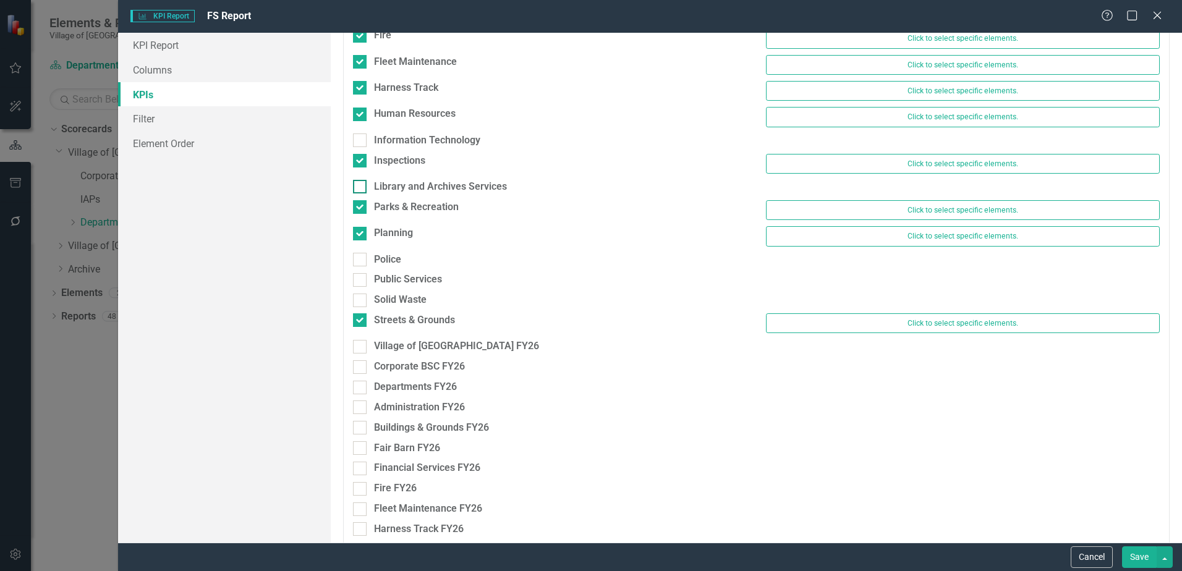
click at [403, 188] on div "Library and Archives Services" at bounding box center [440, 187] width 133 height 14
click at [361, 188] on input "Library and Archives Services" at bounding box center [357, 184] width 8 height 8
checkbox input "true"
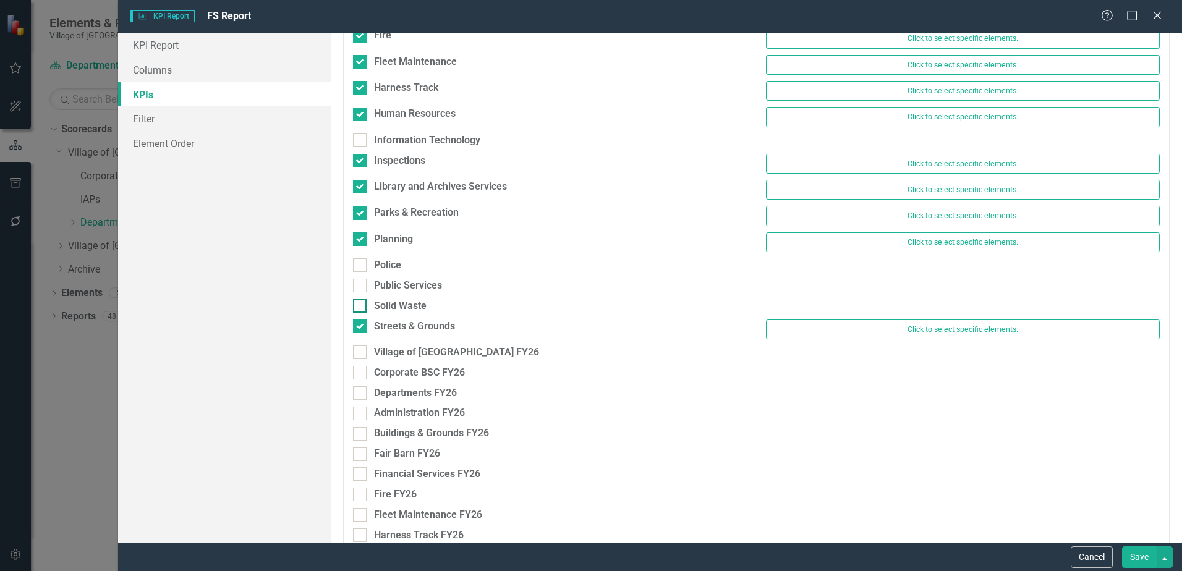
click at [402, 305] on div "Solid Waste" at bounding box center [400, 306] width 53 height 14
click at [361, 305] on input "Solid Waste" at bounding box center [357, 303] width 8 height 8
checkbox input "true"
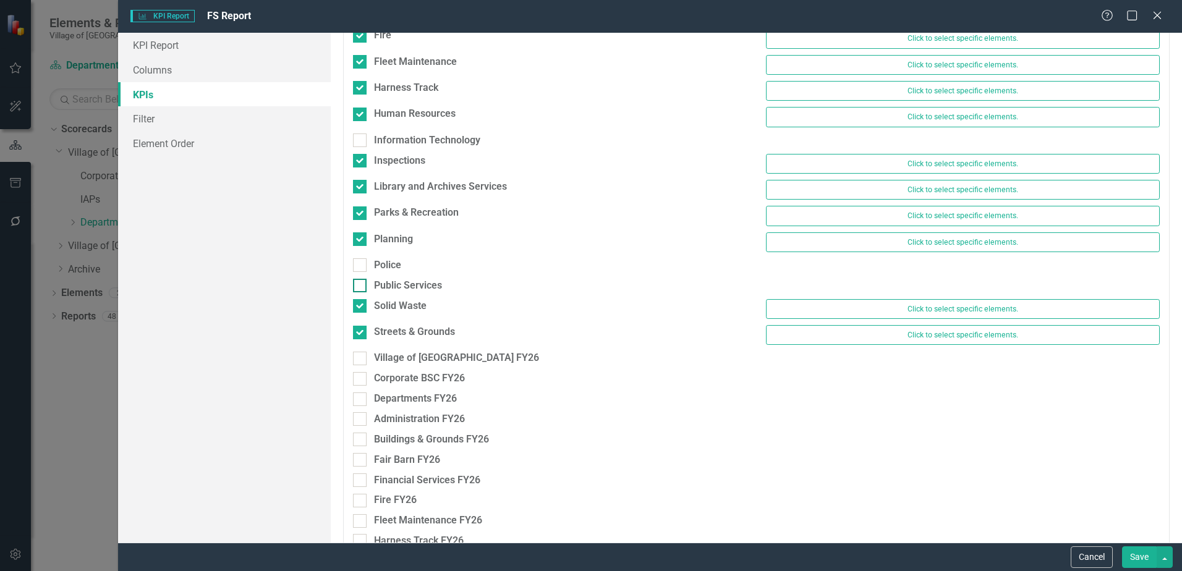
click at [380, 286] on div "Public Services" at bounding box center [408, 286] width 68 height 14
click at [361, 286] on input "Public Services" at bounding box center [357, 283] width 8 height 8
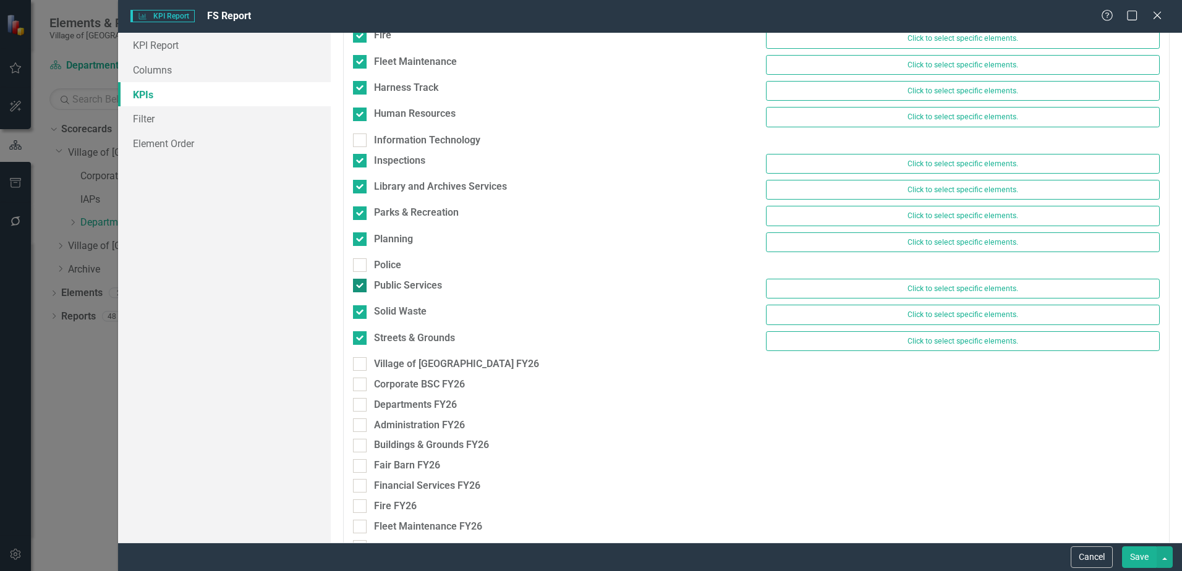
click at [380, 285] on div "Public Services" at bounding box center [408, 286] width 68 height 14
click at [361, 285] on input "Public Services" at bounding box center [357, 283] width 8 height 8
checkbox input "false"
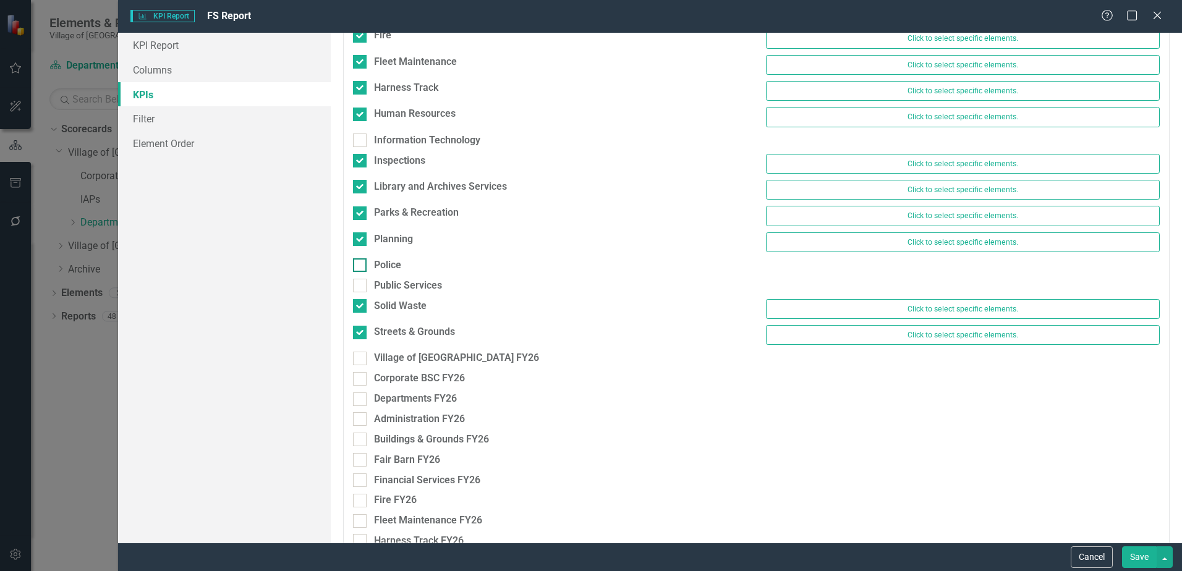
click at [378, 264] on div "Police" at bounding box center [387, 265] width 27 height 14
click at [361, 264] on input "Police" at bounding box center [357, 262] width 8 height 8
checkbox input "true"
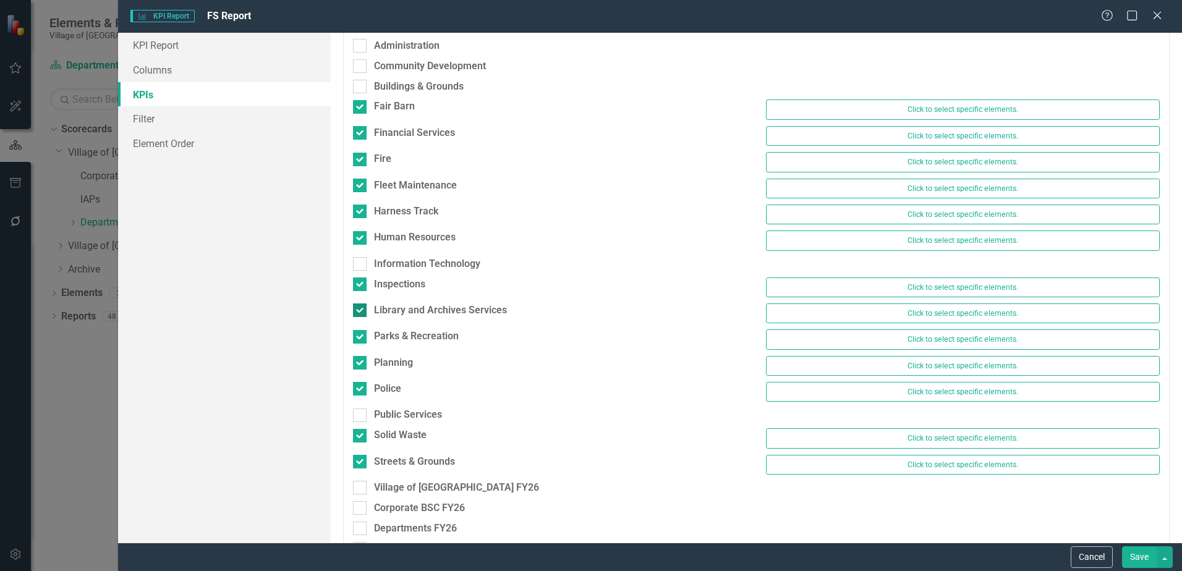
scroll to position [84, 0]
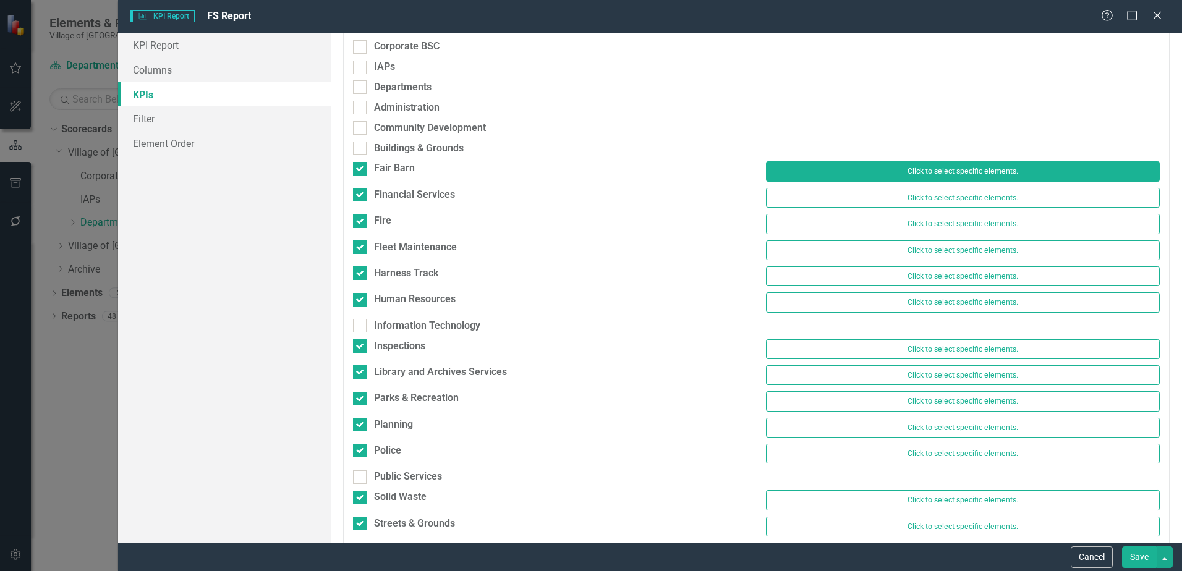
click at [956, 177] on button "Click to select specific elements." at bounding box center [963, 171] width 394 height 20
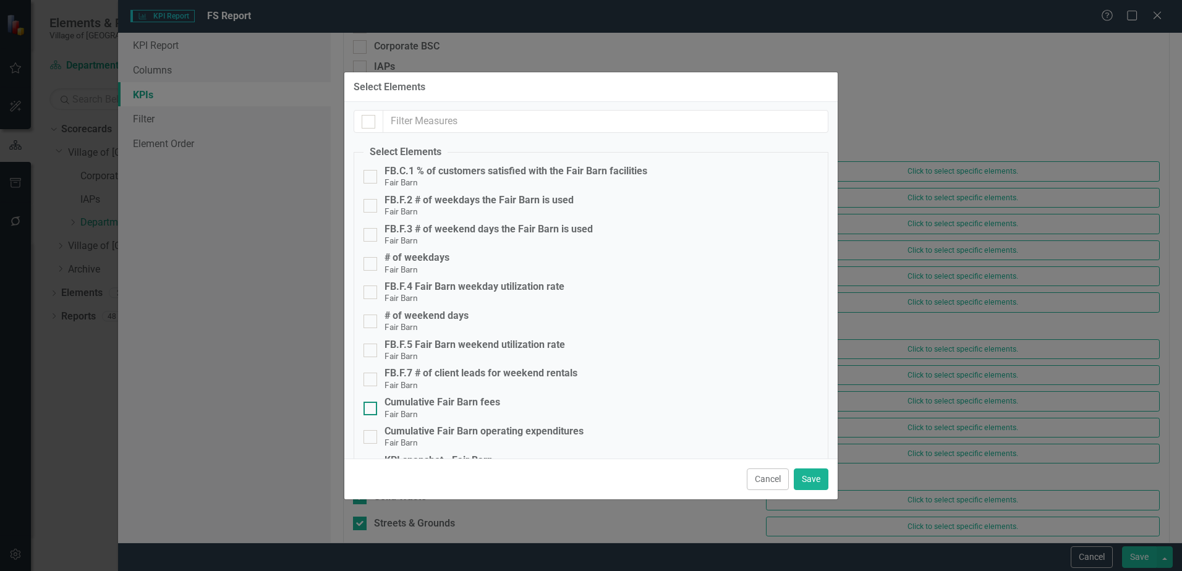
scroll to position [0, 0]
click at [503, 203] on div "FB.F.2 # of weekdays the Fair Barn is used" at bounding box center [478, 201] width 189 height 11
click at [371, 203] on input "FB.F.2 # of weekdays the Fair Barn is used Fair Barn" at bounding box center [367, 204] width 8 height 8
checkbox input "true"
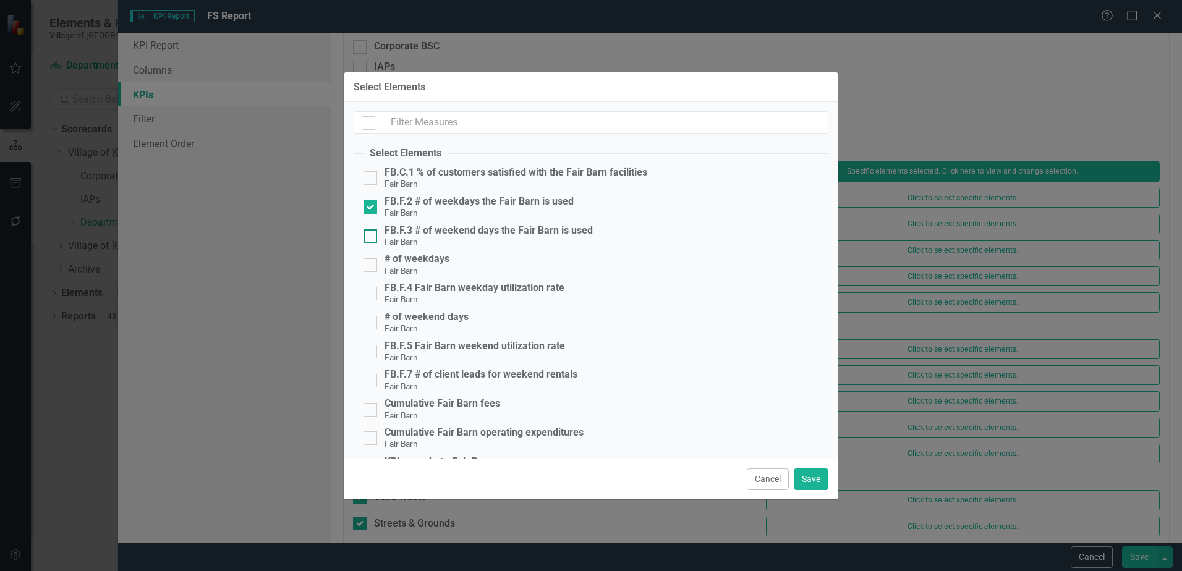
click at [500, 226] on div "FB.F.3 # of weekend days the Fair Barn is used" at bounding box center [488, 230] width 208 height 11
click at [371, 229] on input "FB.F.3 # of weekend days the Fair Barn is used Fair Barn" at bounding box center [367, 233] width 8 height 8
checkbox input "true"
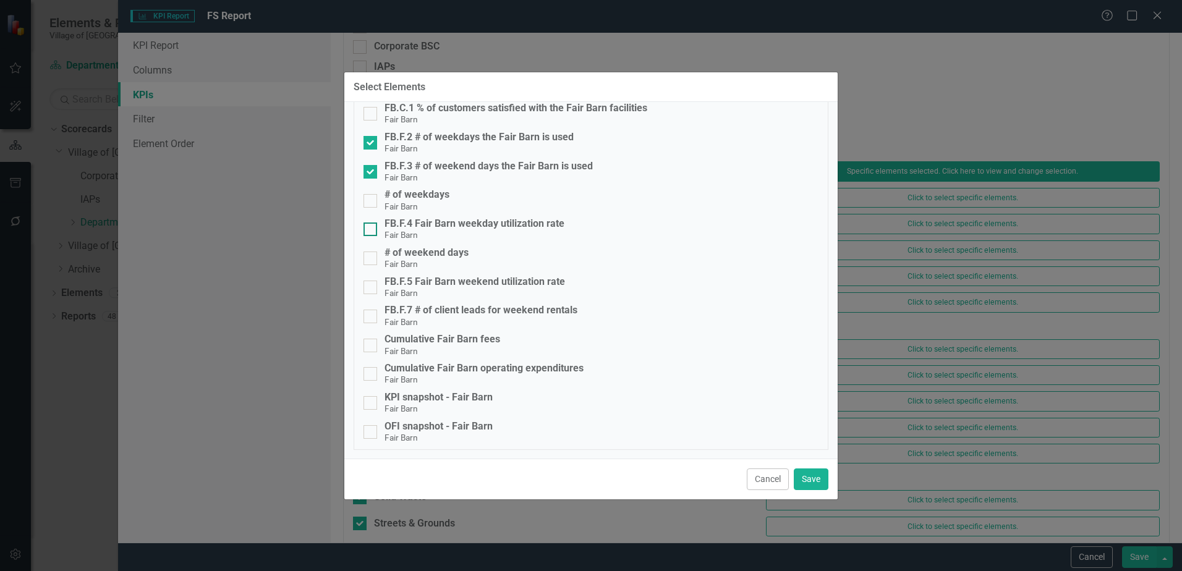
scroll to position [65, 0]
click at [803, 485] on button "Save" at bounding box center [810, 479] width 35 height 22
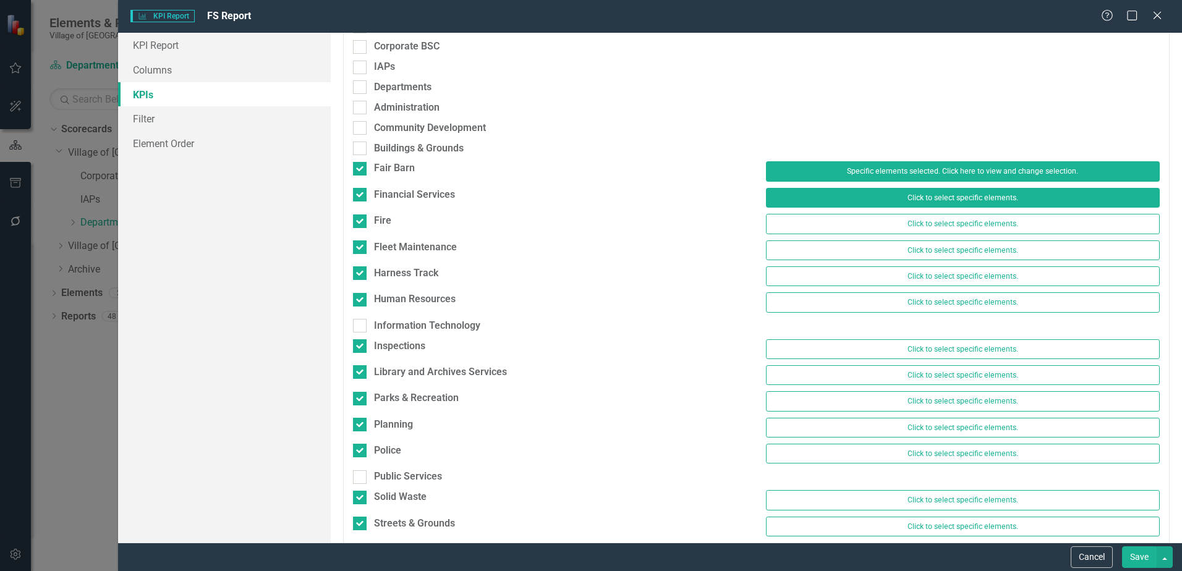
click at [916, 192] on button "Click to select specific elements." at bounding box center [963, 198] width 394 height 20
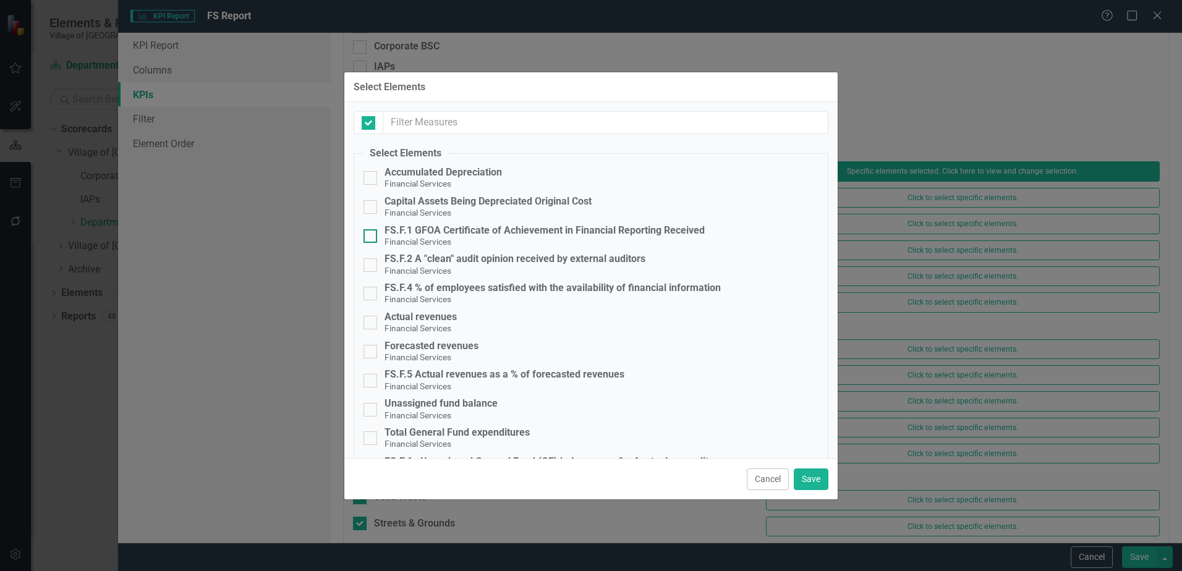
checkbox input "false"
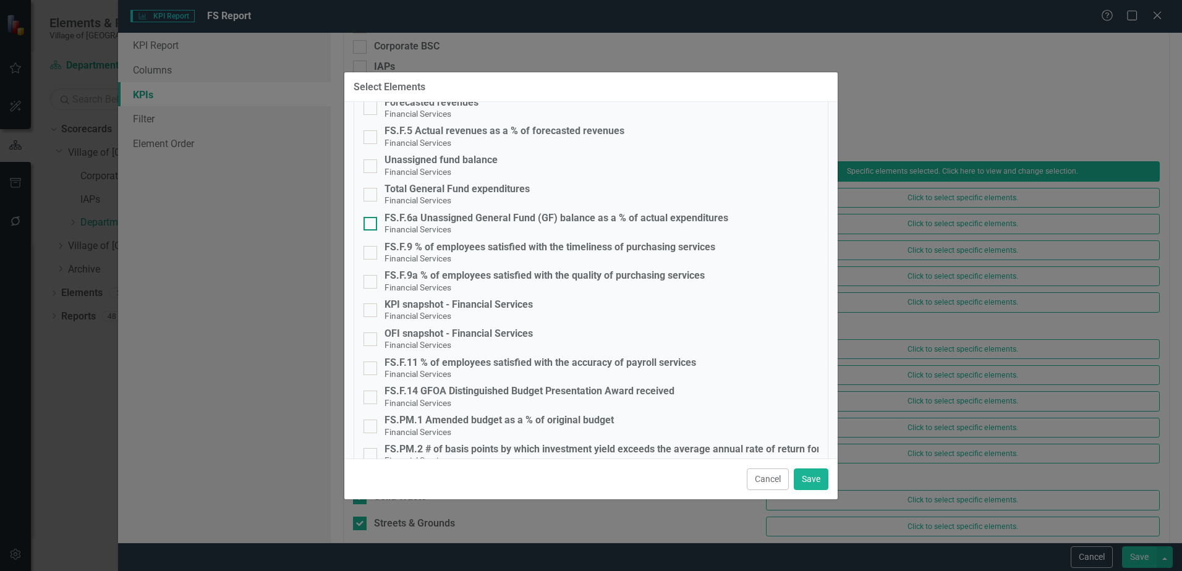
scroll to position [268, 0]
